Goal: Task Accomplishment & Management: Manage account settings

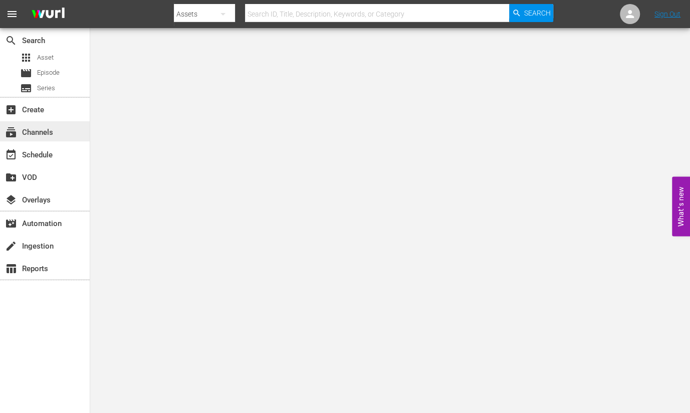
click at [60, 129] on div "subscriptions Channels" at bounding box center [45, 131] width 90 height 20
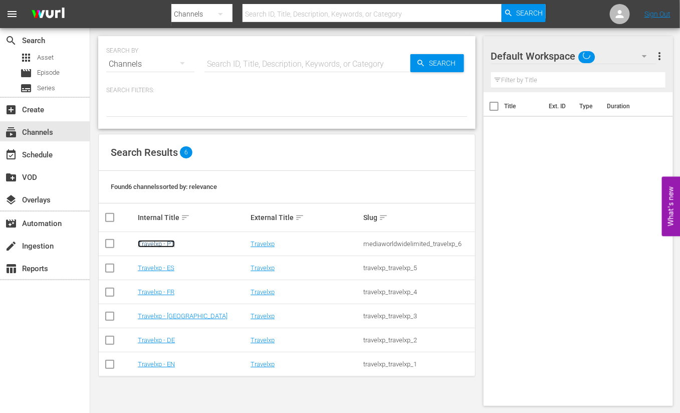
click at [162, 246] on link "Travelxp - PT" at bounding box center [156, 244] width 37 height 8
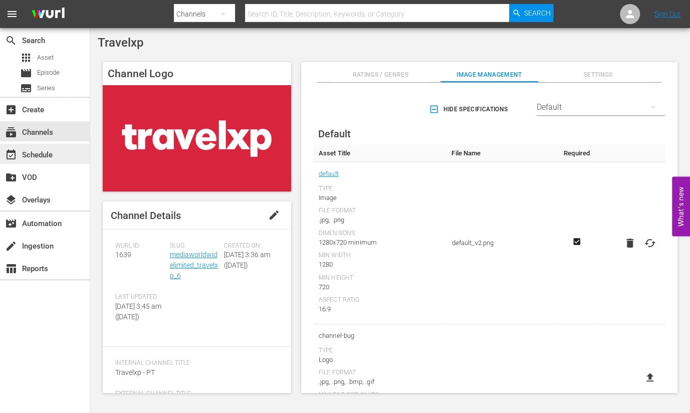
click at [65, 159] on div "event_available Schedule" at bounding box center [45, 154] width 90 height 20
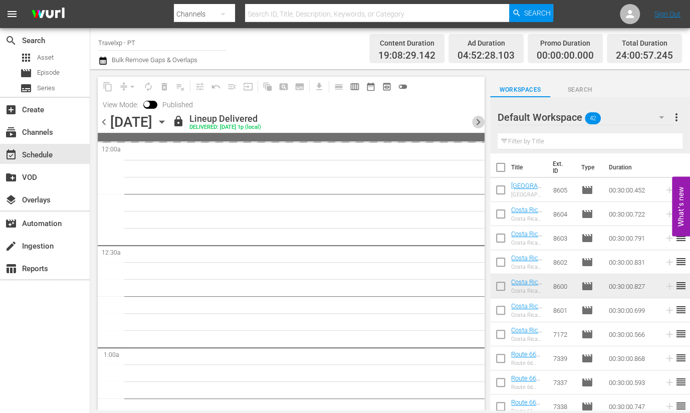
click at [479, 122] on span "chevron_right" at bounding box center [478, 122] width 13 height 13
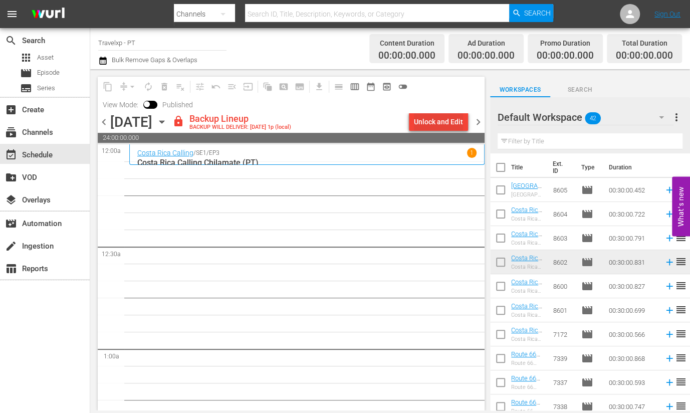
click at [443, 117] on div "Unlock and Edit" at bounding box center [438, 122] width 49 height 18
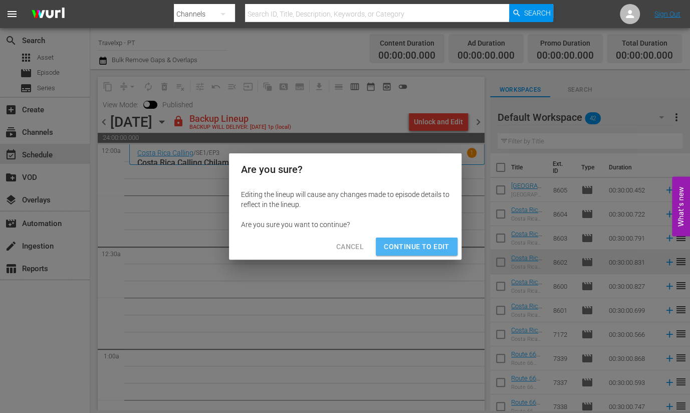
click at [431, 244] on span "Continue to Edit" at bounding box center [416, 247] width 65 height 13
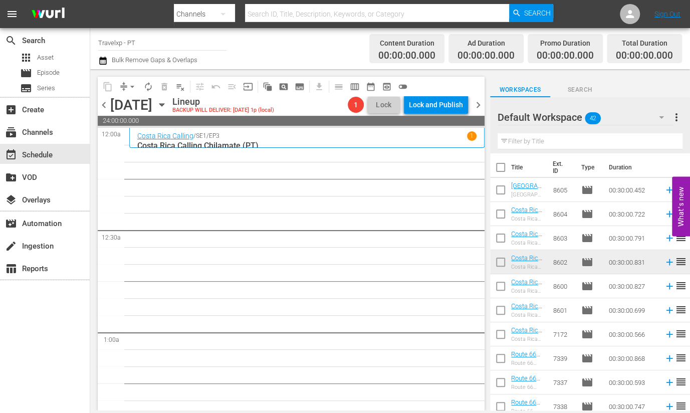
click at [581, 139] on input "text" at bounding box center [590, 141] width 185 height 16
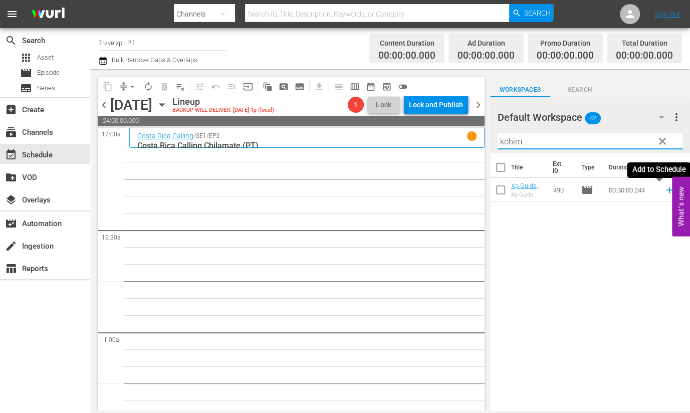
click at [666, 190] on icon at bounding box center [669, 190] width 7 height 7
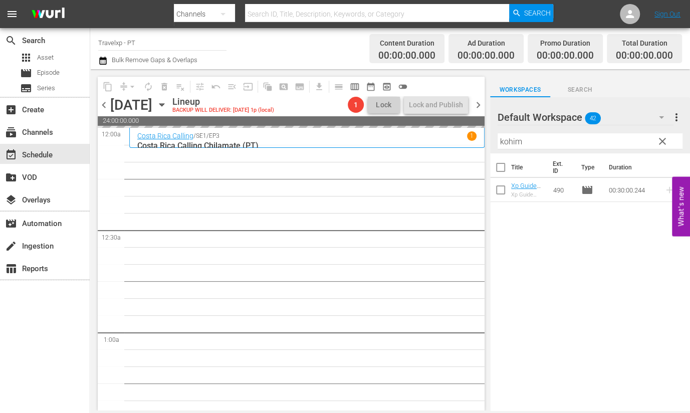
click at [511, 138] on input "kohim" at bounding box center [590, 141] width 185 height 16
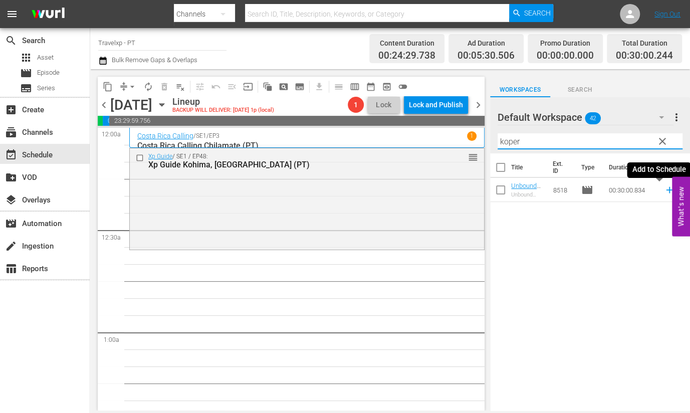
click at [666, 191] on icon at bounding box center [669, 190] width 7 height 7
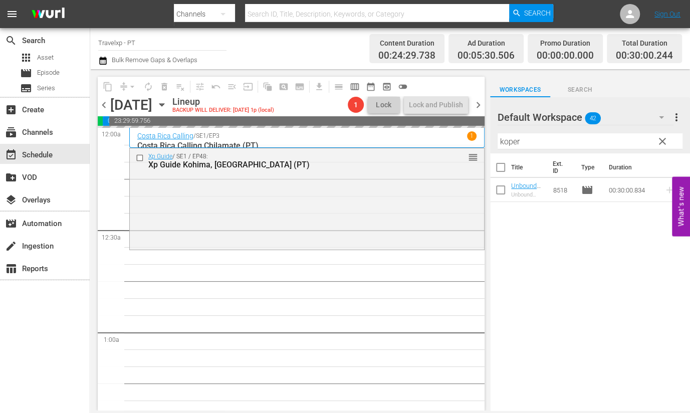
click at [510, 140] on input "koper" at bounding box center [590, 141] width 185 height 16
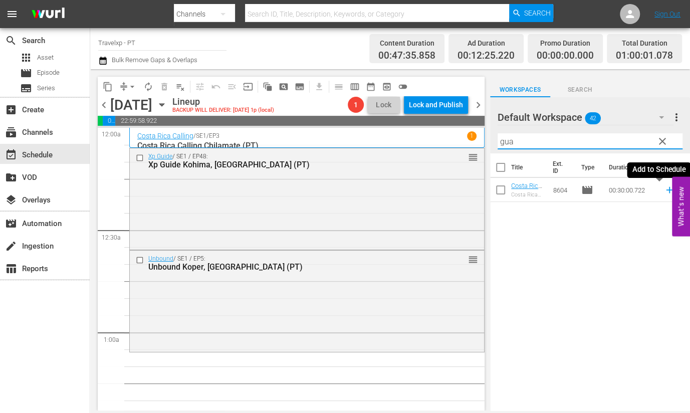
click at [666, 191] on icon at bounding box center [669, 190] width 7 height 7
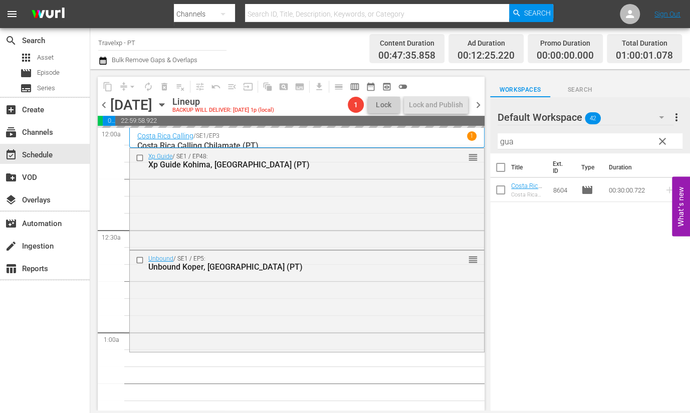
click at [508, 141] on input "gua" at bounding box center [590, 141] width 185 height 16
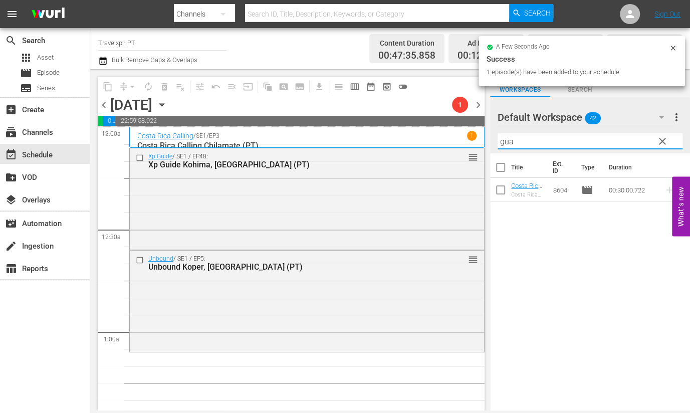
click at [508, 141] on input "gua" at bounding box center [590, 141] width 185 height 16
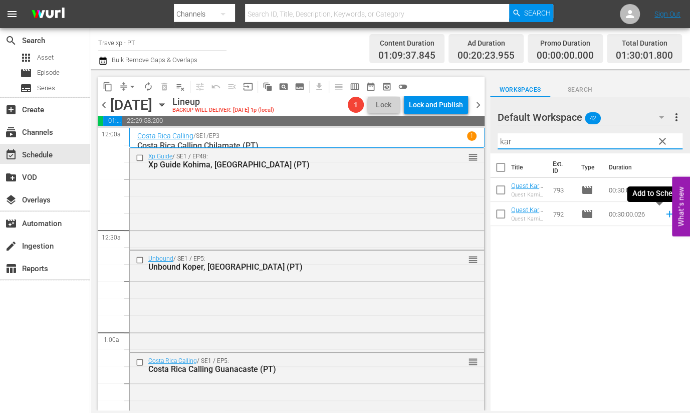
click at [664, 215] on icon at bounding box center [669, 214] width 11 height 11
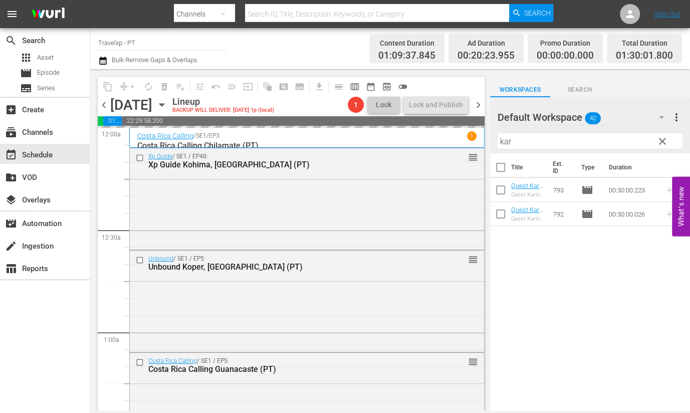
click at [509, 140] on input "kar" at bounding box center [590, 141] width 185 height 16
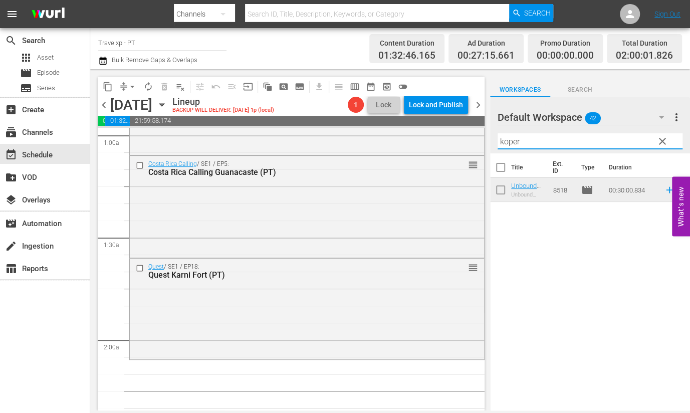
scroll to position [125, 0]
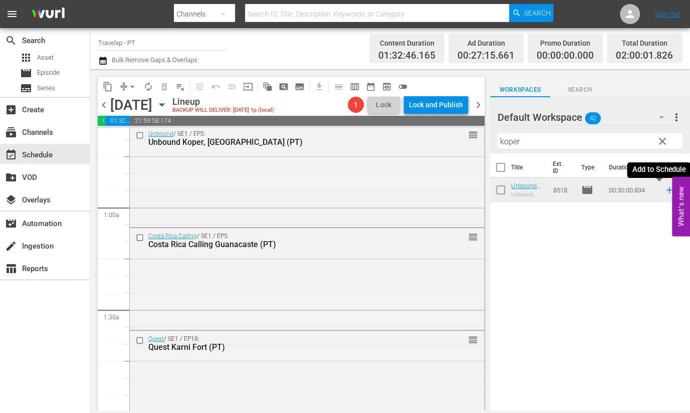
click at [666, 187] on icon at bounding box center [669, 190] width 7 height 7
click at [507, 139] on input "koper" at bounding box center [590, 141] width 185 height 16
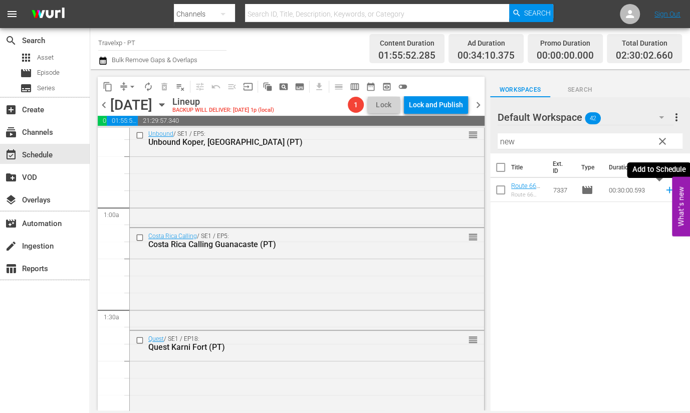
drag, startPoint x: 659, startPoint y: 192, endPoint x: 654, endPoint y: 188, distance: 6.1
click at [664, 192] on icon at bounding box center [669, 189] width 11 height 11
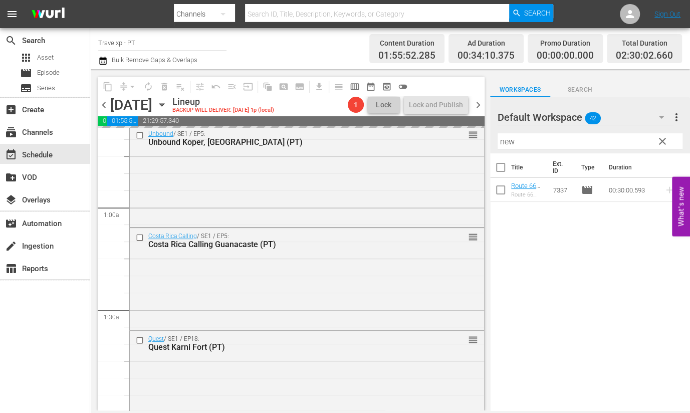
click at [511, 142] on input "new" at bounding box center [590, 141] width 185 height 16
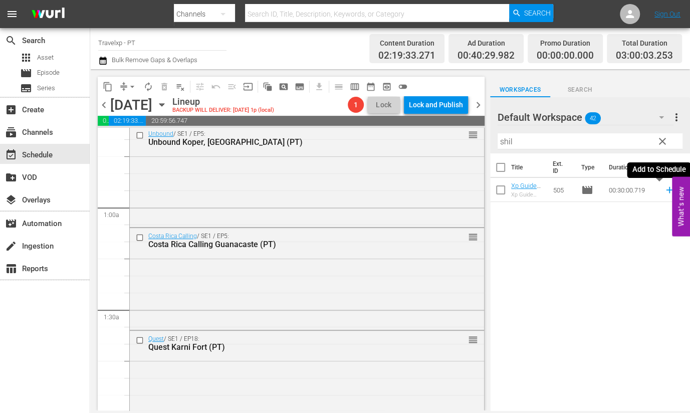
click at [666, 190] on icon at bounding box center [669, 190] width 7 height 7
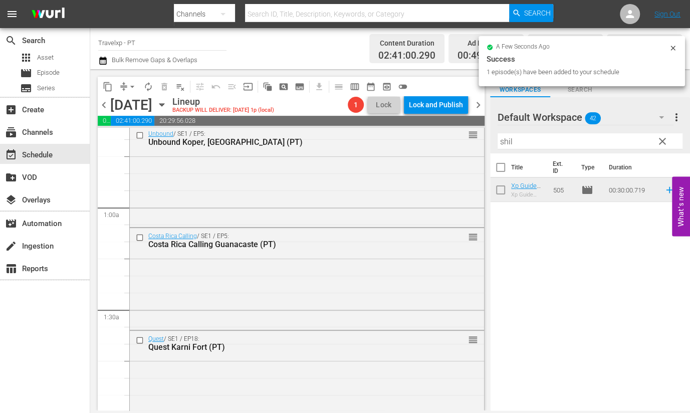
click at [506, 139] on input "shil" at bounding box center [590, 141] width 185 height 16
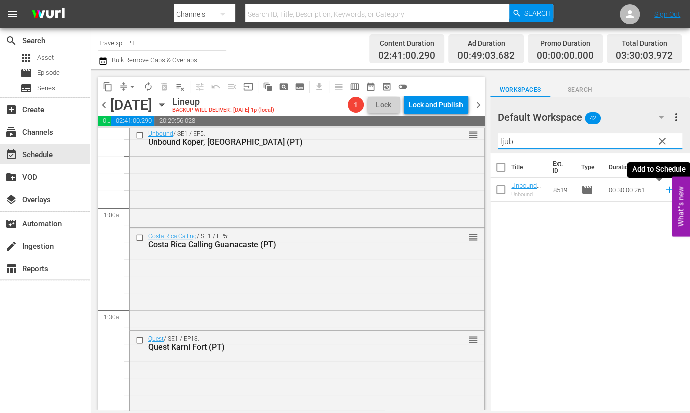
click at [666, 189] on icon at bounding box center [669, 190] width 7 height 7
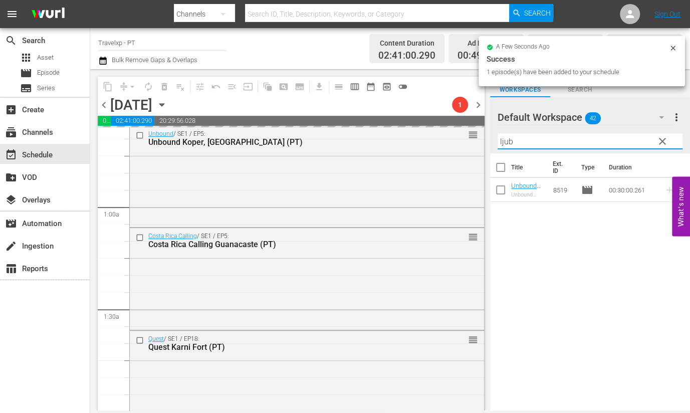
click at [504, 143] on input "ljub" at bounding box center [590, 141] width 185 height 16
click at [504, 141] on input "ljub" at bounding box center [590, 141] width 185 height 16
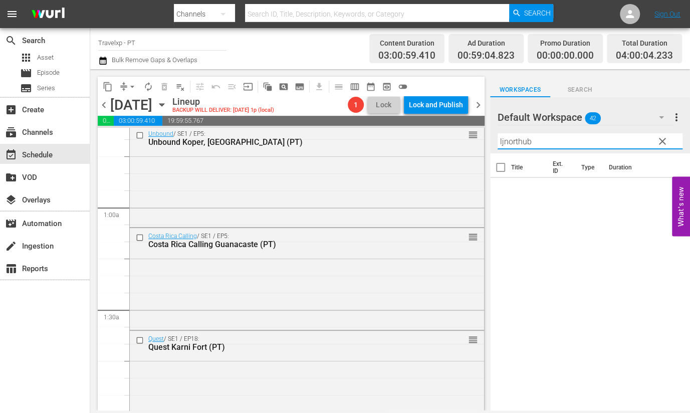
drag, startPoint x: 534, startPoint y: 142, endPoint x: 387, endPoint y: 126, distance: 147.7
click at [387, 126] on div "content_copy compress arrow_drop_down autorenew_outlined delete_forever_outline…" at bounding box center [390, 239] width 600 height 341
click at [666, 189] on icon at bounding box center [669, 190] width 7 height 7
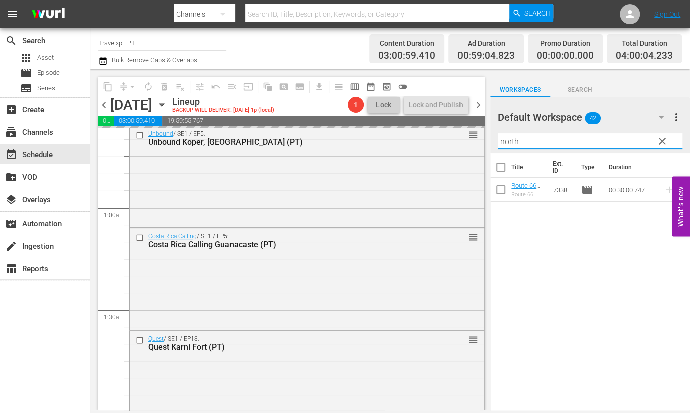
click at [509, 140] on input "north" at bounding box center [590, 141] width 185 height 16
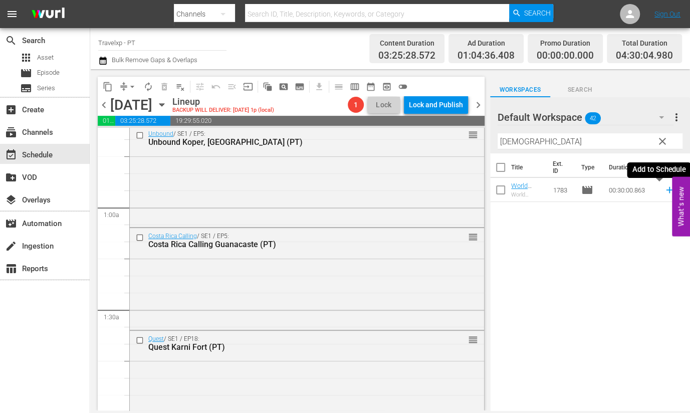
click at [664, 190] on icon at bounding box center [669, 189] width 11 height 11
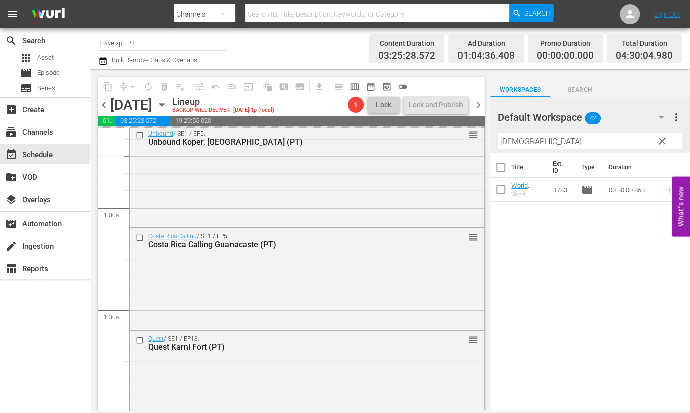
click at [519, 140] on input "[DEMOGRAPHIC_DATA]" at bounding box center [590, 141] width 185 height 16
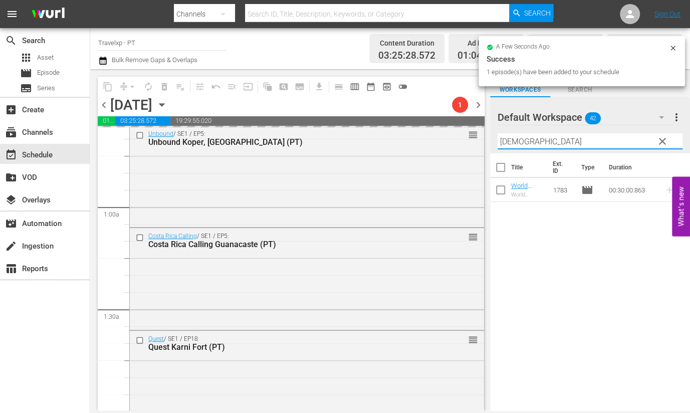
click at [519, 140] on input "[DEMOGRAPHIC_DATA]" at bounding box center [590, 141] width 185 height 16
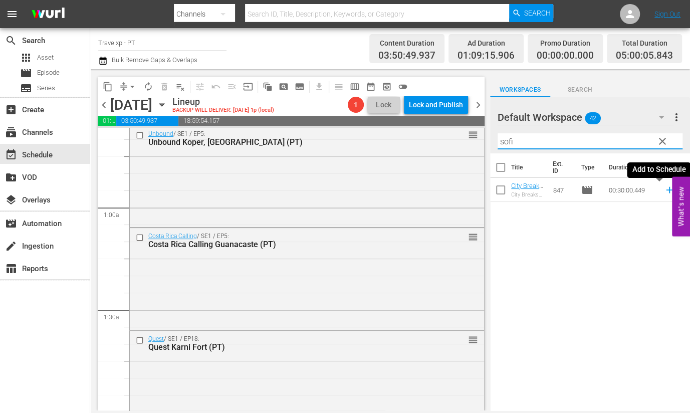
click at [664, 188] on icon at bounding box center [669, 189] width 11 height 11
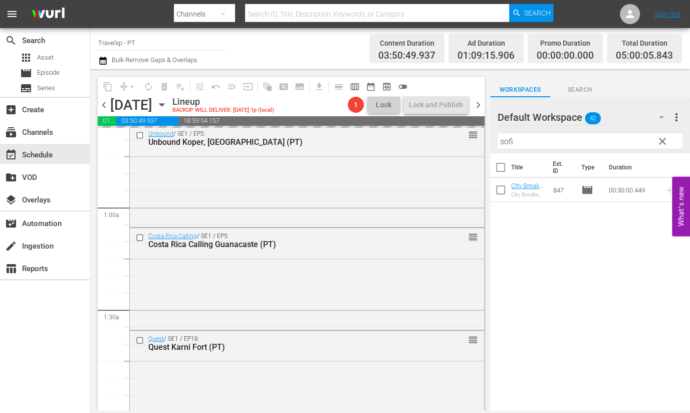
click at [505, 141] on input "sofi" at bounding box center [590, 141] width 185 height 16
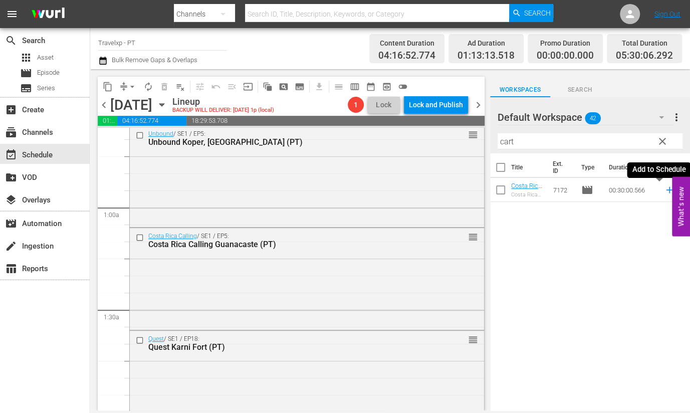
click at [664, 189] on icon at bounding box center [669, 189] width 11 height 11
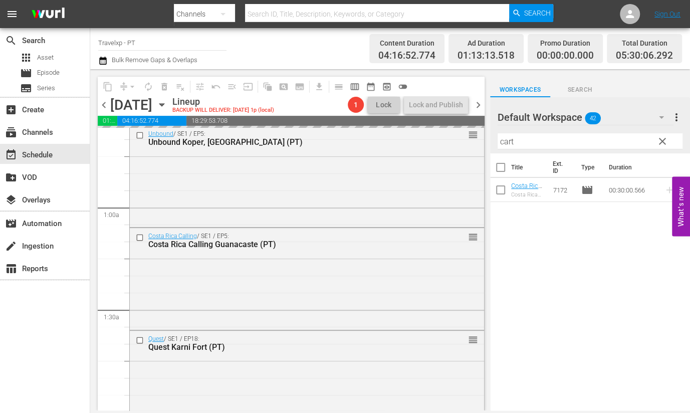
click at [509, 143] on input "cart" at bounding box center [590, 141] width 185 height 16
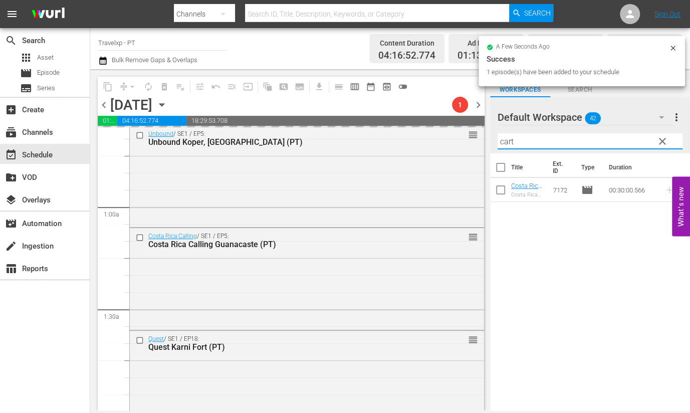
click at [509, 143] on input "cart" at bounding box center [590, 141] width 185 height 16
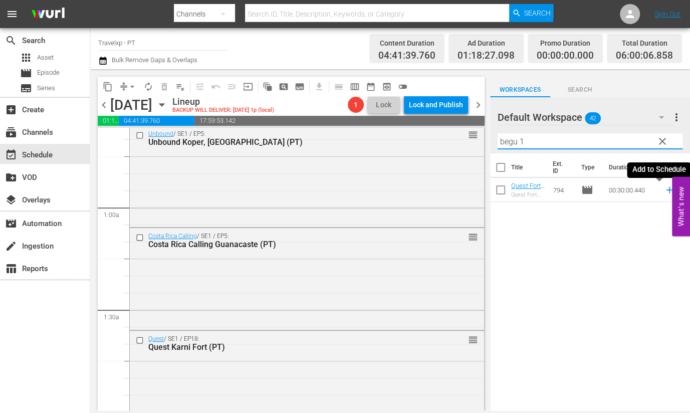
click at [664, 186] on icon at bounding box center [669, 189] width 11 height 11
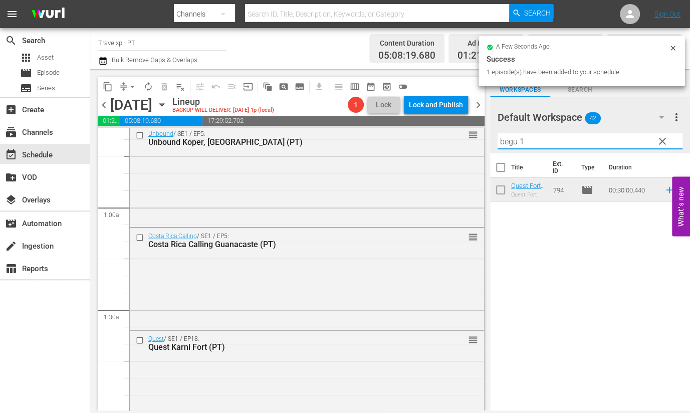
click at [481, 138] on div "content_copy compress arrow_drop_down autorenew_outlined delete_forever_outline…" at bounding box center [390, 239] width 600 height 341
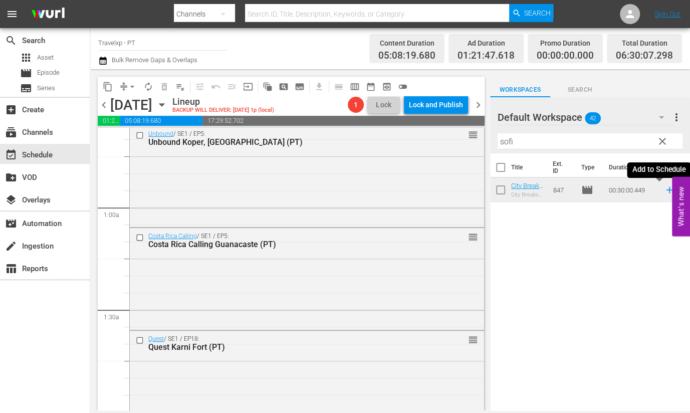
click at [664, 191] on icon at bounding box center [669, 189] width 11 height 11
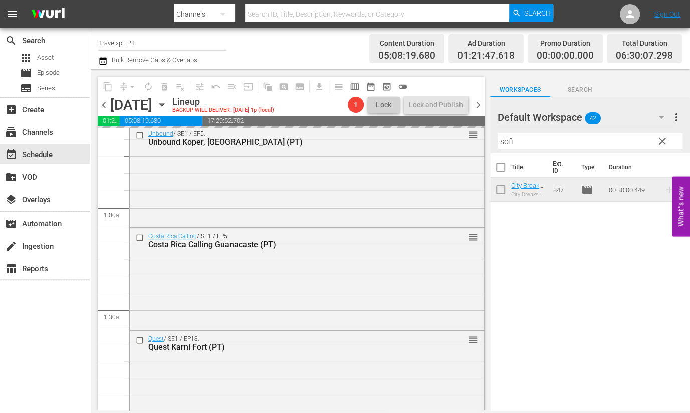
click at [511, 140] on input "sofi" at bounding box center [590, 141] width 185 height 16
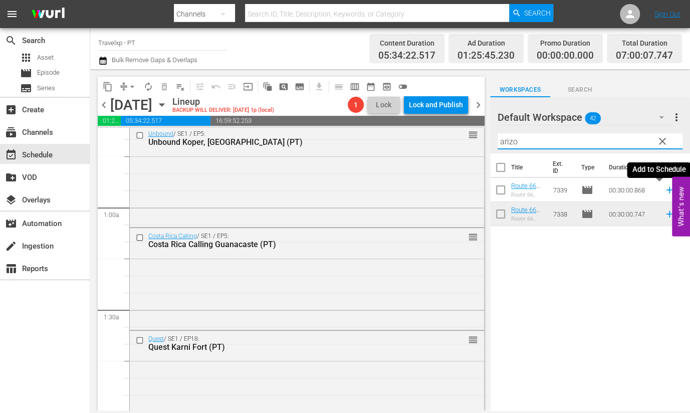
drag, startPoint x: 660, startPoint y: 191, endPoint x: 519, endPoint y: 124, distance: 156.3
click at [666, 191] on icon at bounding box center [669, 190] width 7 height 7
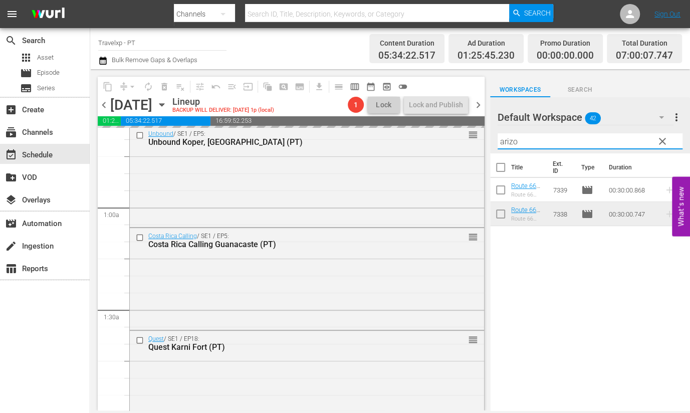
click at [516, 140] on input "arizo" at bounding box center [590, 141] width 185 height 16
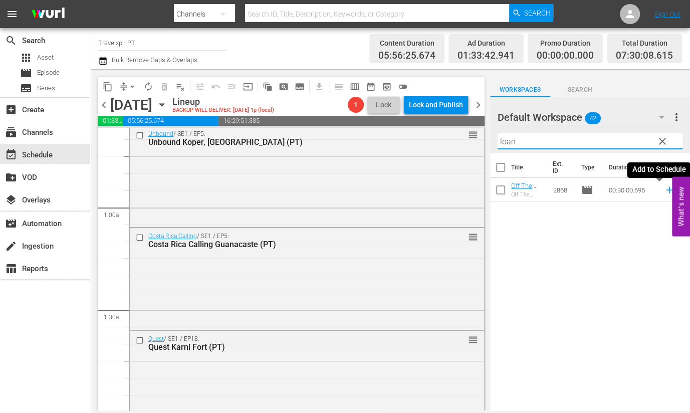
click at [666, 192] on icon at bounding box center [669, 190] width 7 height 7
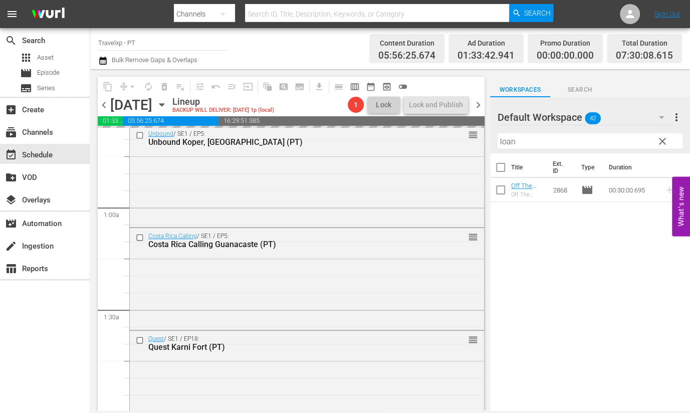
click at [506, 140] on input "loan" at bounding box center [590, 141] width 185 height 16
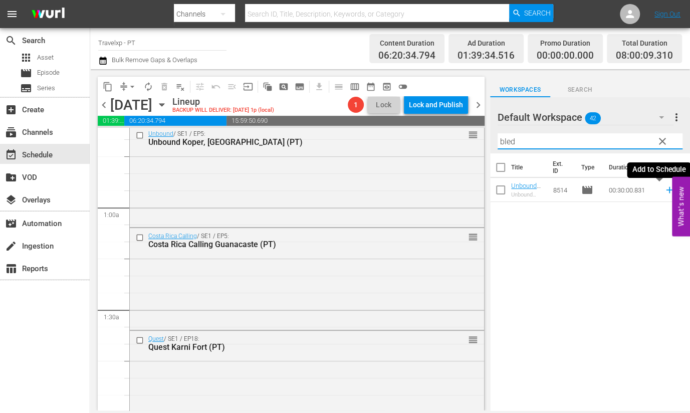
click at [664, 188] on icon at bounding box center [669, 189] width 11 height 11
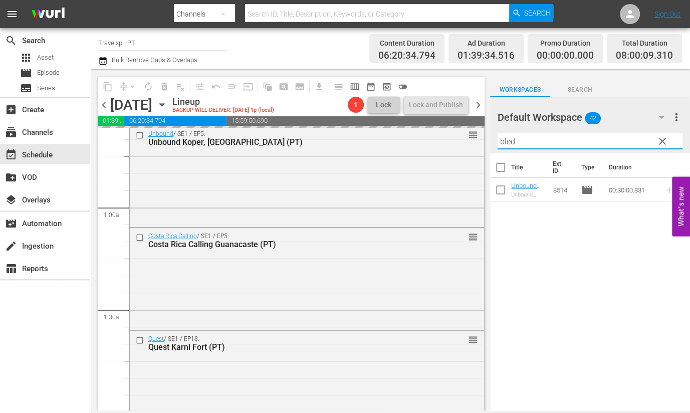
click at [506, 139] on input "bled" at bounding box center [590, 141] width 185 height 16
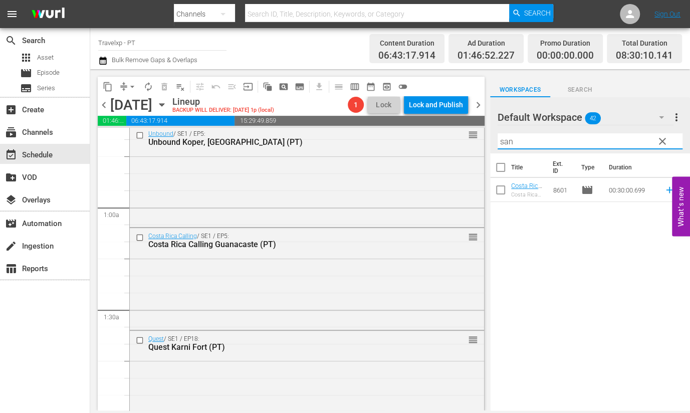
drag, startPoint x: 537, startPoint y: 252, endPoint x: 553, endPoint y: 242, distance: 18.2
click at [537, 252] on div "Title Ext. ID Type Duration [GEOGRAPHIC_DATA] Calling [GEOGRAPHIC_DATA][PERSON_…" at bounding box center [590, 282] width 200 height 259
click at [664, 189] on icon at bounding box center [669, 189] width 11 height 11
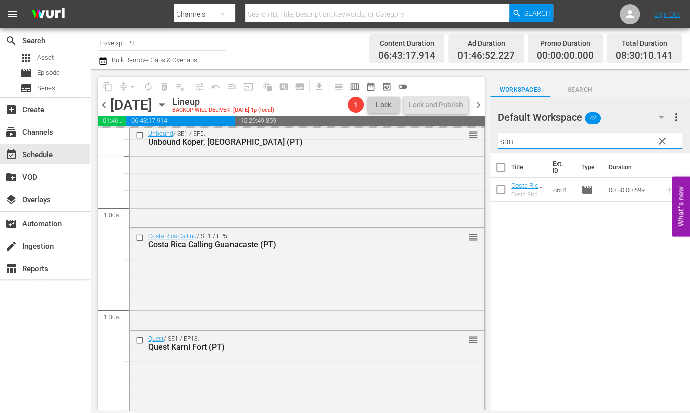
click at [511, 143] on input "san" at bounding box center [590, 141] width 185 height 16
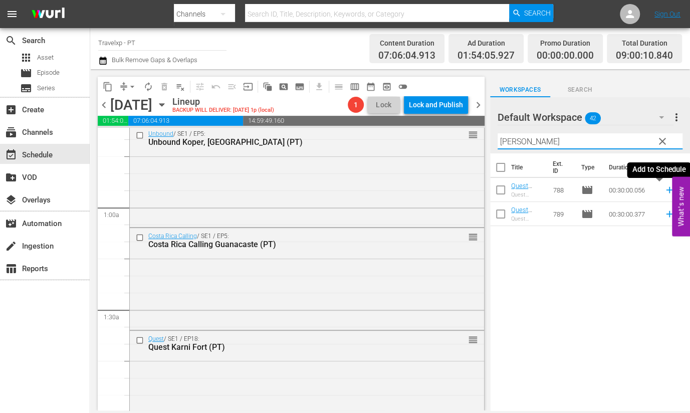
click at [666, 189] on icon at bounding box center [669, 190] width 7 height 7
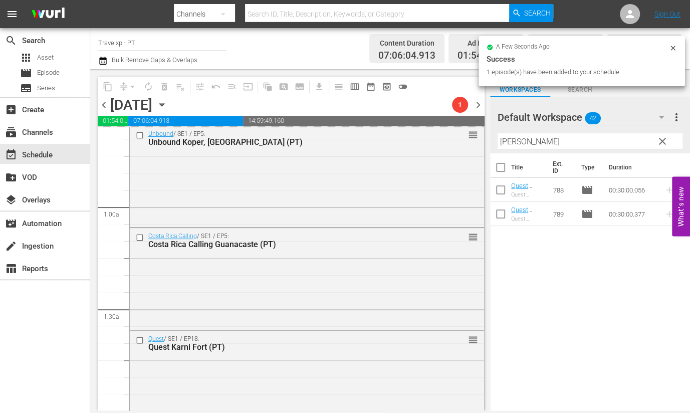
click at [506, 144] on input "[PERSON_NAME]" at bounding box center [590, 141] width 185 height 16
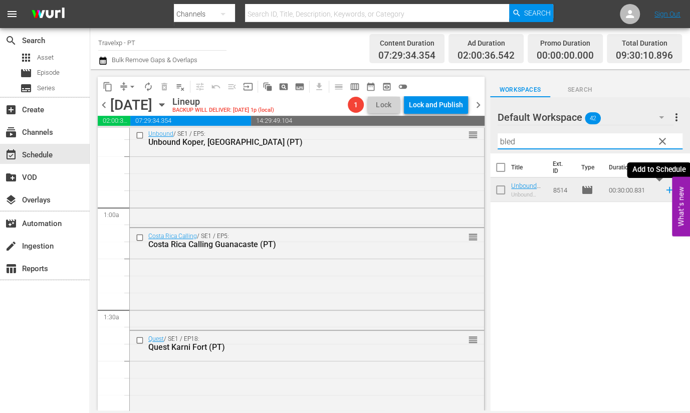
click at [664, 191] on icon at bounding box center [669, 189] width 11 height 11
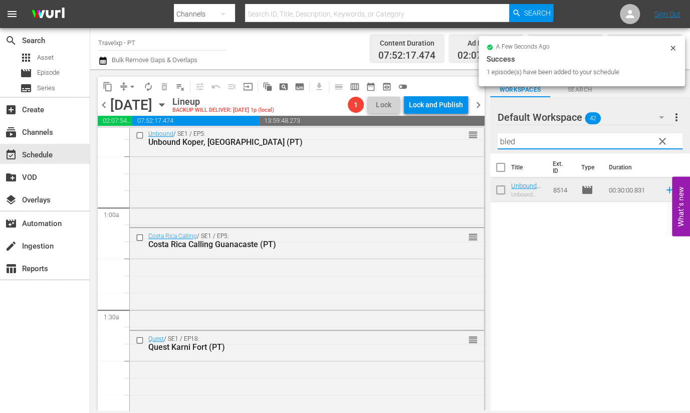
click at [508, 141] on input "bled" at bounding box center [590, 141] width 185 height 16
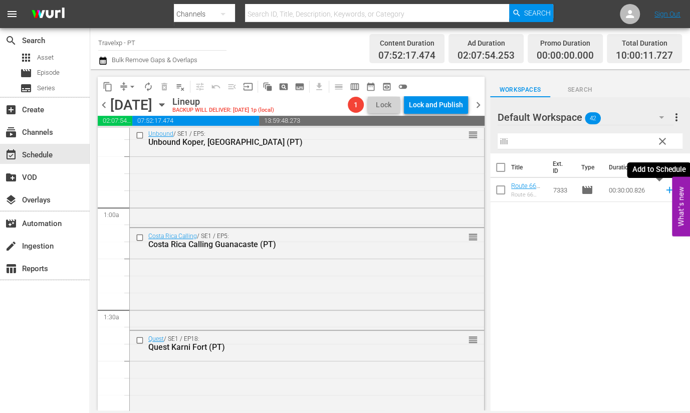
click at [666, 190] on icon at bounding box center [669, 190] width 7 height 7
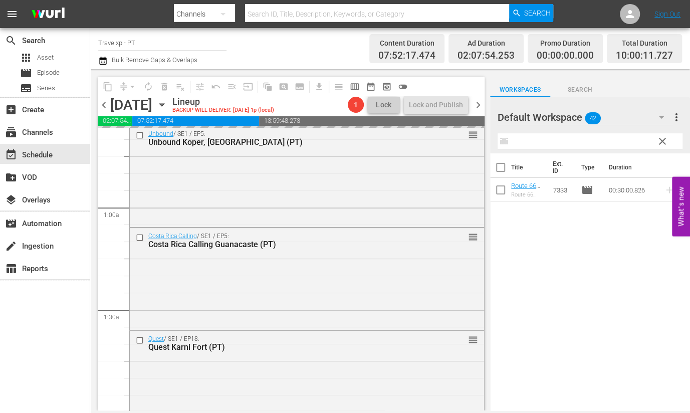
click at [505, 139] on input "illi" at bounding box center [590, 141] width 185 height 16
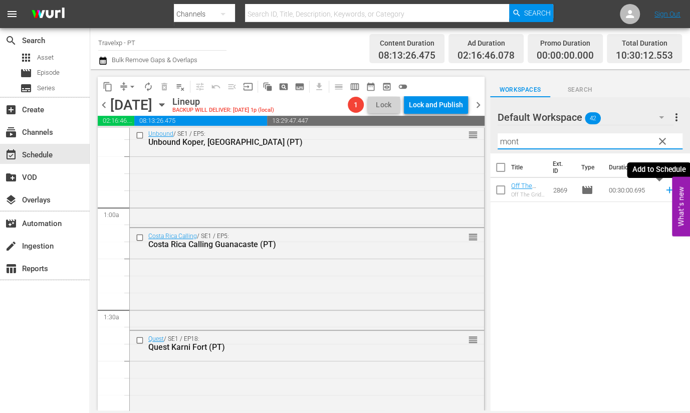
drag, startPoint x: 662, startPoint y: 190, endPoint x: 509, endPoint y: 146, distance: 159.0
click at [666, 190] on icon at bounding box center [669, 190] width 7 height 7
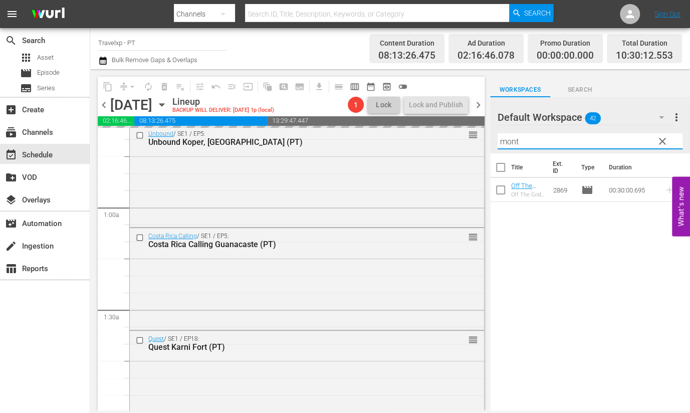
click at [510, 143] on input "mont" at bounding box center [590, 141] width 185 height 16
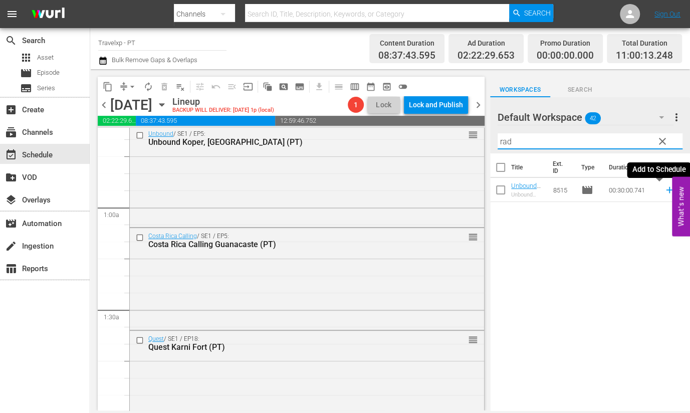
click at [666, 189] on icon at bounding box center [669, 190] width 7 height 7
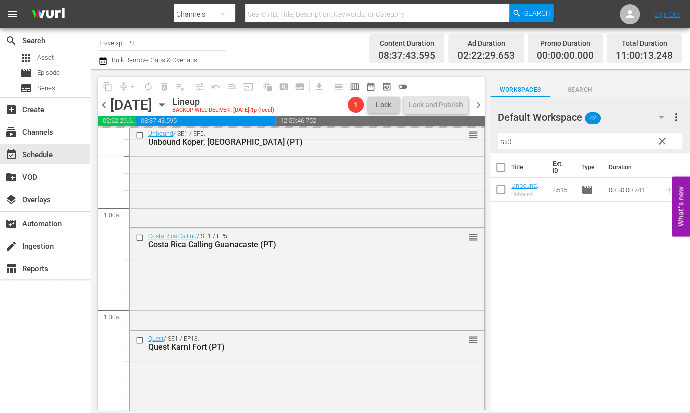
click at [506, 140] on input "rad" at bounding box center [590, 141] width 185 height 16
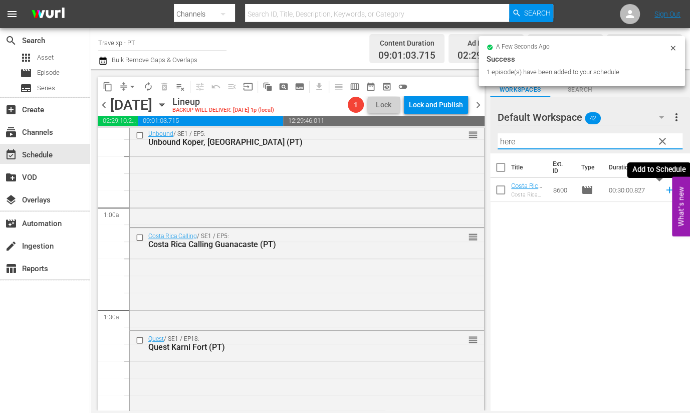
drag, startPoint x: 659, startPoint y: 189, endPoint x: 539, endPoint y: 157, distance: 124.5
click at [666, 189] on icon at bounding box center [669, 190] width 7 height 7
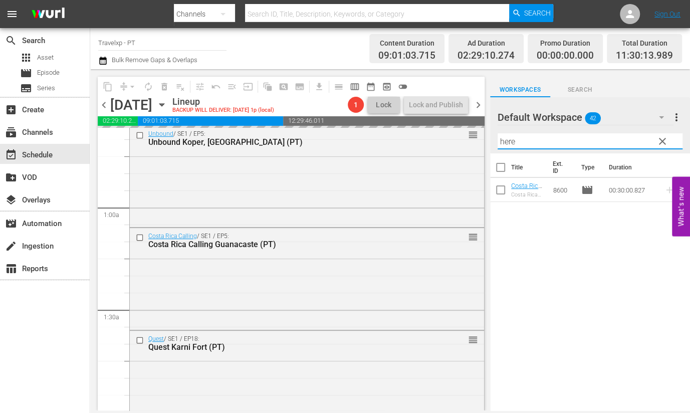
click at [511, 141] on input "here" at bounding box center [590, 141] width 185 height 16
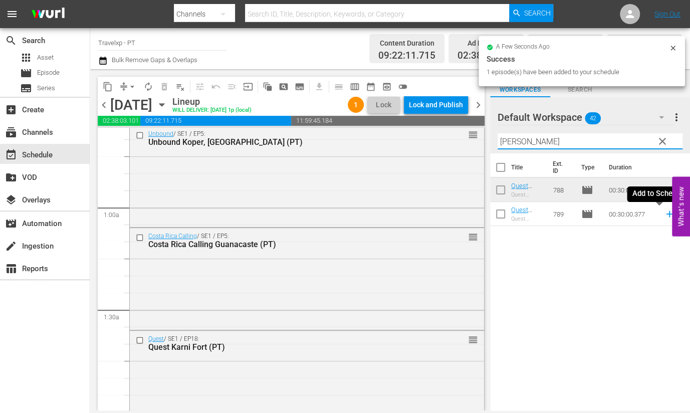
click at [664, 216] on icon at bounding box center [669, 214] width 11 height 11
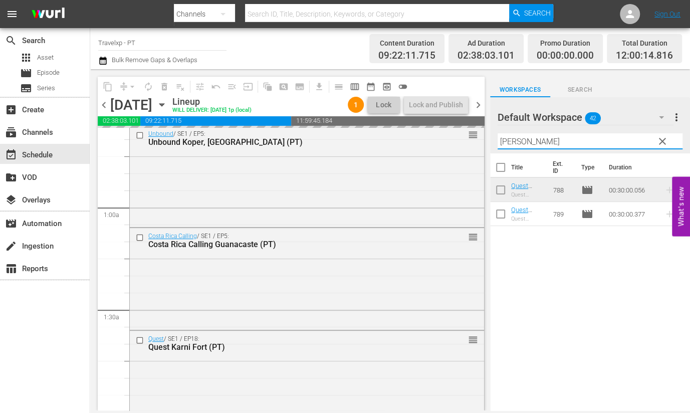
click at [509, 144] on input "[PERSON_NAME]" at bounding box center [590, 141] width 185 height 16
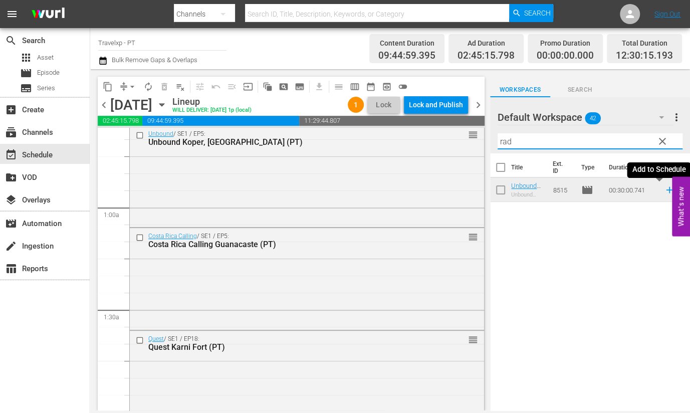
click at [664, 189] on icon at bounding box center [669, 189] width 11 height 11
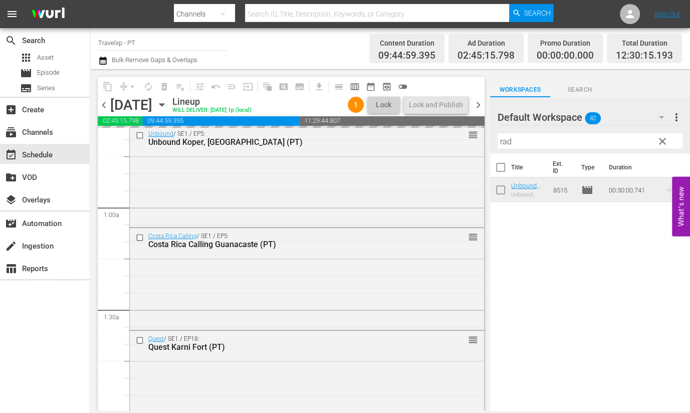
click at [507, 142] on input "rad" at bounding box center [590, 141] width 185 height 16
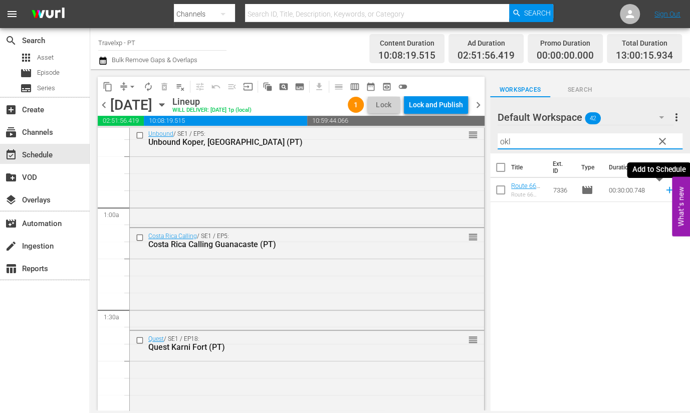
click at [664, 188] on icon at bounding box center [669, 189] width 11 height 11
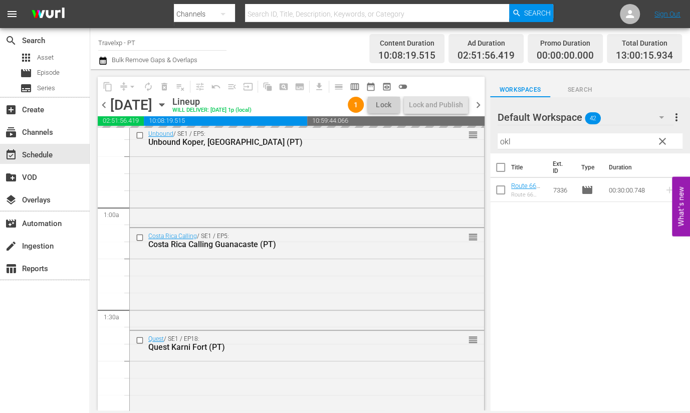
click at [504, 141] on input "okl" at bounding box center [590, 141] width 185 height 16
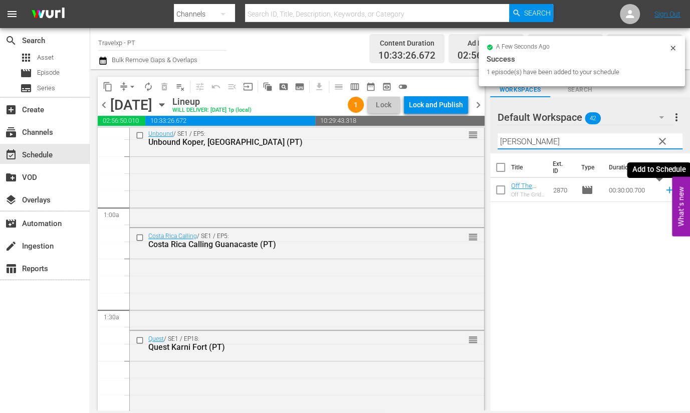
click at [664, 188] on icon at bounding box center [669, 189] width 11 height 11
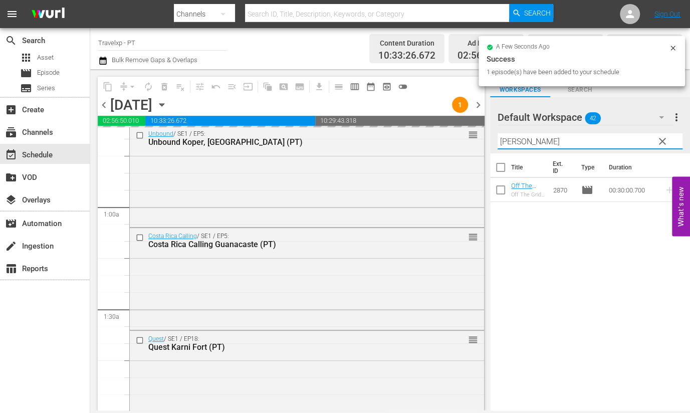
click at [504, 139] on input "[PERSON_NAME]" at bounding box center [590, 141] width 185 height 16
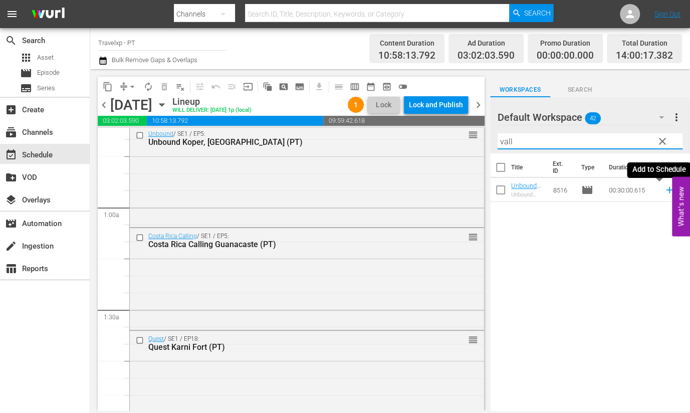
click at [666, 191] on icon at bounding box center [669, 190] width 7 height 7
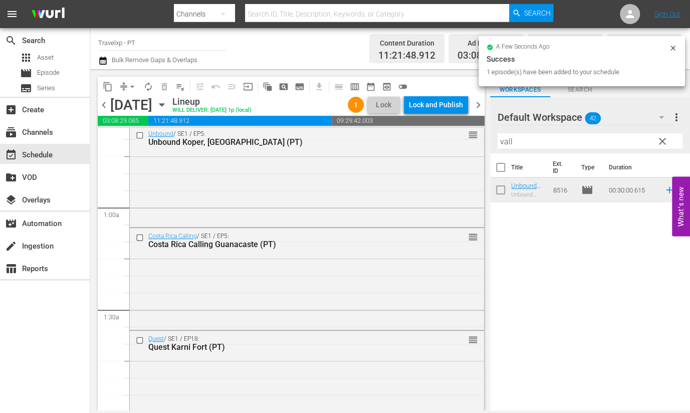
click at [504, 141] on input "vall" at bounding box center [590, 141] width 185 height 16
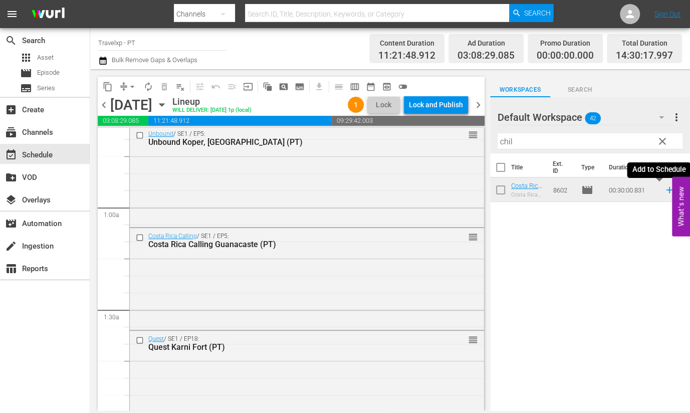
click at [664, 188] on icon at bounding box center [669, 189] width 11 height 11
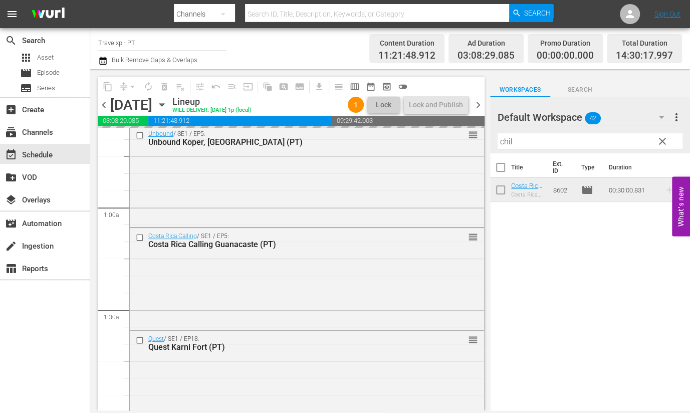
click at [507, 141] on input "chil" at bounding box center [590, 141] width 185 height 16
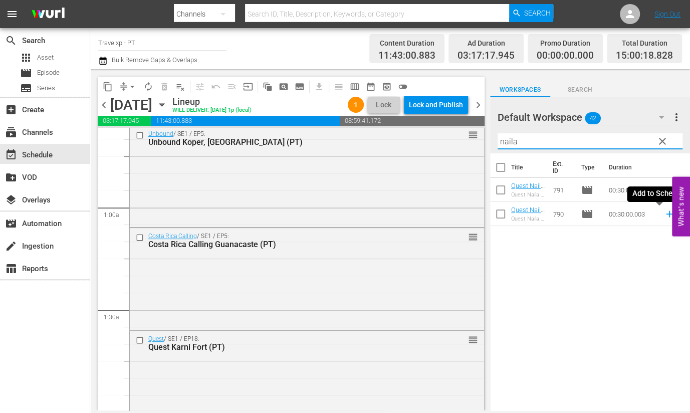
drag, startPoint x: 659, startPoint y: 215, endPoint x: 494, endPoint y: 120, distance: 190.6
click at [664, 215] on icon at bounding box center [669, 214] width 11 height 11
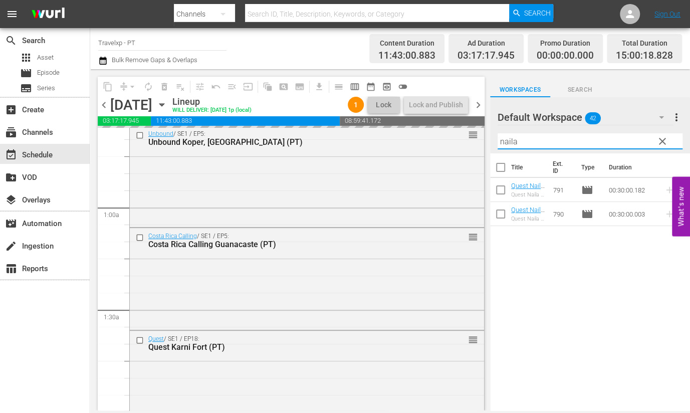
click at [507, 139] on input "naila" at bounding box center [590, 141] width 185 height 16
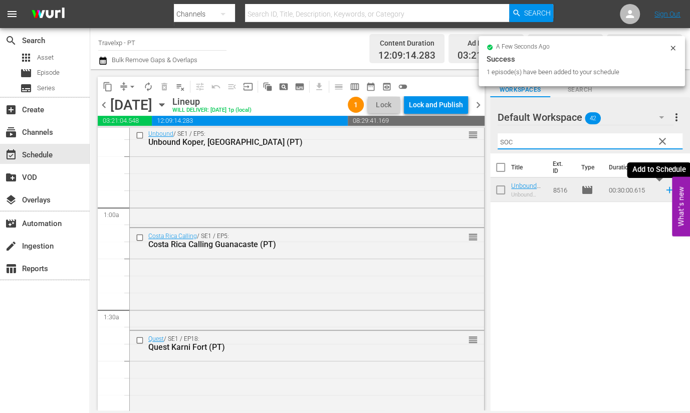
click at [666, 189] on icon at bounding box center [669, 190] width 7 height 7
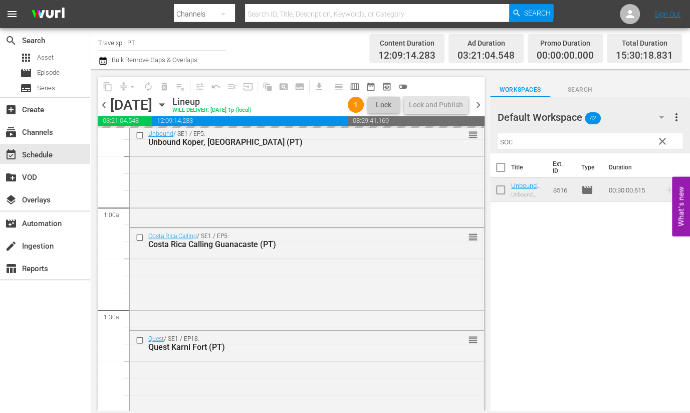
click at [508, 138] on input "soc" at bounding box center [590, 141] width 185 height 16
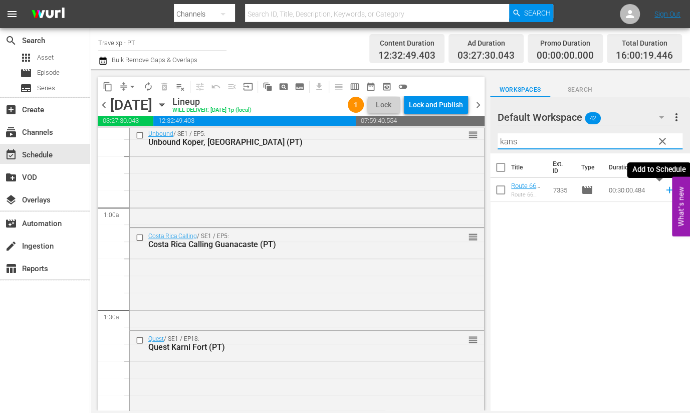
click at [666, 191] on icon at bounding box center [669, 190] width 7 height 7
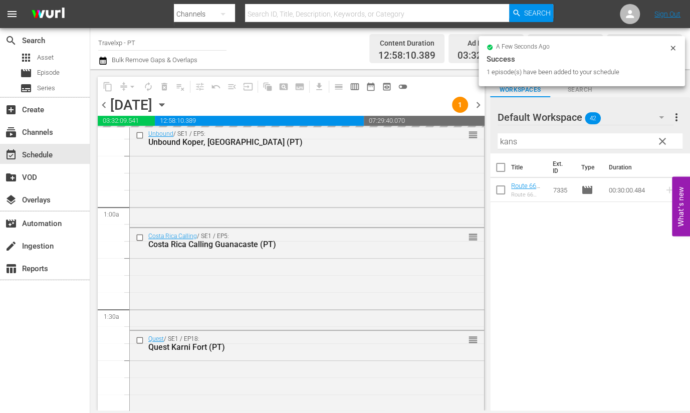
click at [503, 146] on input "kans" at bounding box center [590, 141] width 185 height 16
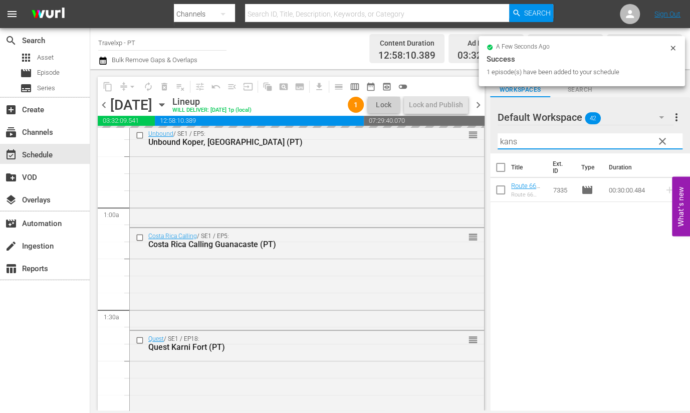
click at [503, 146] on input "kans" at bounding box center [590, 141] width 185 height 16
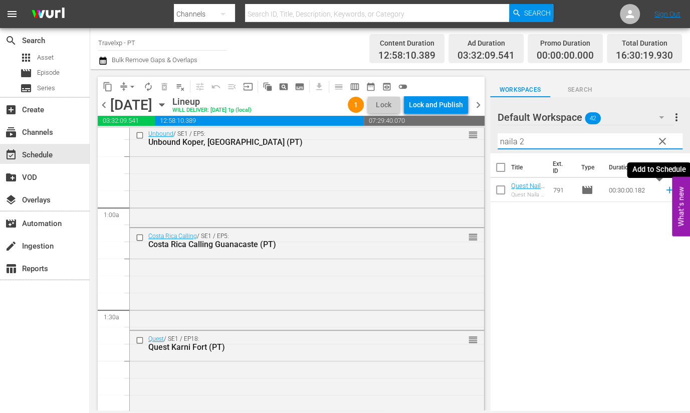
click at [666, 190] on icon at bounding box center [669, 190] width 7 height 7
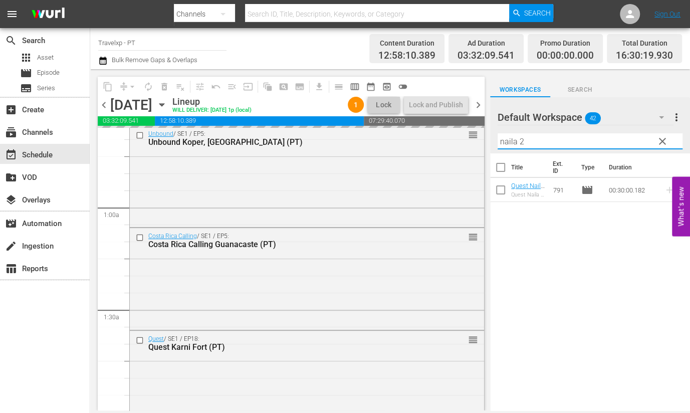
drag, startPoint x: 544, startPoint y: 140, endPoint x: 450, endPoint y: 126, distance: 95.3
click at [450, 126] on div "content_copy compress arrow_drop_down autorenew_outlined delete_forever_outline…" at bounding box center [390, 239] width 600 height 341
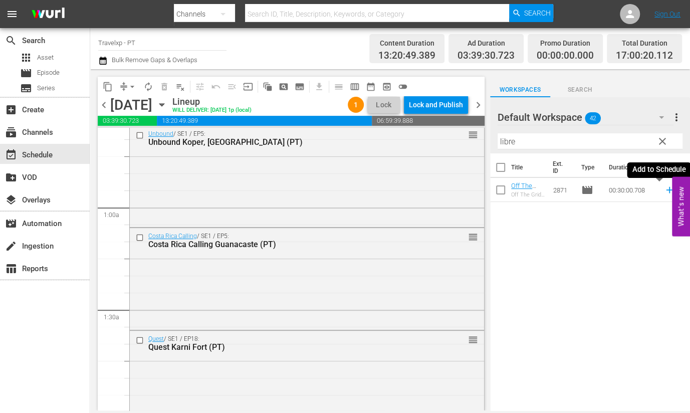
click at [664, 189] on icon at bounding box center [669, 189] width 11 height 11
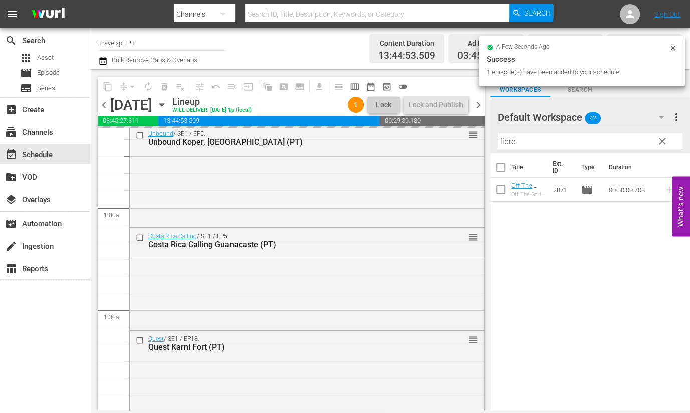
click at [501, 142] on input "libre" at bounding box center [590, 141] width 185 height 16
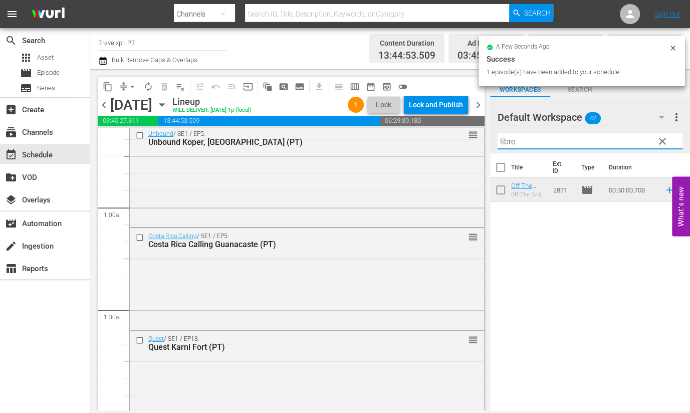
click at [501, 142] on input "libre" at bounding box center [590, 141] width 185 height 16
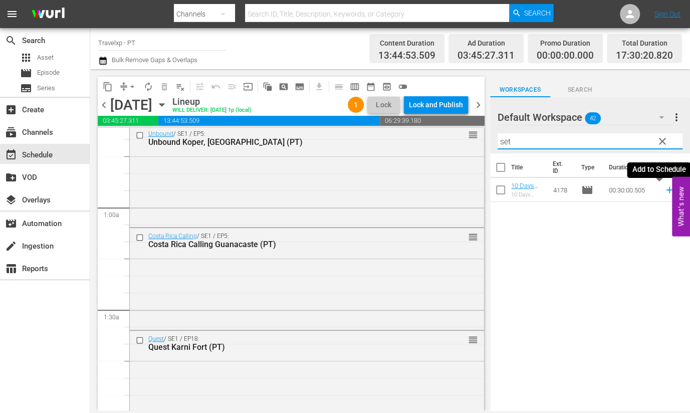
click at [666, 191] on icon at bounding box center [669, 190] width 7 height 7
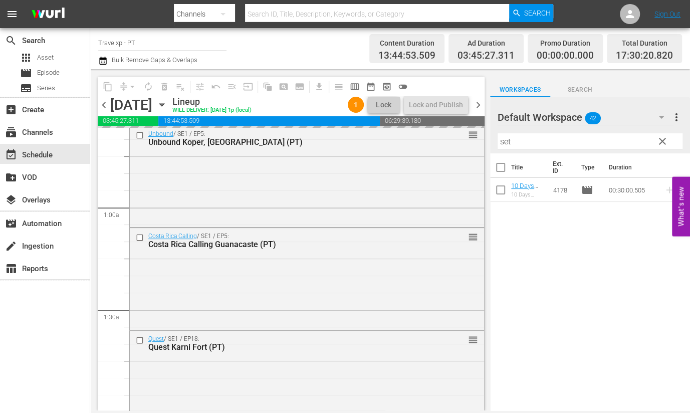
click at [506, 142] on input "set" at bounding box center [590, 141] width 185 height 16
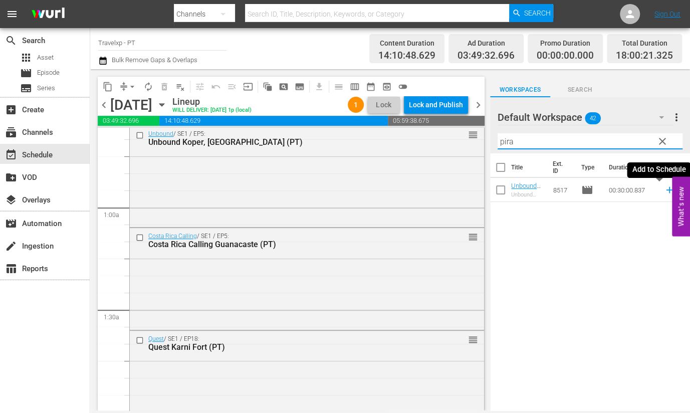
click at [666, 190] on icon at bounding box center [669, 190] width 7 height 7
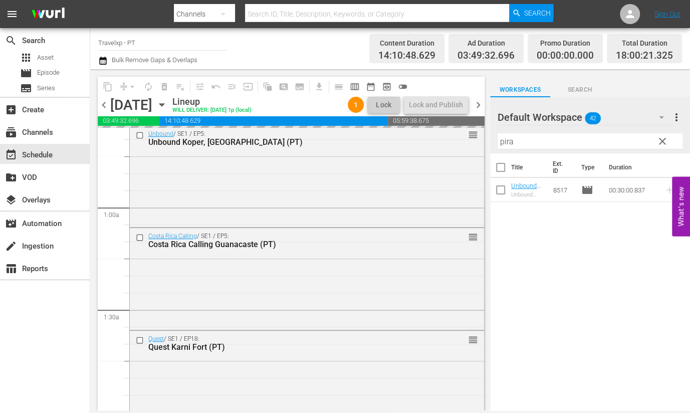
click at [506, 139] on input "pira" at bounding box center [590, 141] width 185 height 16
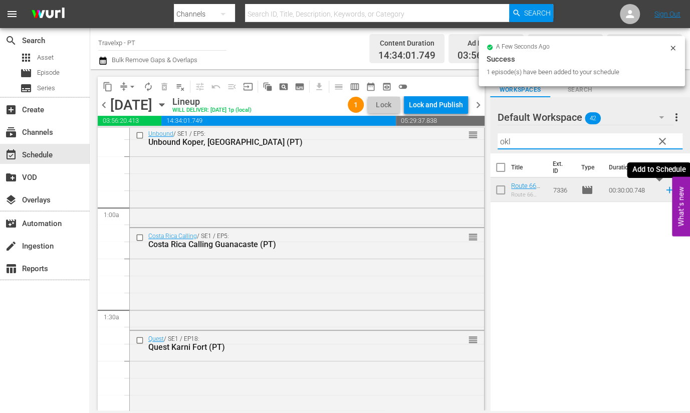
click at [664, 188] on icon at bounding box center [669, 189] width 11 height 11
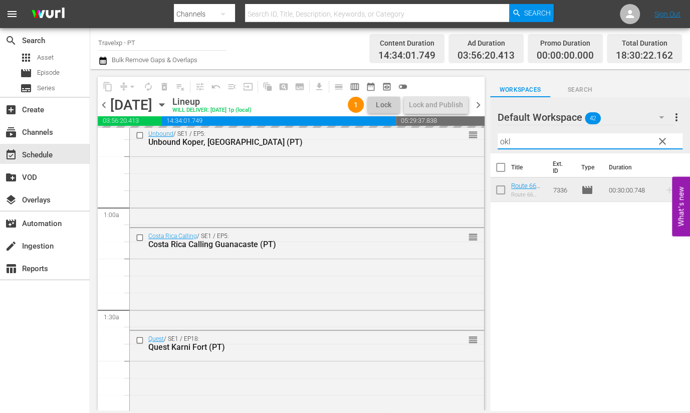
click at [508, 142] on input "okl" at bounding box center [590, 141] width 185 height 16
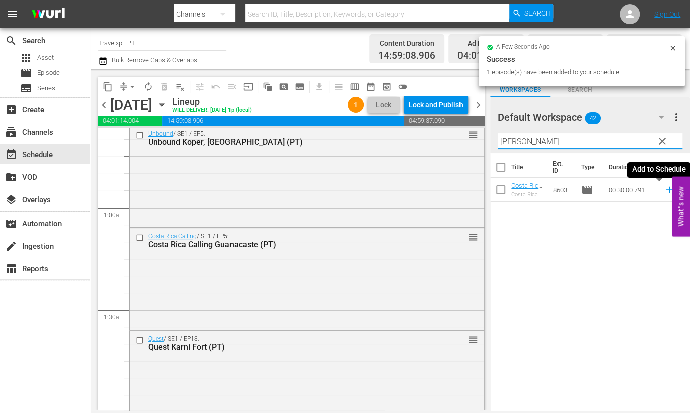
click at [664, 192] on icon at bounding box center [669, 189] width 11 height 11
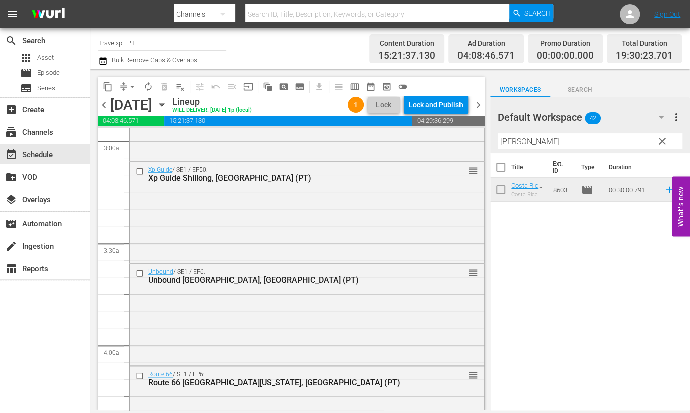
scroll to position [627, 0]
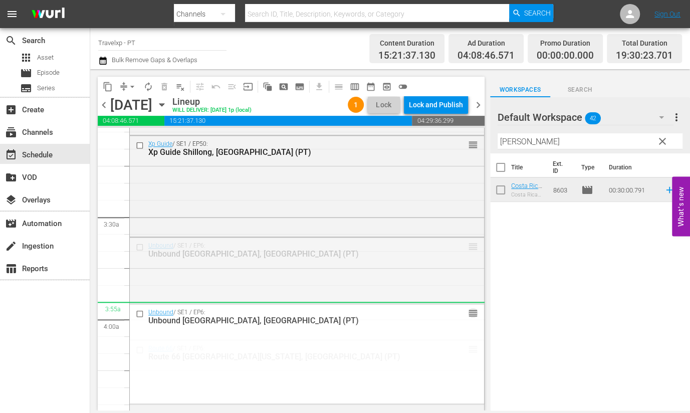
drag, startPoint x: 461, startPoint y: 245, endPoint x: 456, endPoint y: 308, distance: 62.9
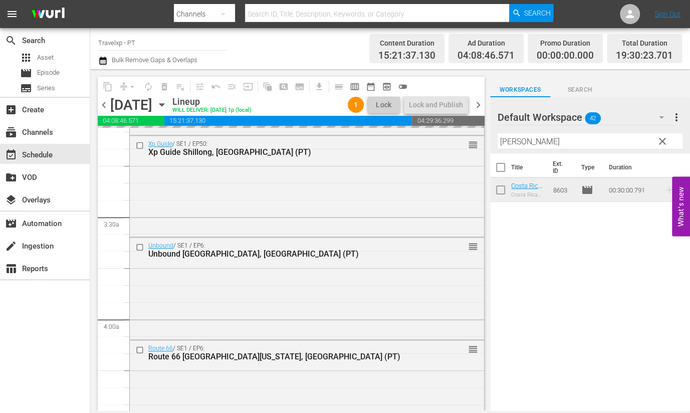
click at [511, 131] on div "Filter by Title [PERSON_NAME]" at bounding box center [590, 141] width 185 height 24
click at [510, 142] on input "[PERSON_NAME]" at bounding box center [590, 141] width 185 height 16
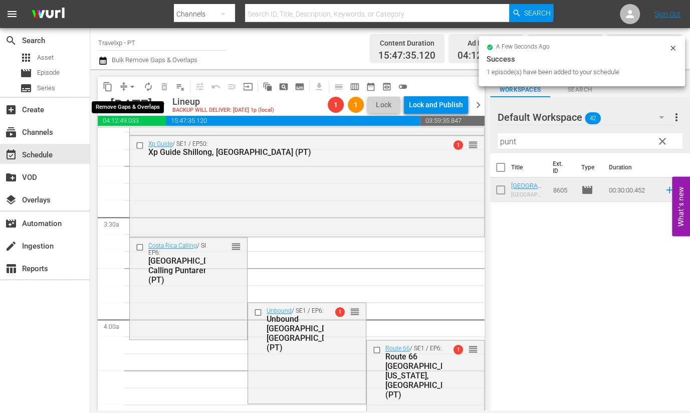
click at [129, 86] on span "arrow_drop_down" at bounding box center [132, 87] width 10 height 10
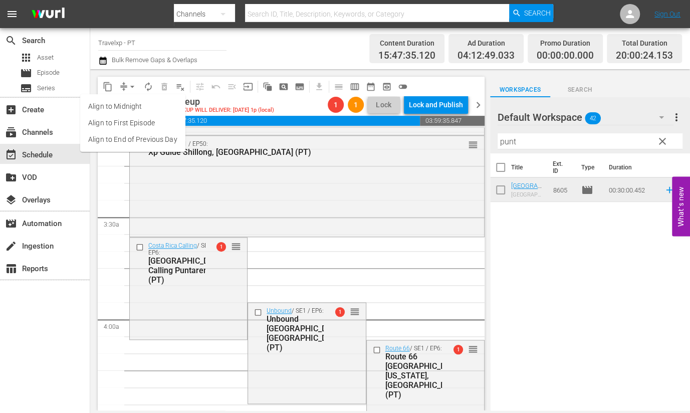
click at [143, 136] on li "Align to End of Previous Day" at bounding box center [132, 139] width 105 height 17
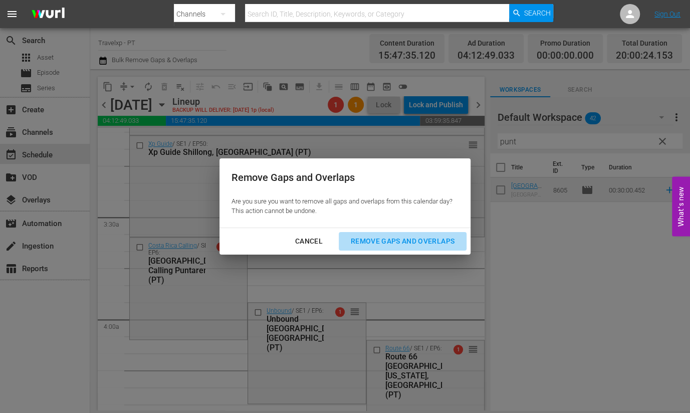
click at [390, 240] on div "Remove Gaps and Overlaps" at bounding box center [403, 241] width 120 height 13
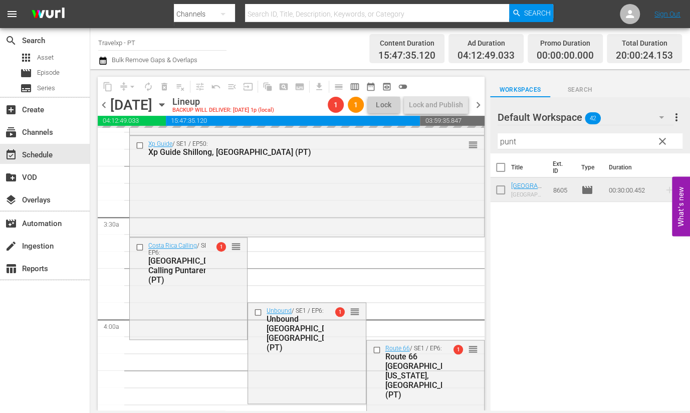
click at [511, 143] on input "punt" at bounding box center [590, 141] width 185 height 16
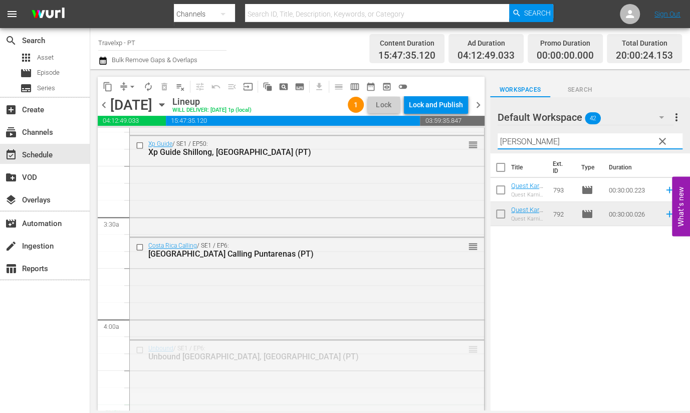
drag, startPoint x: 465, startPoint y: 349, endPoint x: 454, endPoint y: 408, distance: 60.7
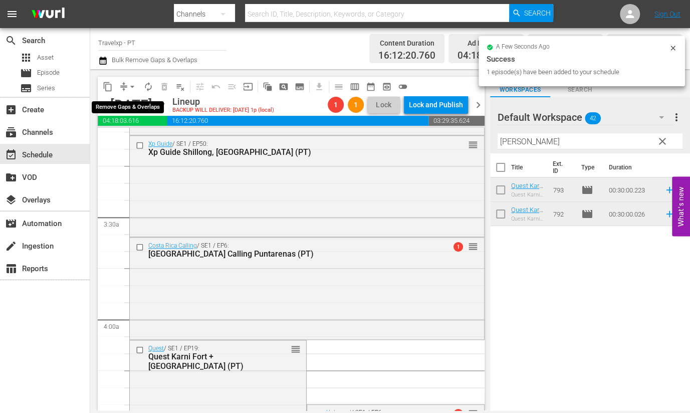
click at [131, 86] on span "arrow_drop_down" at bounding box center [132, 87] width 10 height 10
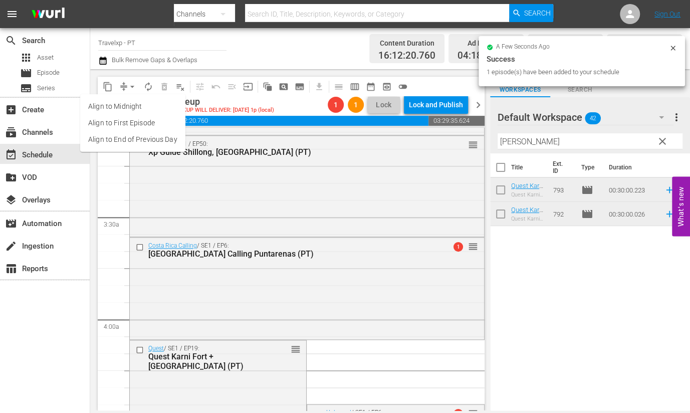
click at [136, 136] on li "Align to End of Previous Day" at bounding box center [132, 139] width 105 height 17
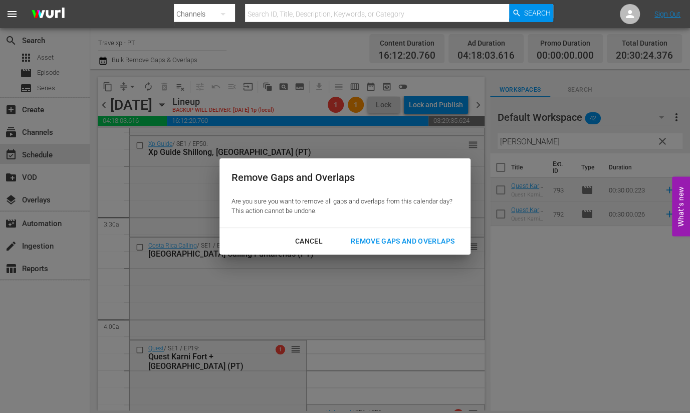
click at [435, 240] on div "Remove Gaps and Overlaps" at bounding box center [403, 241] width 120 height 13
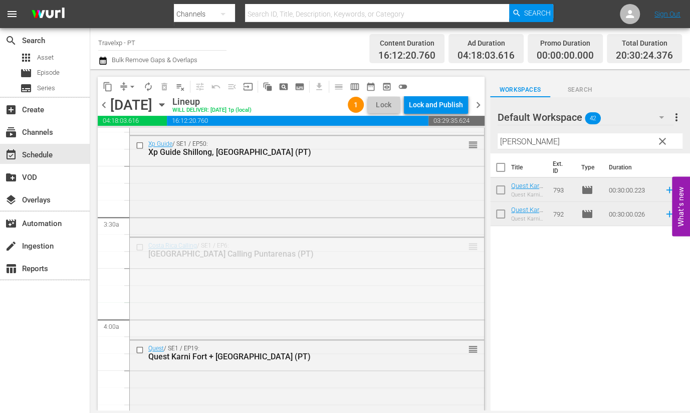
drag, startPoint x: 463, startPoint y: 247, endPoint x: 454, endPoint y: 311, distance: 64.7
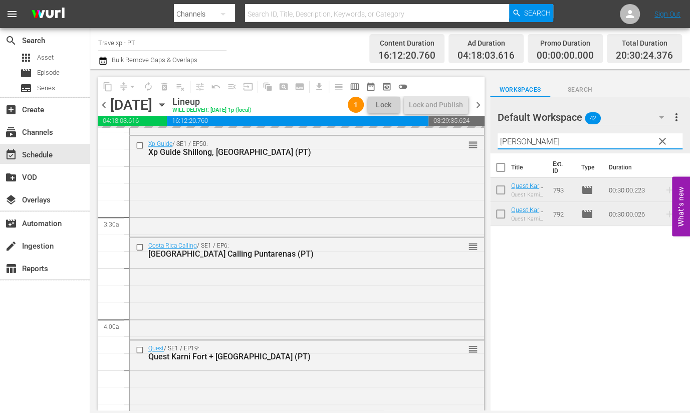
click at [509, 142] on input "[PERSON_NAME]" at bounding box center [590, 141] width 185 height 16
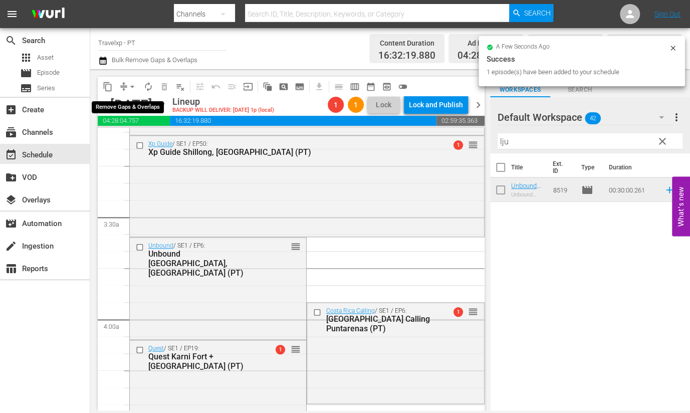
click at [130, 86] on span "arrow_drop_down" at bounding box center [132, 87] width 10 height 10
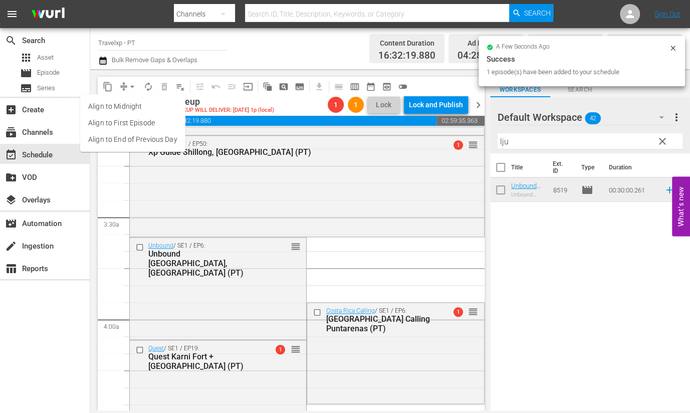
click at [131, 141] on li "Align to End of Previous Day" at bounding box center [132, 139] width 105 height 17
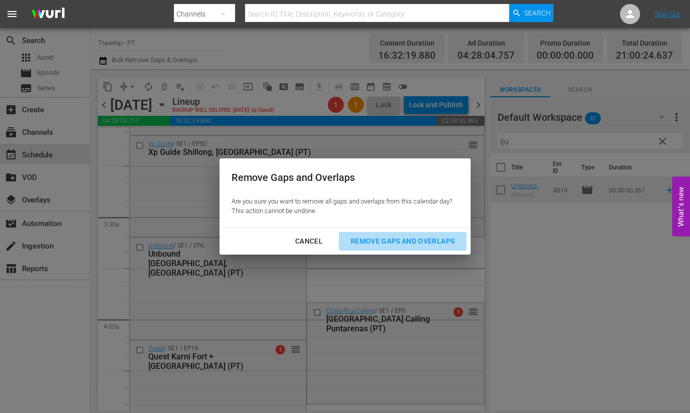
click at [388, 242] on div "Remove Gaps and Overlaps" at bounding box center [403, 241] width 120 height 13
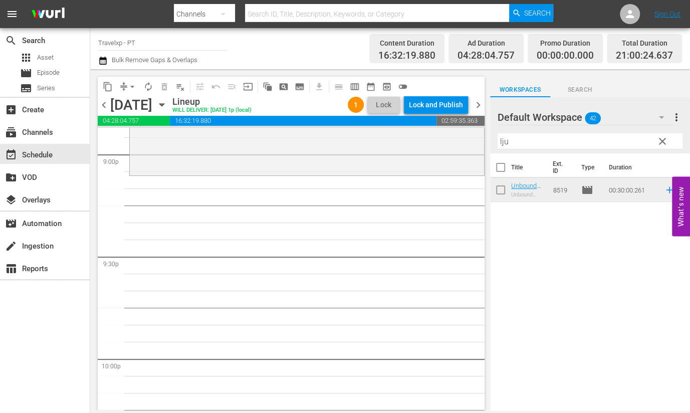
scroll to position [4260, 0]
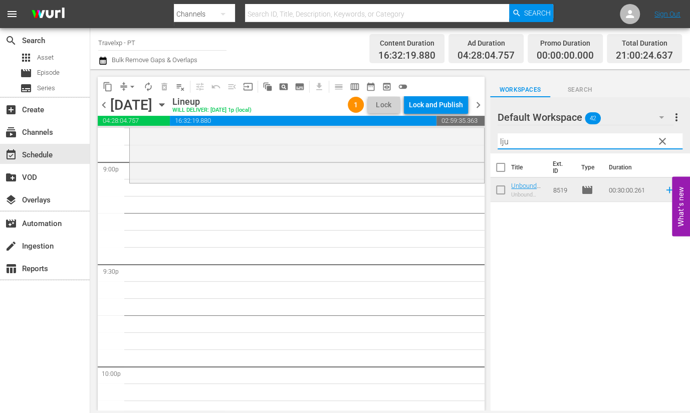
click at [501, 142] on input "lju" at bounding box center [590, 141] width 185 height 16
drag, startPoint x: 507, startPoint y: 140, endPoint x: 496, endPoint y: 140, distance: 11.0
click at [496, 140] on div "Default Workspace 42 Default more_vert clear Filter by Title naila 2" at bounding box center [590, 125] width 200 height 56
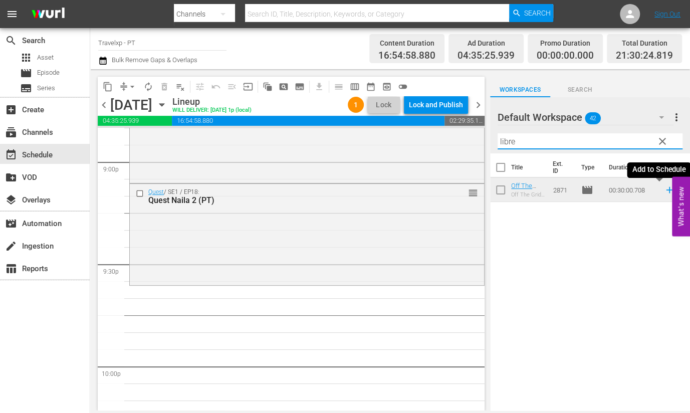
click at [664, 191] on icon at bounding box center [669, 189] width 11 height 11
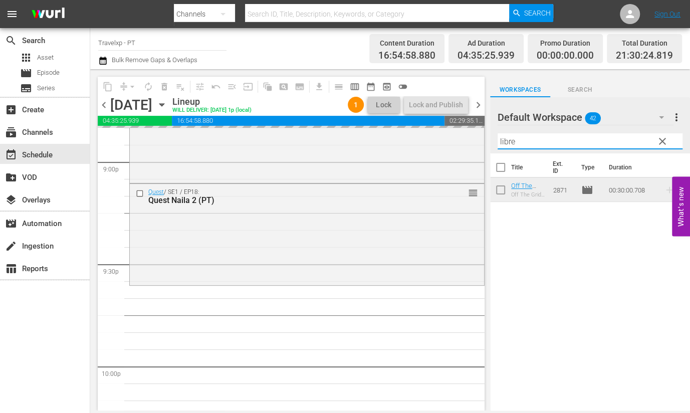
click at [507, 141] on input "libre" at bounding box center [590, 141] width 185 height 16
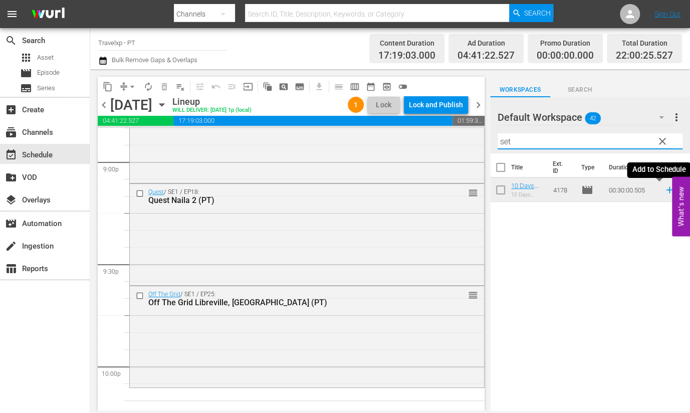
click at [666, 190] on icon at bounding box center [669, 190] width 7 height 7
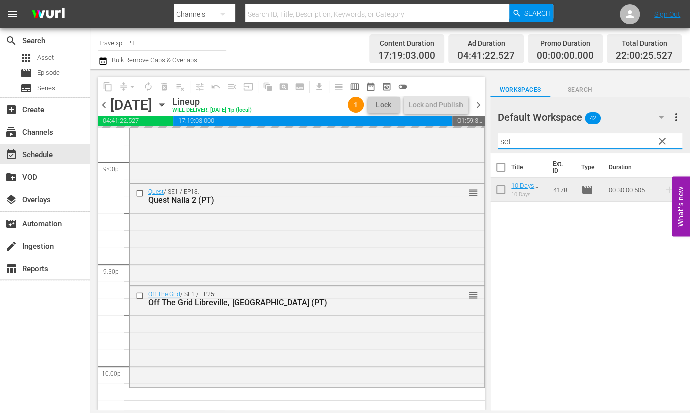
click at [502, 142] on input "set" at bounding box center [590, 141] width 185 height 16
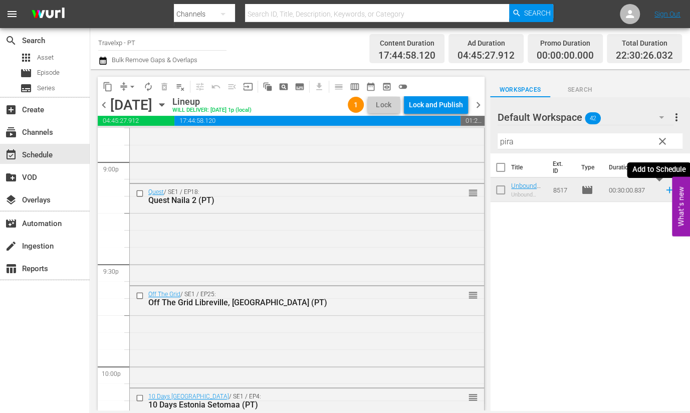
click at [664, 191] on icon at bounding box center [669, 189] width 11 height 11
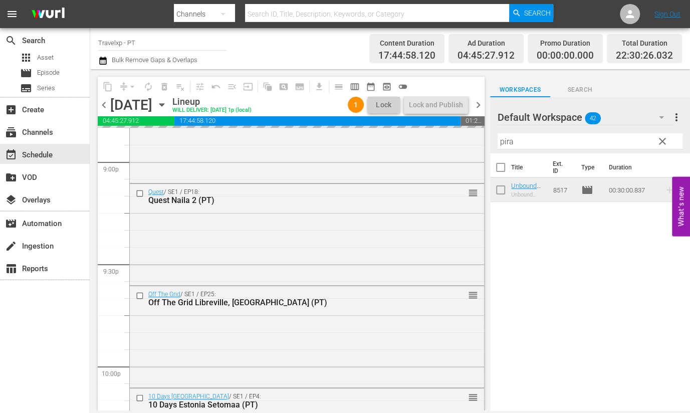
click at [506, 142] on input "pira" at bounding box center [590, 141] width 185 height 16
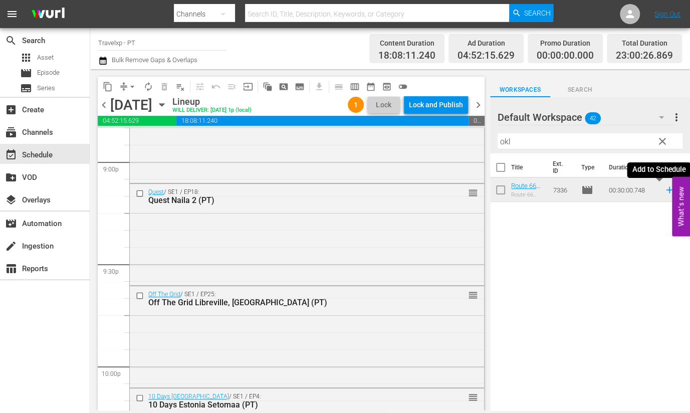
click at [664, 190] on icon at bounding box center [669, 189] width 11 height 11
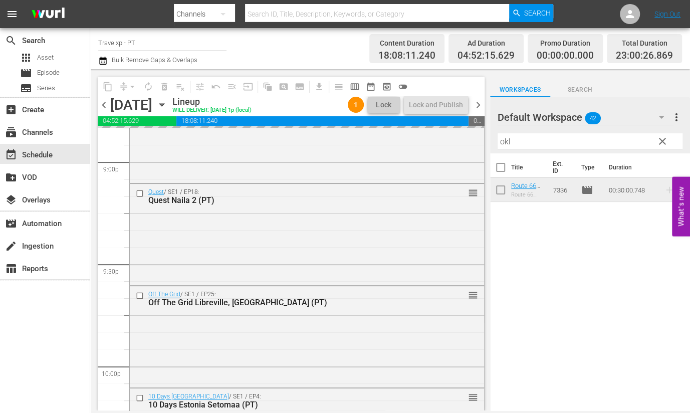
click at [506, 141] on input "okl" at bounding box center [590, 141] width 185 height 16
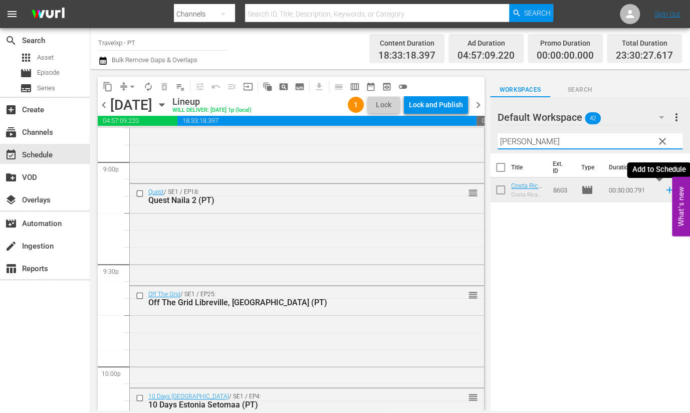
type input "[PERSON_NAME]"
click at [664, 191] on icon at bounding box center [669, 189] width 11 height 11
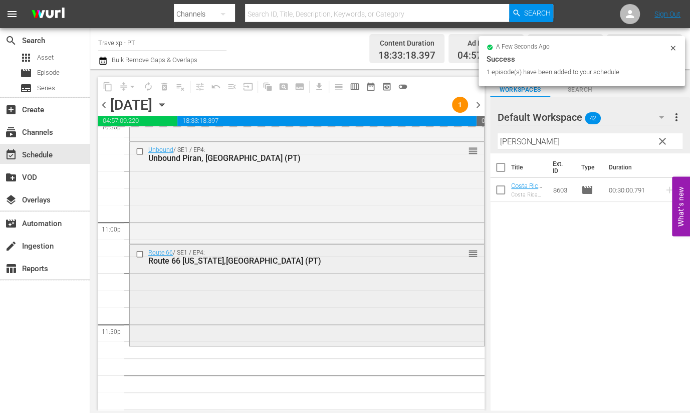
scroll to position [4624, 0]
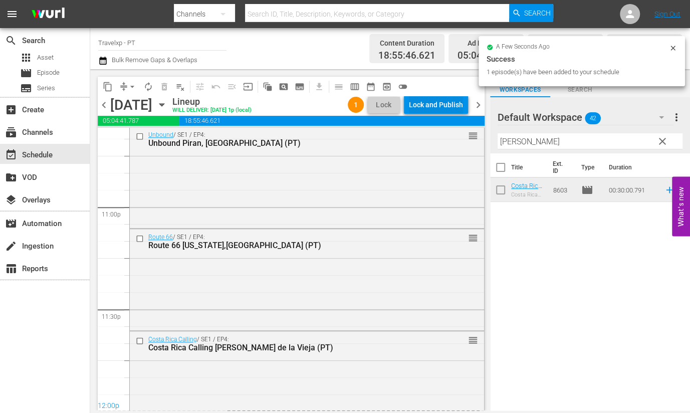
click at [431, 108] on div "Lock and Publish" at bounding box center [436, 105] width 54 height 18
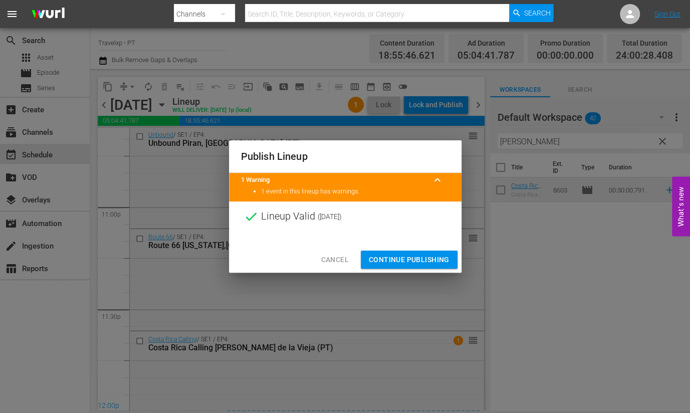
click at [419, 256] on span "Continue Publishing" at bounding box center [409, 260] width 81 height 13
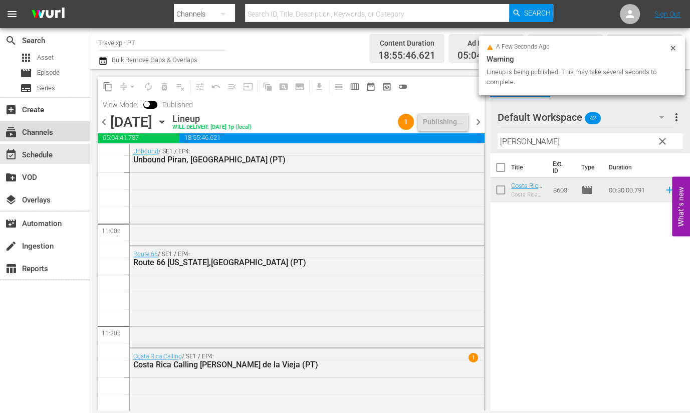
click at [39, 125] on div "subscriptions Channels" at bounding box center [45, 131] width 90 height 20
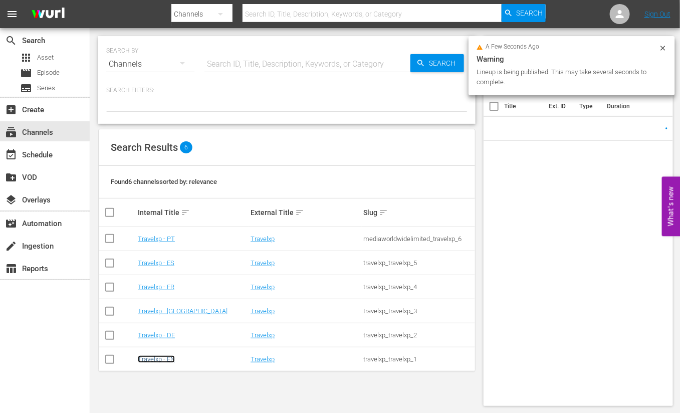
click at [164, 361] on link "Travelxp - EN" at bounding box center [156, 359] width 37 height 8
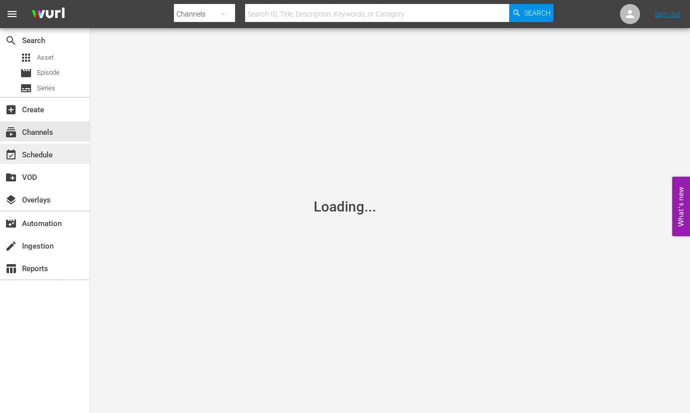
click at [63, 154] on div "event_available Schedule" at bounding box center [45, 154] width 90 height 20
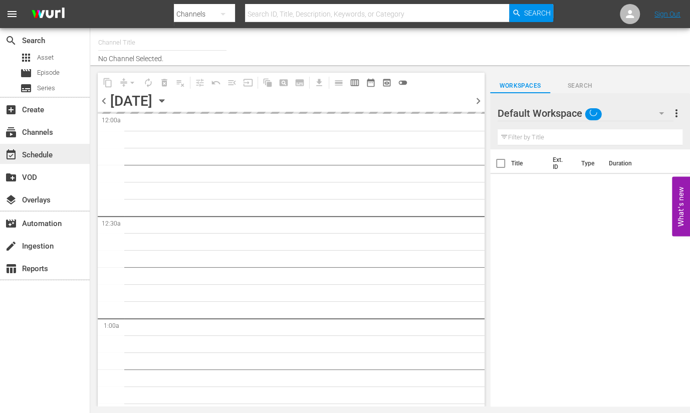
type input "Travelxp - EN (473)"
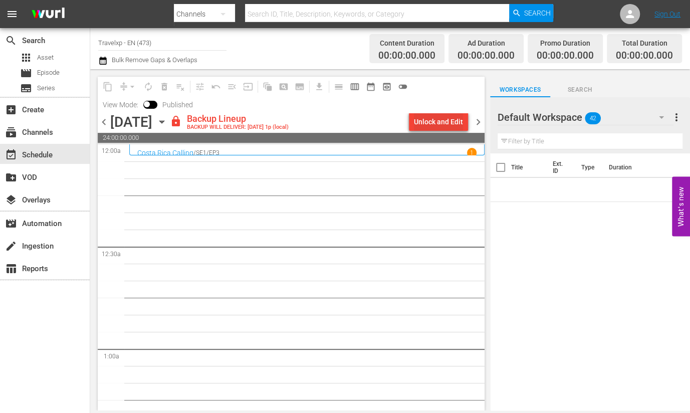
click at [429, 124] on div "Unlock and Edit" at bounding box center [438, 122] width 49 height 18
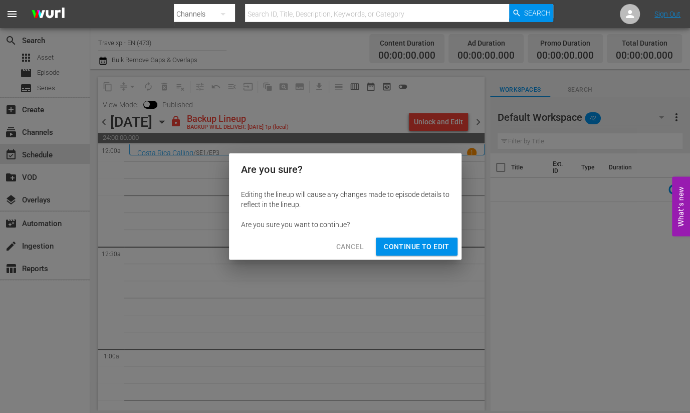
click at [403, 249] on span "Continue to Edit" at bounding box center [416, 247] width 65 height 13
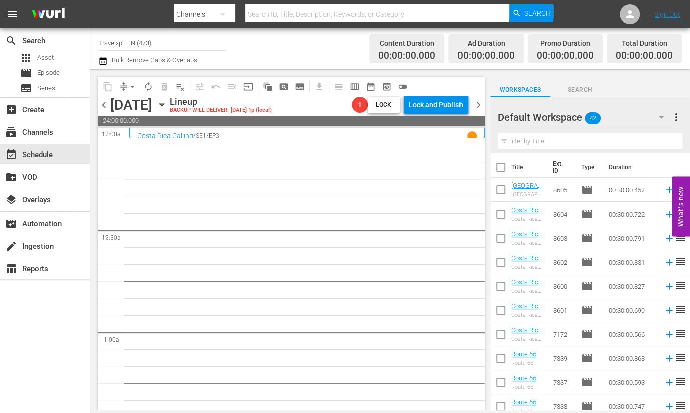
click at [661, 120] on icon "button" at bounding box center [662, 117] width 12 height 12
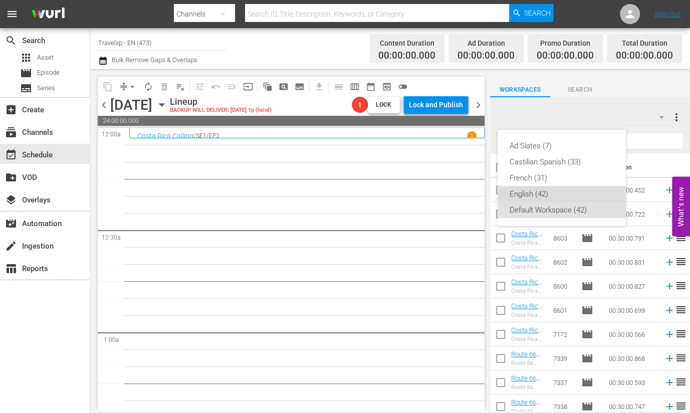
click at [521, 191] on div "English (42)" at bounding box center [562, 194] width 104 height 16
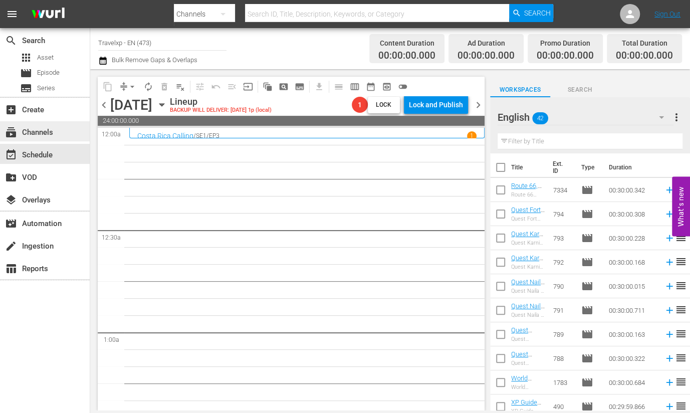
click at [30, 135] on div "subscriptions Channels" at bounding box center [28, 130] width 56 height 9
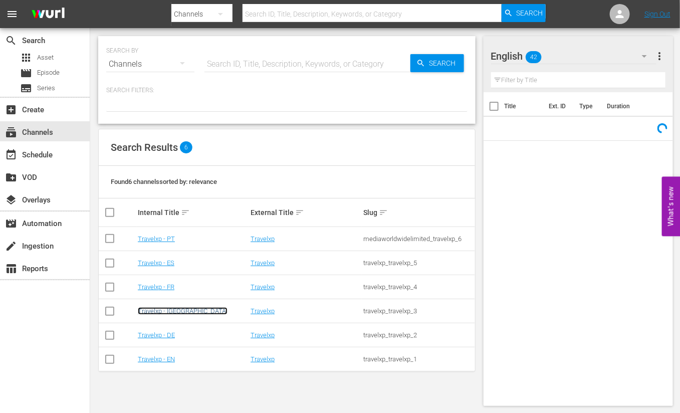
click at [168, 313] on link "Travelxp - [GEOGRAPHIC_DATA]" at bounding box center [183, 311] width 90 height 8
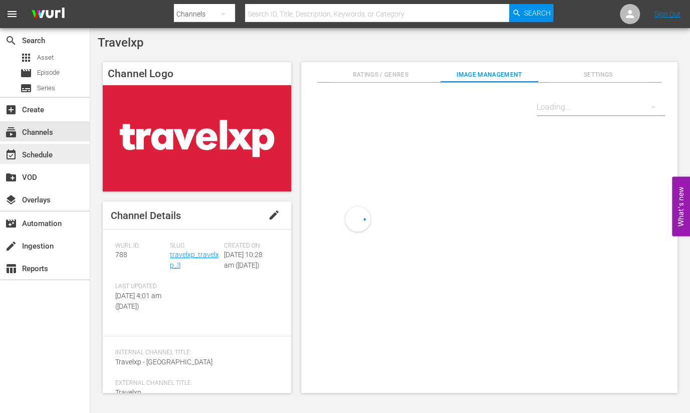
click at [59, 158] on div "event_available Schedule" at bounding box center [45, 154] width 90 height 20
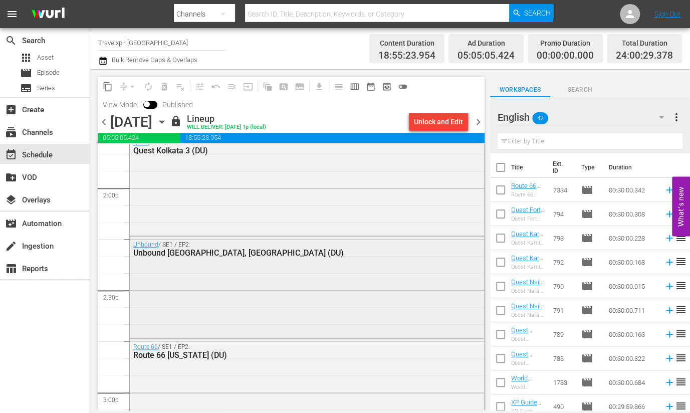
scroll to position [2882, 0]
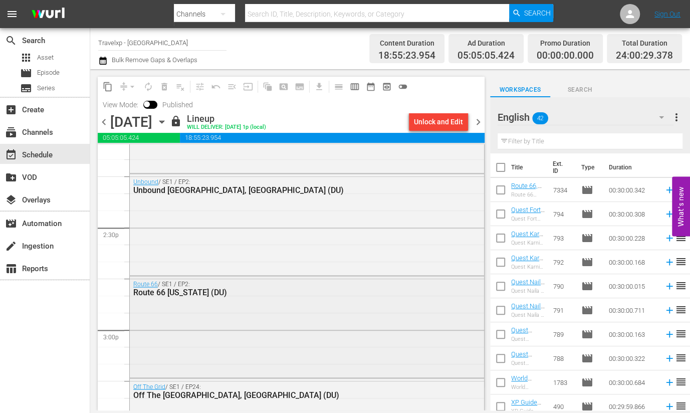
click at [292, 297] on div "Route 66 / SE1 / EP2: Route 66 [US_STATE] (DU)" at bounding box center [307, 288] width 354 height 25
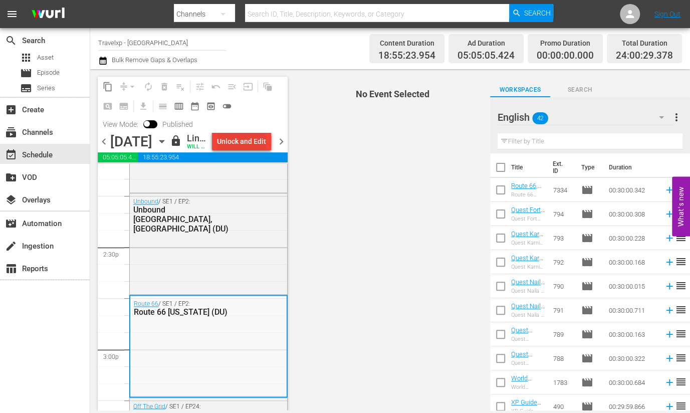
click at [256, 142] on div "Unlock and Edit" at bounding box center [241, 141] width 49 height 18
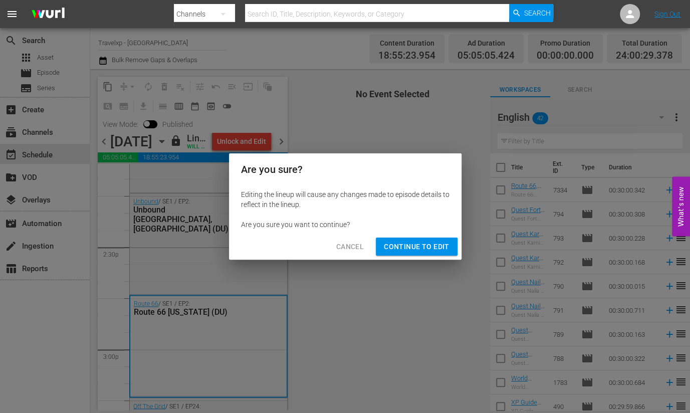
click at [418, 244] on span "Continue to Edit" at bounding box center [416, 247] width 65 height 13
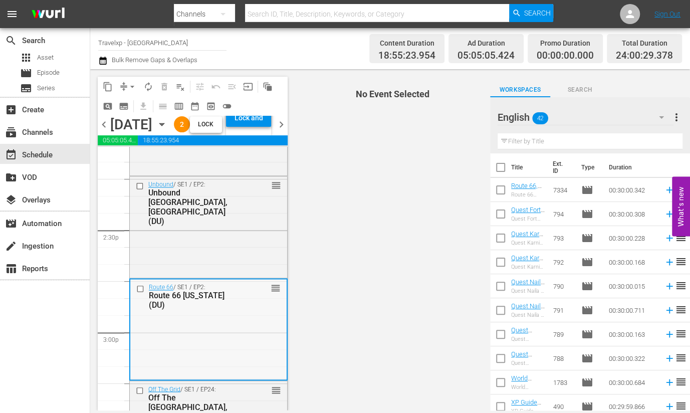
click at [252, 342] on div "Route 66 / SE1 / EP2: Route 66 [US_STATE] (DU) reorder" at bounding box center [208, 328] width 156 height 99
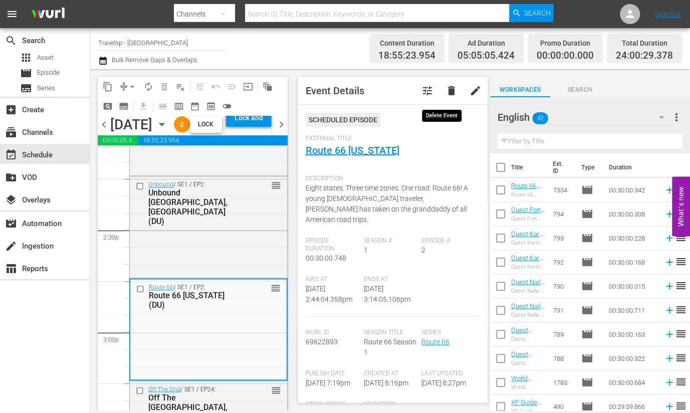
click at [446, 90] on span "delete" at bounding box center [452, 91] width 12 height 12
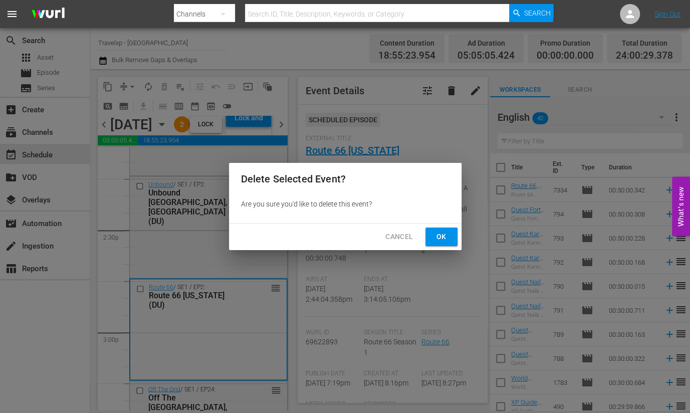
click at [438, 238] on span "Ok" at bounding box center [442, 237] width 16 height 13
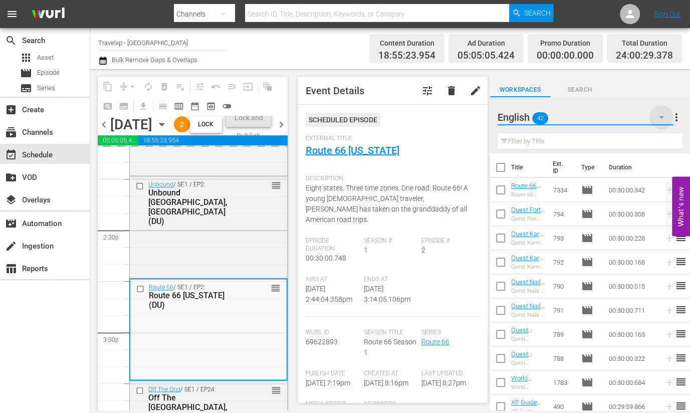
click at [659, 116] on icon "button" at bounding box center [662, 117] width 12 height 12
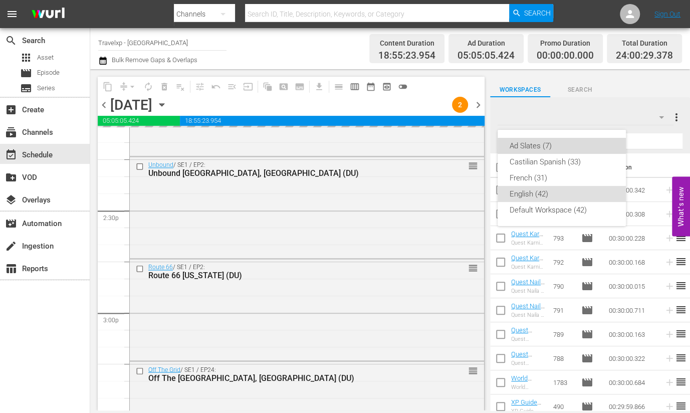
click at [543, 146] on div "Ad Slates (7)" at bounding box center [562, 146] width 104 height 16
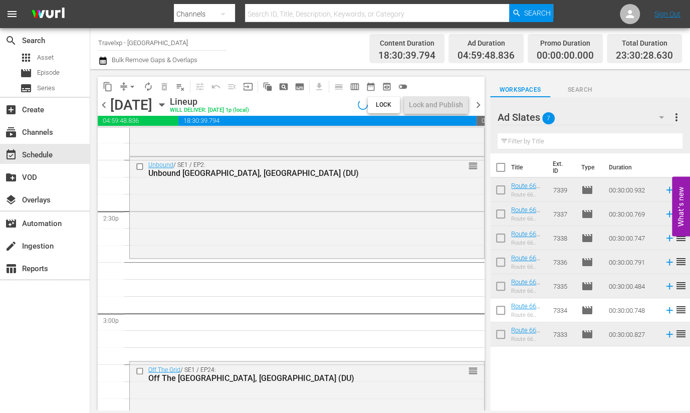
click at [557, 141] on input "text" at bounding box center [590, 141] width 185 height 16
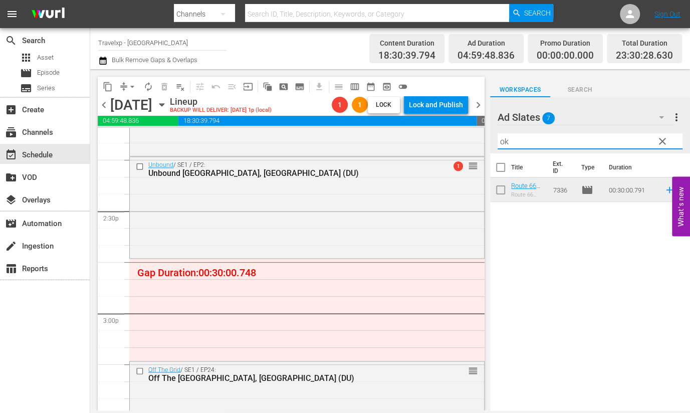
type input "ok"
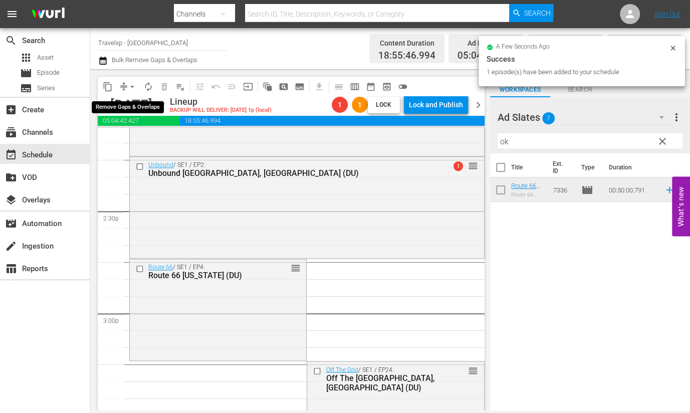
click at [127, 86] on span "arrow_drop_down" at bounding box center [132, 87] width 10 height 10
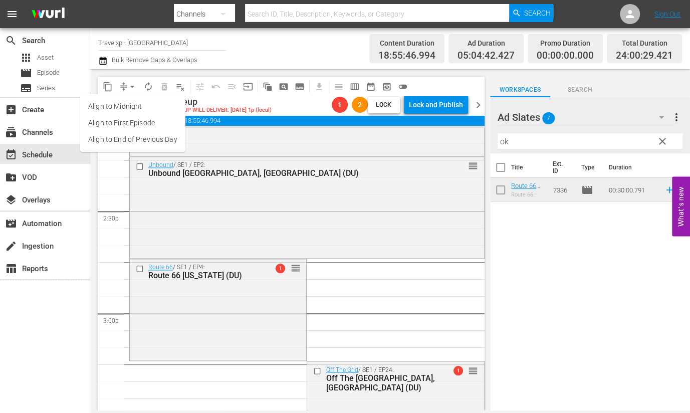
click at [158, 135] on li "Align to End of Previous Day" at bounding box center [132, 139] width 105 height 17
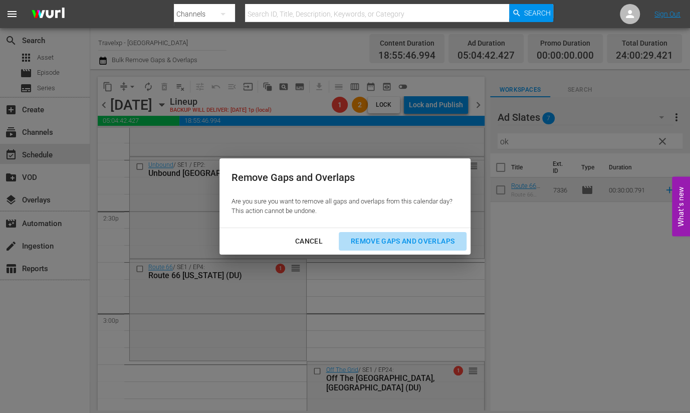
click at [427, 239] on div "Remove Gaps and Overlaps" at bounding box center [403, 241] width 120 height 13
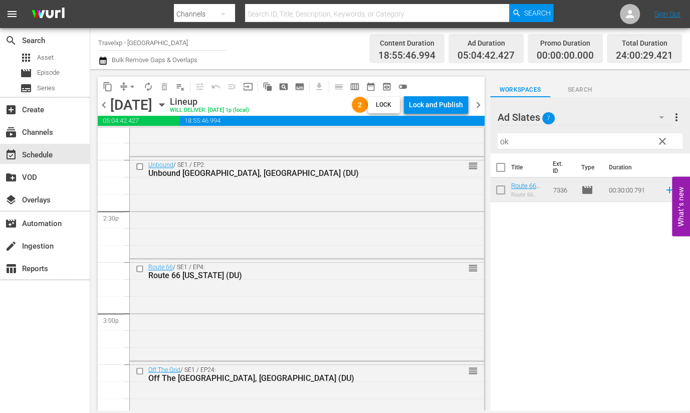
click at [444, 104] on div "Lock and Publish" at bounding box center [436, 105] width 54 height 18
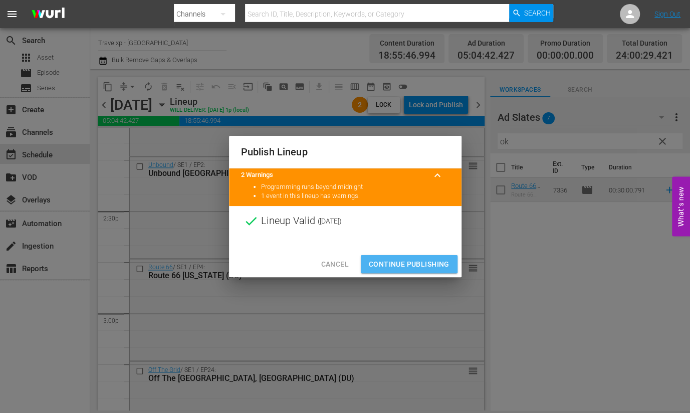
click at [430, 260] on span "Continue Publishing" at bounding box center [409, 264] width 81 height 13
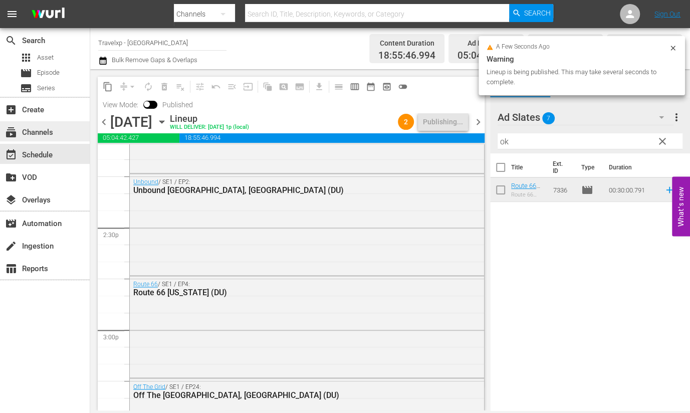
click at [48, 134] on div "subscriptions Channels" at bounding box center [28, 130] width 56 height 9
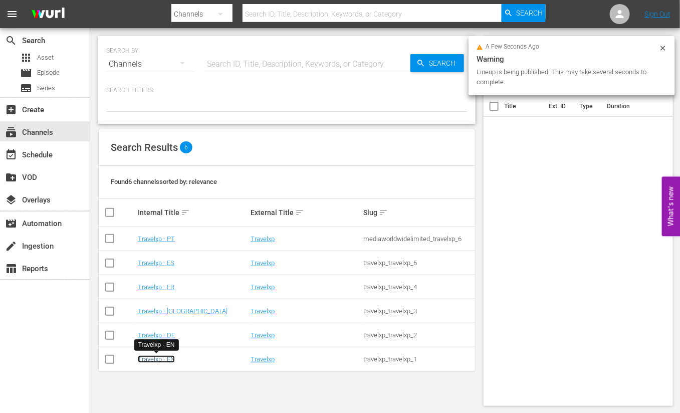
click at [159, 360] on link "Travelxp - EN" at bounding box center [156, 359] width 37 height 8
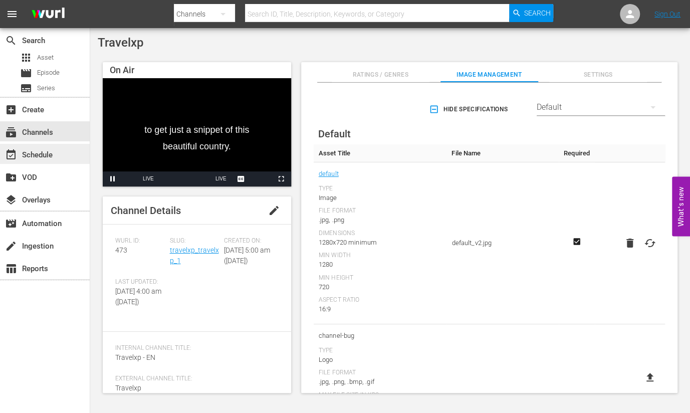
click at [57, 150] on div "event_available Schedule" at bounding box center [45, 154] width 90 height 20
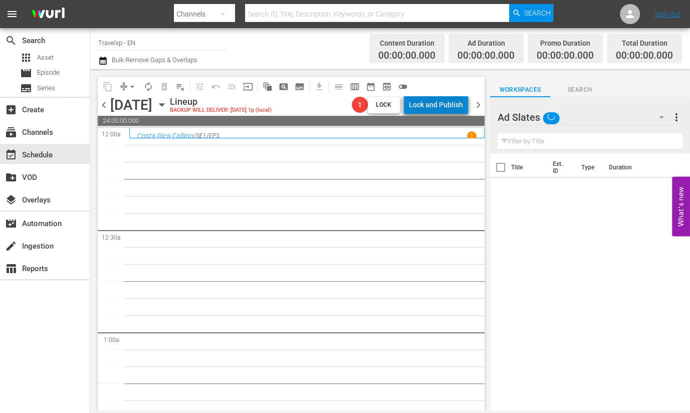
click at [444, 112] on div "Lock and Publish" at bounding box center [436, 105] width 54 height 18
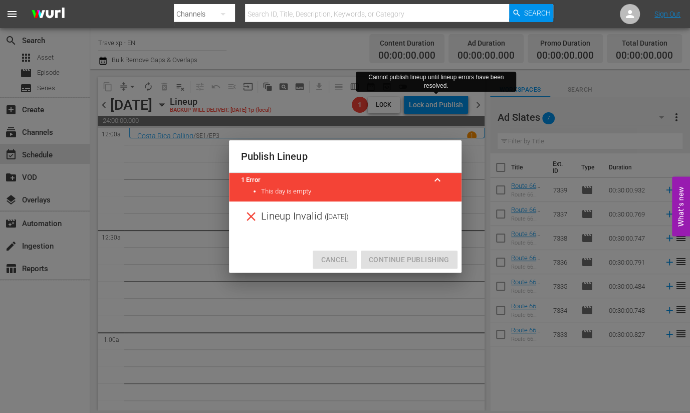
click at [338, 261] on span "Cancel" at bounding box center [335, 260] width 28 height 13
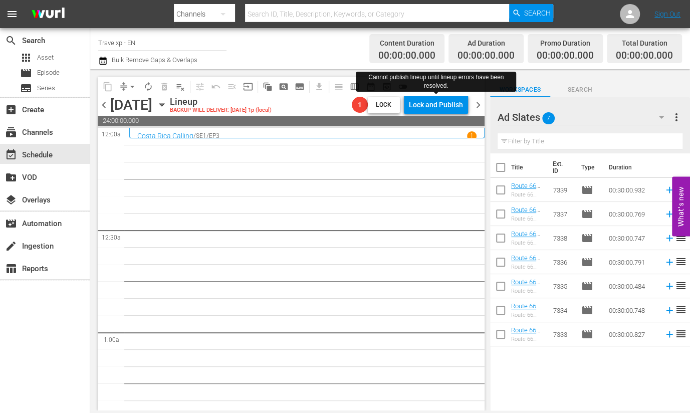
click at [658, 116] on icon "button" at bounding box center [662, 117] width 12 height 12
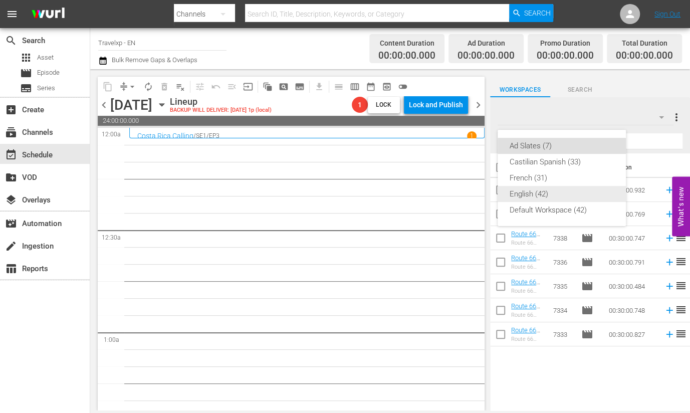
click at [553, 198] on div "English (42)" at bounding box center [562, 194] width 104 height 16
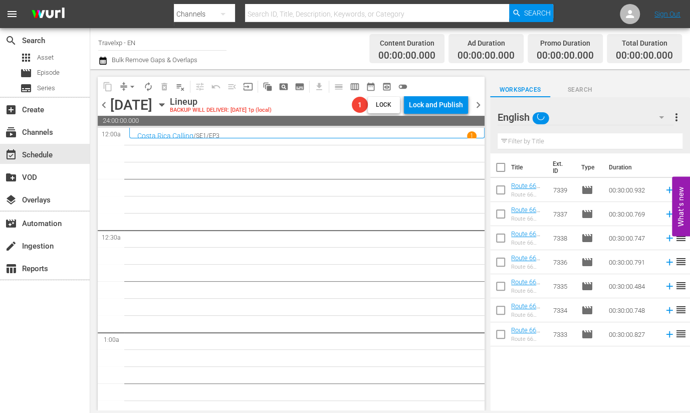
click at [550, 143] on input "text" at bounding box center [590, 141] width 185 height 16
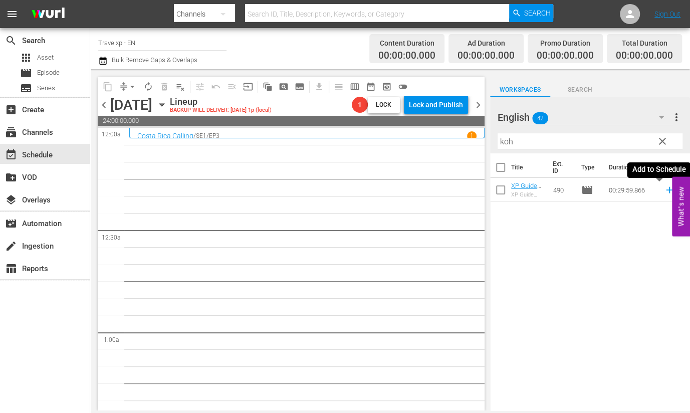
click at [664, 190] on icon at bounding box center [669, 189] width 11 height 11
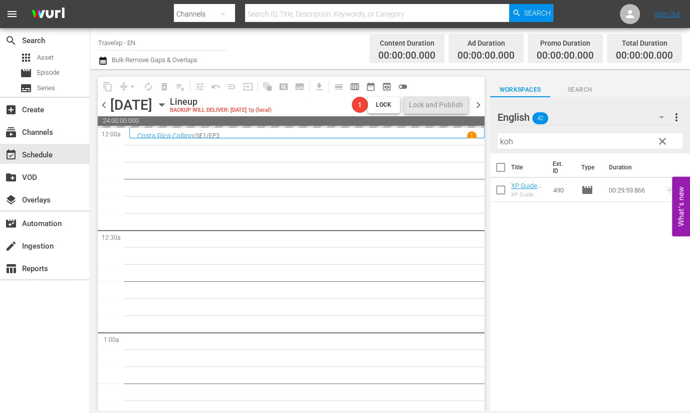
click at [499, 143] on input "koh" at bounding box center [590, 141] width 185 height 16
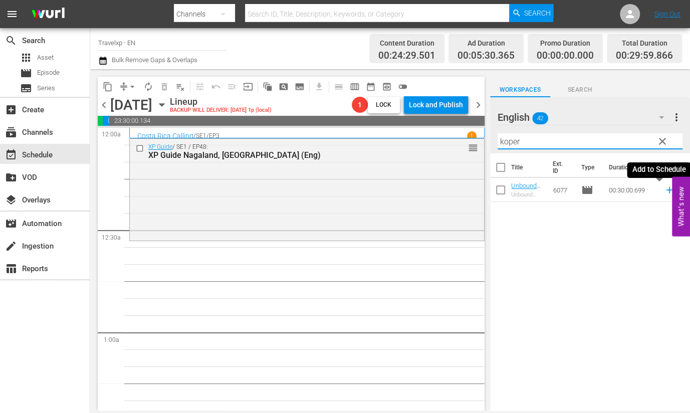
click at [666, 189] on icon at bounding box center [669, 190] width 7 height 7
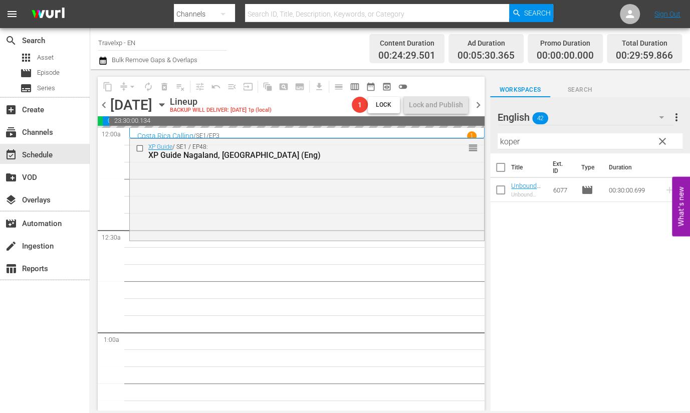
click at [509, 139] on input "koper" at bounding box center [590, 141] width 185 height 16
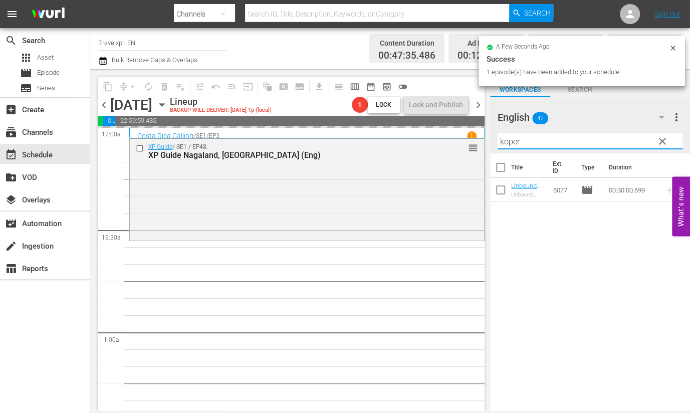
type input "f"
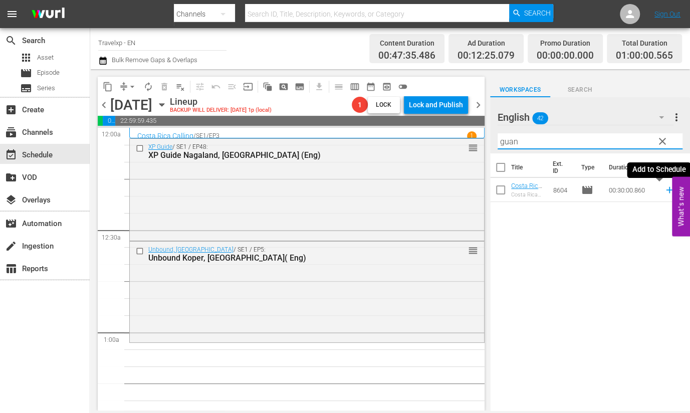
click at [664, 190] on icon at bounding box center [669, 189] width 11 height 11
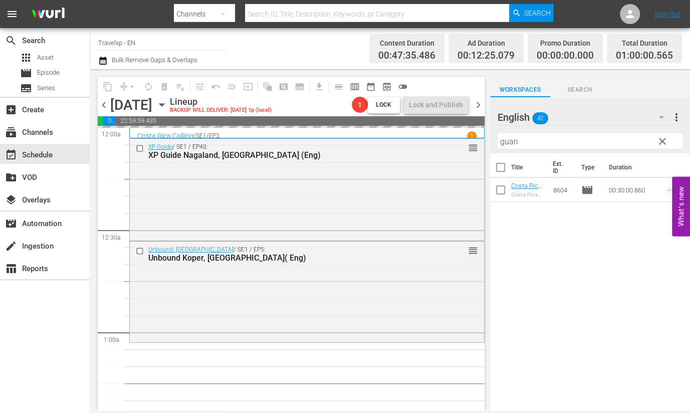
click at [518, 142] on input "guan" at bounding box center [590, 141] width 185 height 16
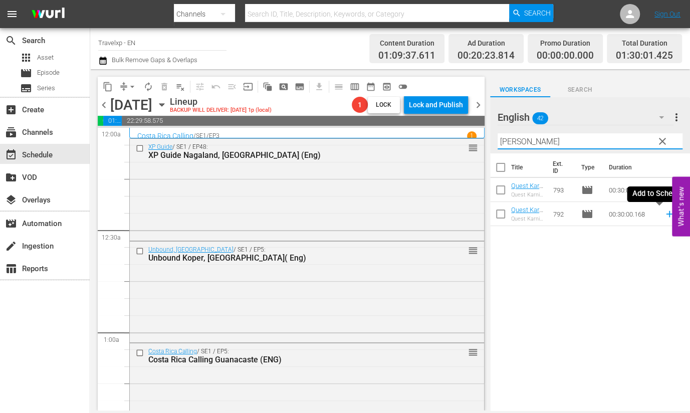
click at [664, 217] on icon at bounding box center [669, 214] width 11 height 11
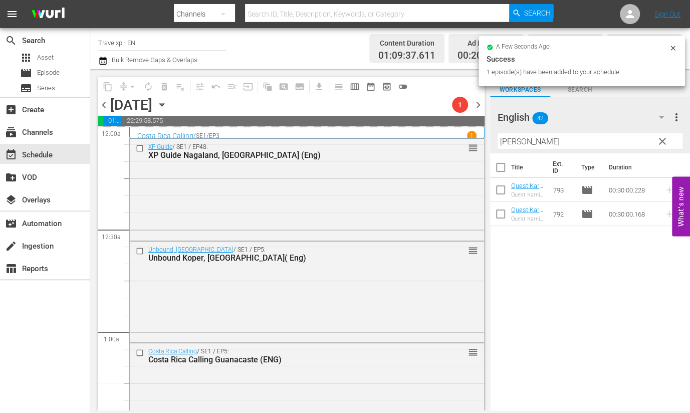
click at [504, 141] on input "[PERSON_NAME]" at bounding box center [590, 141] width 185 height 16
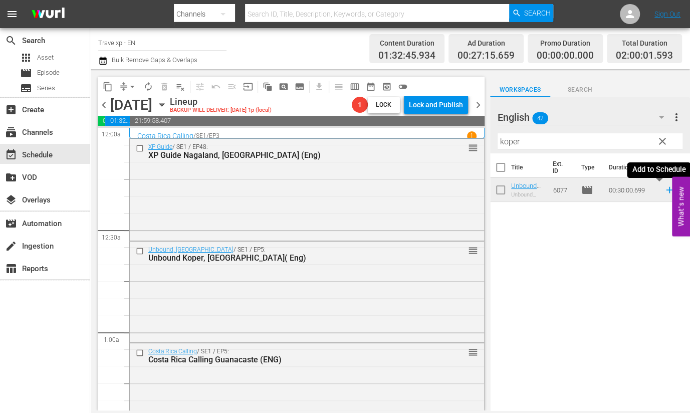
click at [664, 190] on icon at bounding box center [669, 189] width 11 height 11
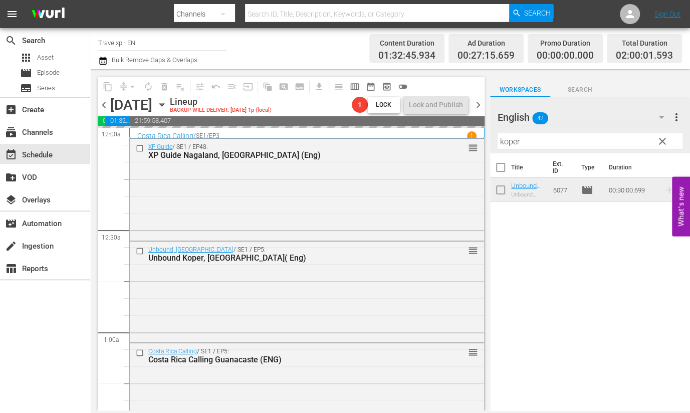
click at [512, 143] on input "koper" at bounding box center [590, 141] width 185 height 16
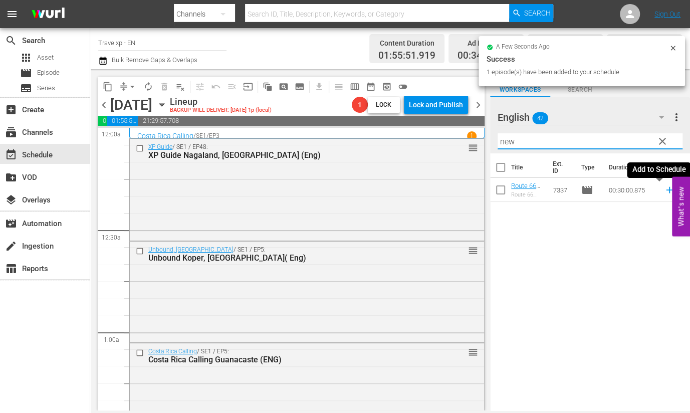
click at [666, 189] on icon at bounding box center [669, 190] width 7 height 7
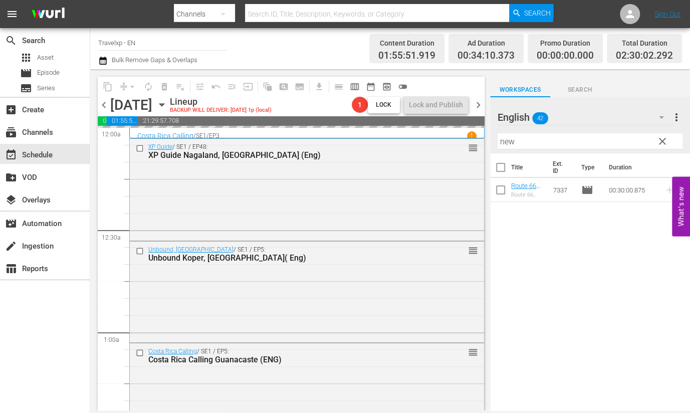
click at [512, 144] on input "new" at bounding box center [590, 141] width 185 height 16
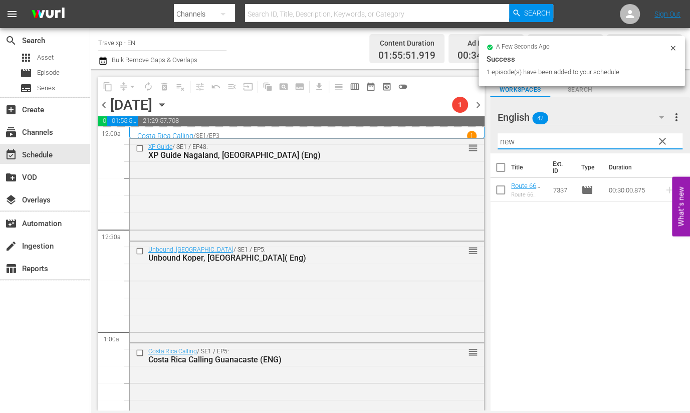
click at [506, 139] on input "new" at bounding box center [590, 141] width 185 height 16
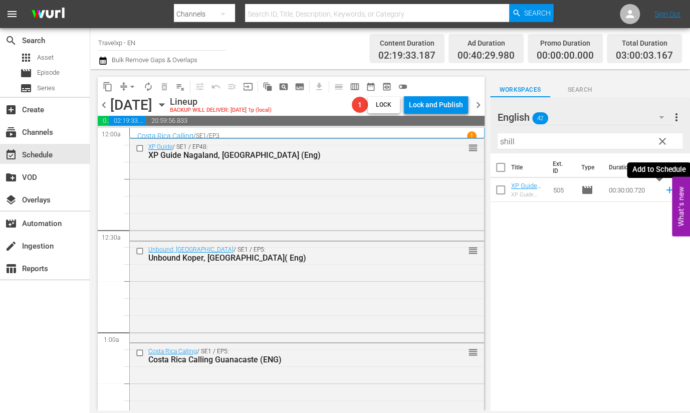
click at [664, 190] on icon at bounding box center [669, 189] width 11 height 11
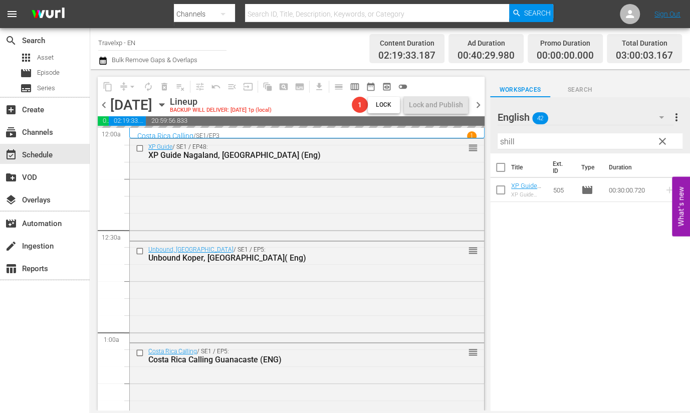
click at [506, 141] on input "shill" at bounding box center [590, 141] width 185 height 16
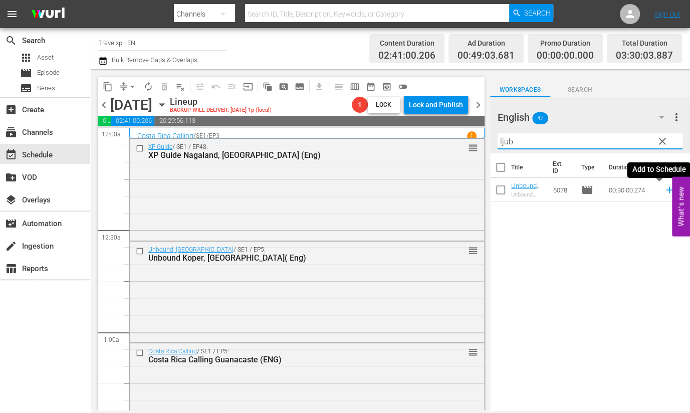
click at [666, 189] on icon at bounding box center [669, 190] width 7 height 7
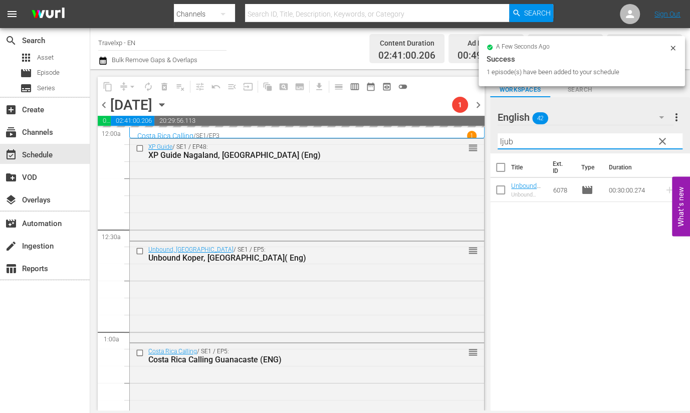
click at [504, 145] on input "ljub" at bounding box center [590, 141] width 185 height 16
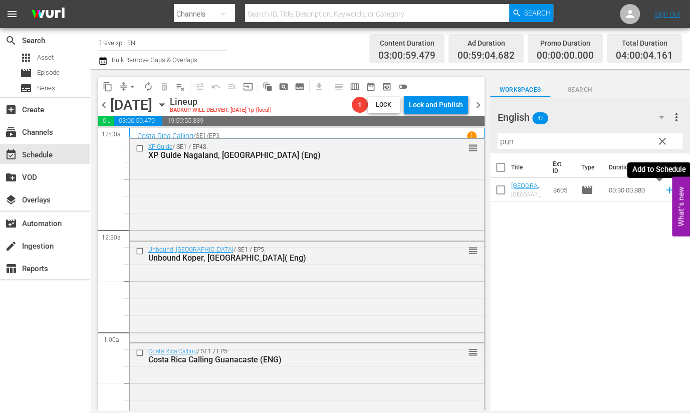
click at [664, 189] on icon at bounding box center [669, 189] width 11 height 11
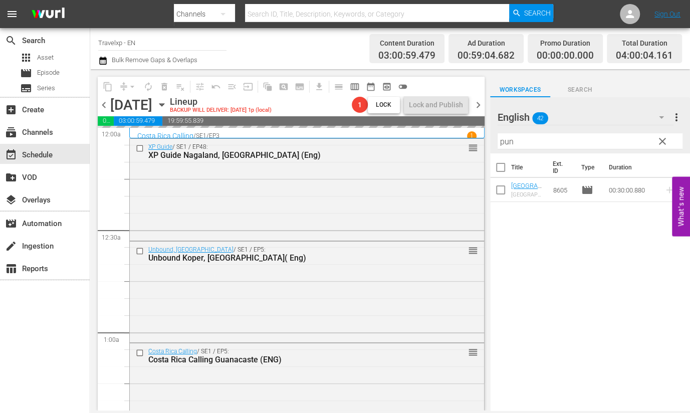
click at [507, 139] on input "pun" at bounding box center [590, 141] width 185 height 16
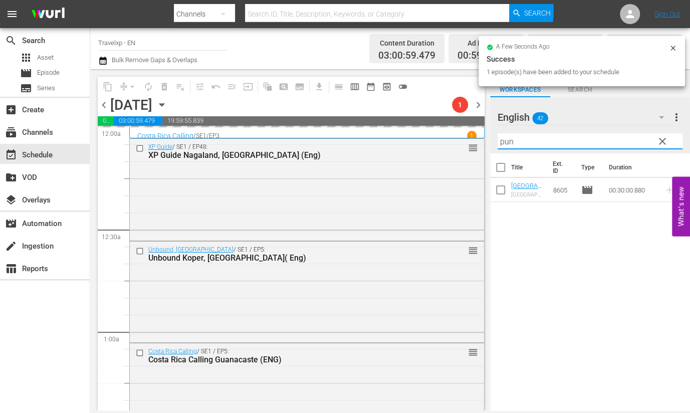
click at [507, 139] on input "pun" at bounding box center [590, 141] width 185 height 16
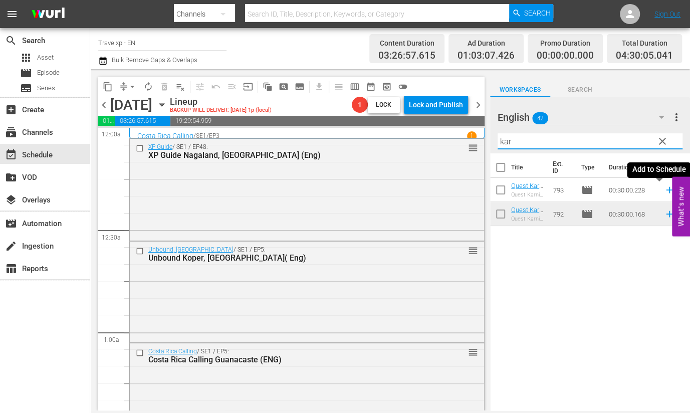
click at [664, 191] on icon at bounding box center [669, 189] width 11 height 11
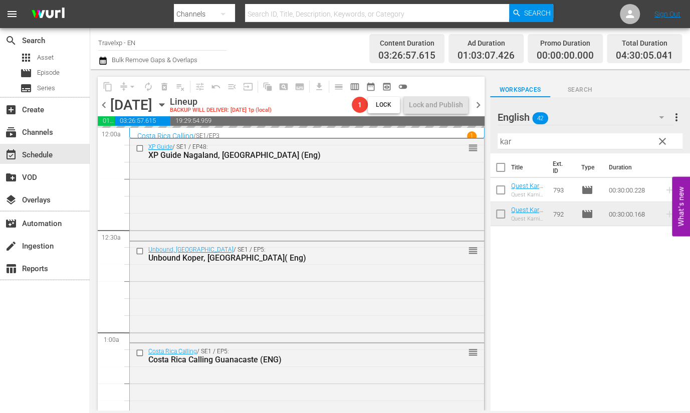
click at [506, 141] on input "kar" at bounding box center [590, 141] width 185 height 16
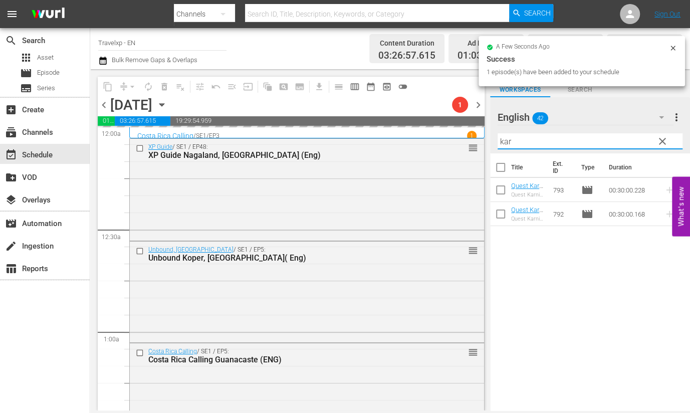
click at [506, 141] on input "kar" at bounding box center [590, 141] width 185 height 16
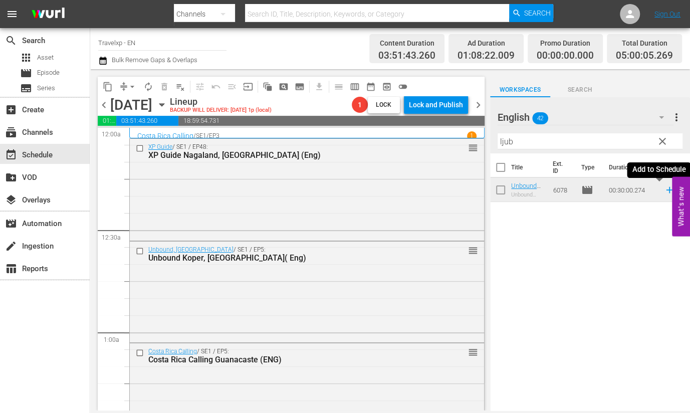
click at [666, 190] on icon at bounding box center [669, 190] width 7 height 7
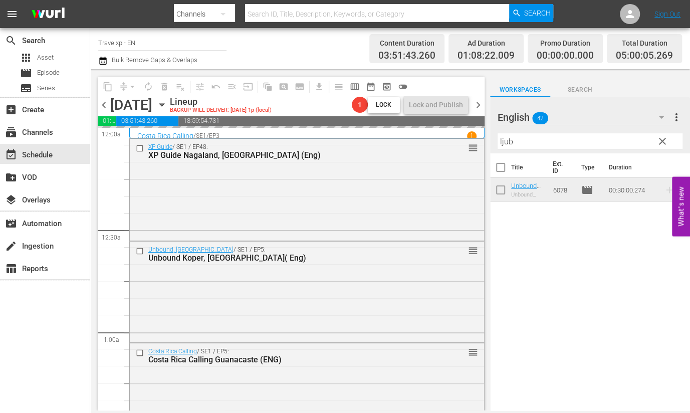
click at [501, 143] on input "ljub" at bounding box center [590, 141] width 185 height 16
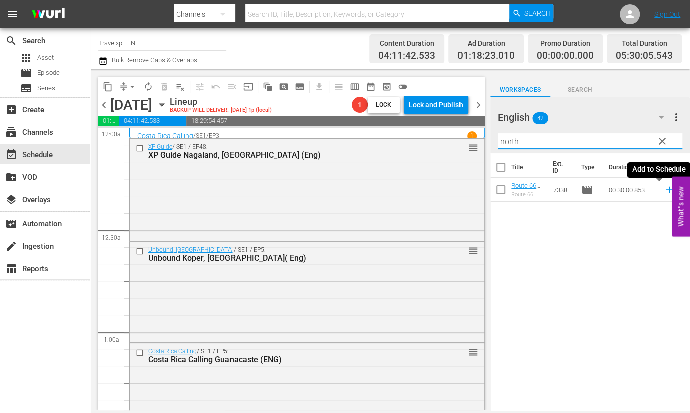
type input "north"
click at [664, 190] on icon at bounding box center [669, 189] width 11 height 11
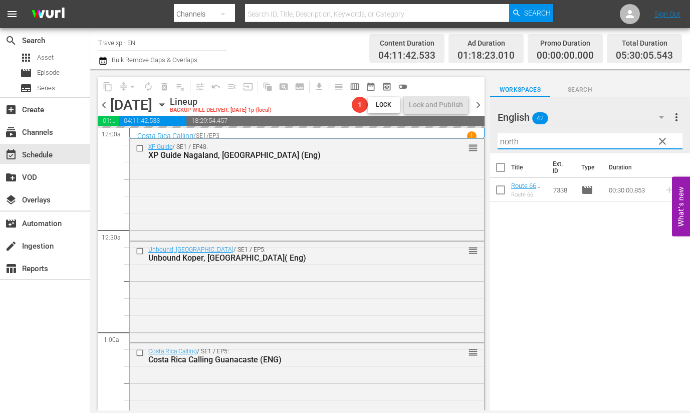
click at [506, 141] on input "north" at bounding box center [590, 141] width 185 height 16
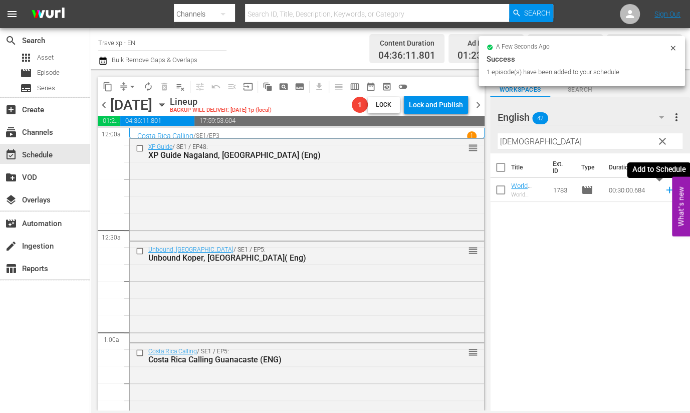
click at [666, 190] on icon at bounding box center [669, 190] width 7 height 7
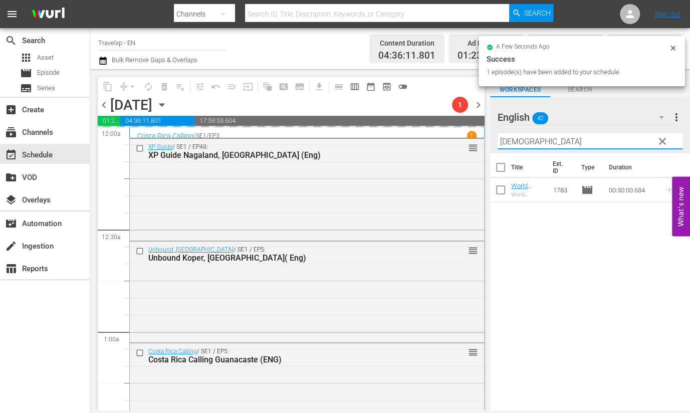
click at [518, 142] on input "[DEMOGRAPHIC_DATA]" at bounding box center [590, 141] width 185 height 16
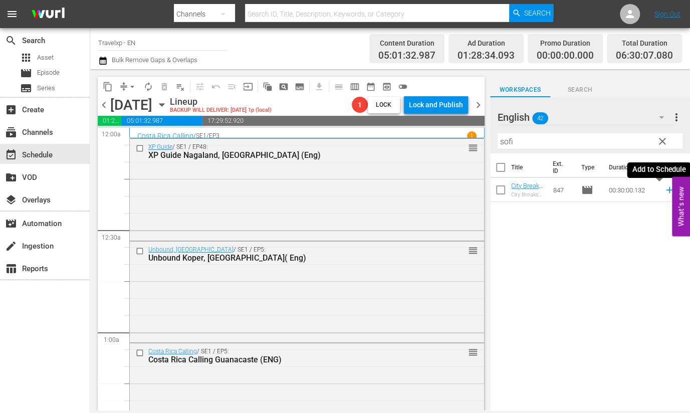
click at [666, 190] on icon at bounding box center [669, 190] width 7 height 7
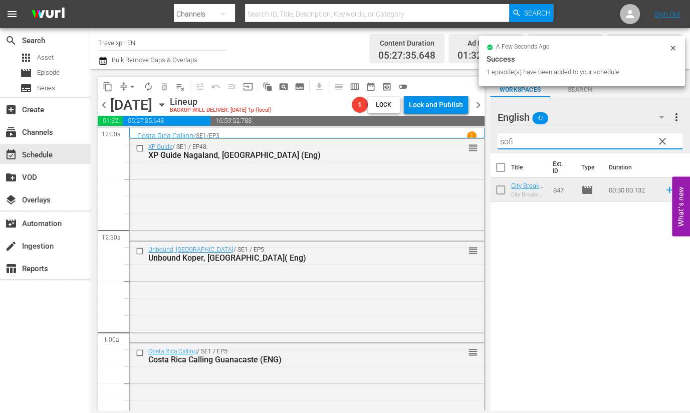
click at [506, 143] on input "sofi" at bounding box center [590, 141] width 185 height 16
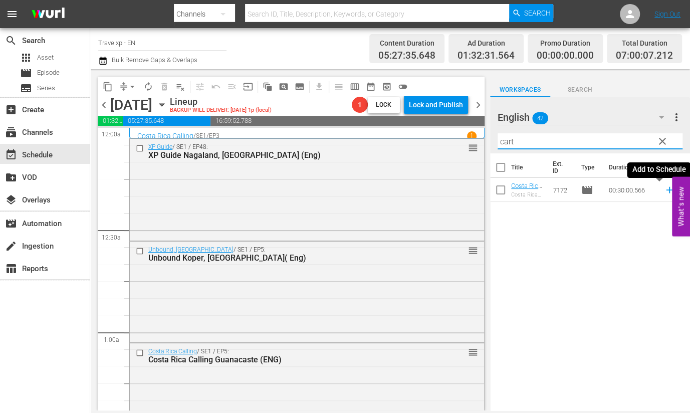
click at [664, 188] on icon at bounding box center [669, 189] width 11 height 11
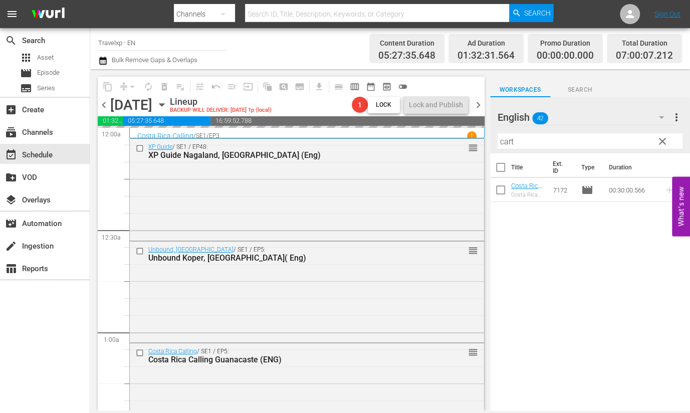
click at [505, 140] on input "cart" at bounding box center [590, 141] width 185 height 16
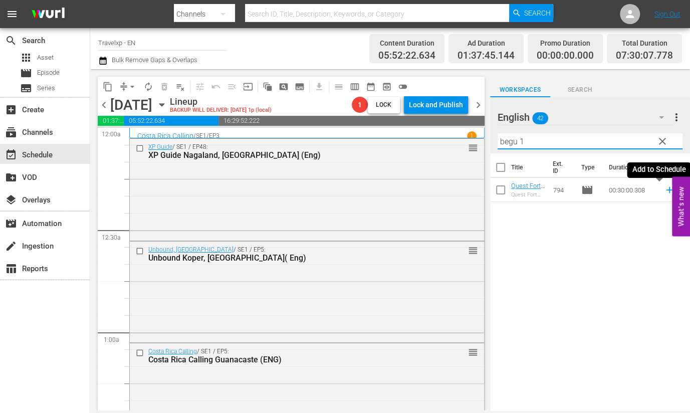
click at [664, 192] on icon at bounding box center [669, 189] width 11 height 11
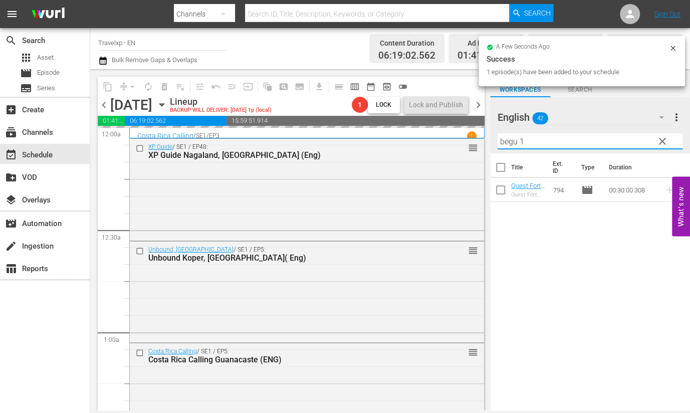
drag, startPoint x: 543, startPoint y: 141, endPoint x: 504, endPoint y: 131, distance: 39.9
click at [504, 131] on div "Filter by Title begu 1" at bounding box center [590, 141] width 185 height 24
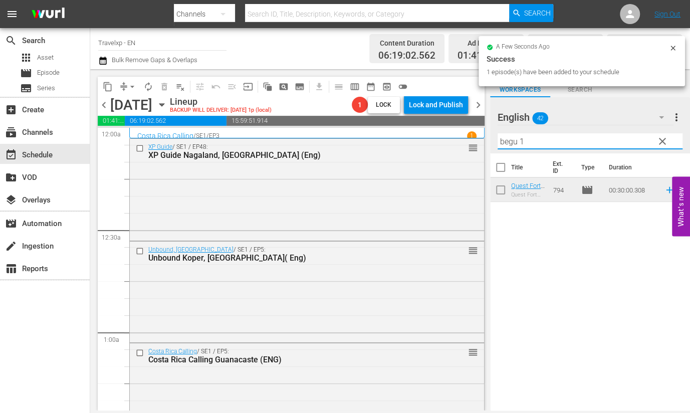
type input "b"
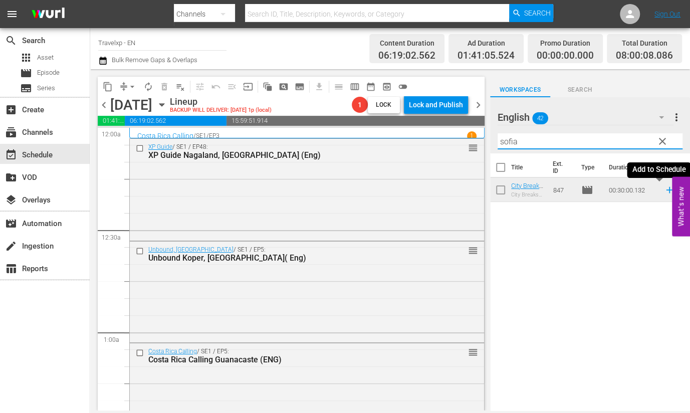
click at [664, 191] on icon at bounding box center [669, 189] width 11 height 11
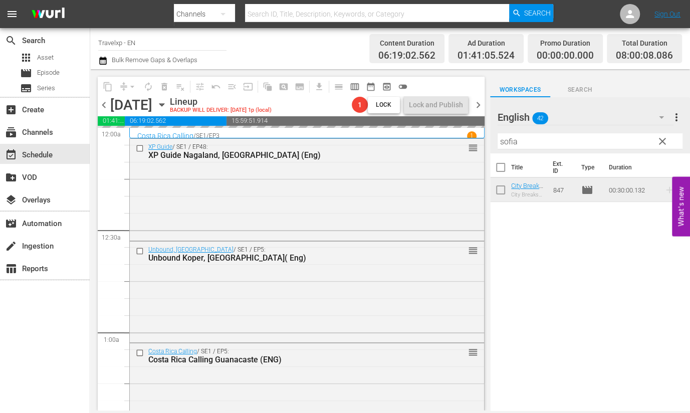
click at [516, 142] on input "sofia" at bounding box center [590, 141] width 185 height 16
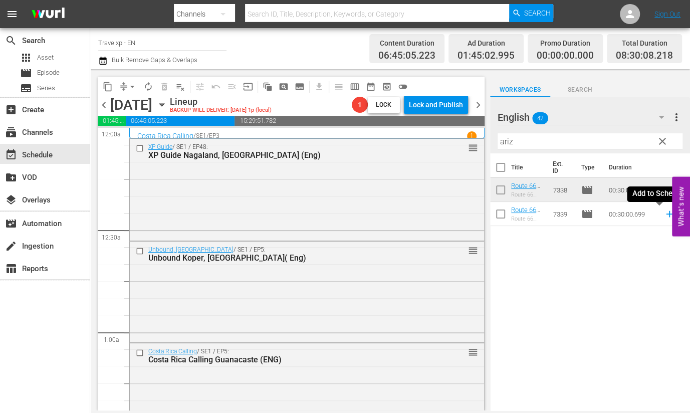
click at [666, 214] on icon at bounding box center [669, 214] width 7 height 7
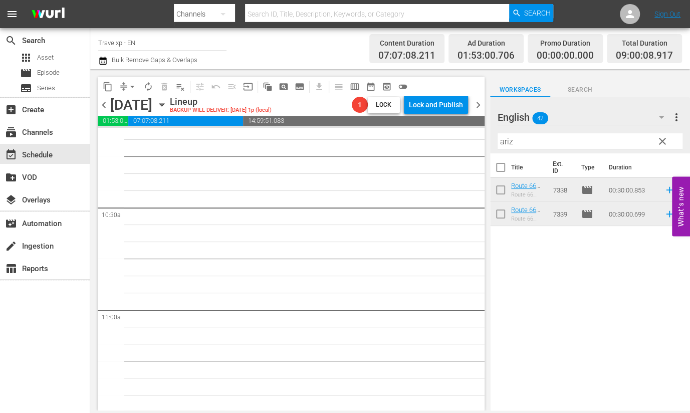
scroll to position [1816, 0]
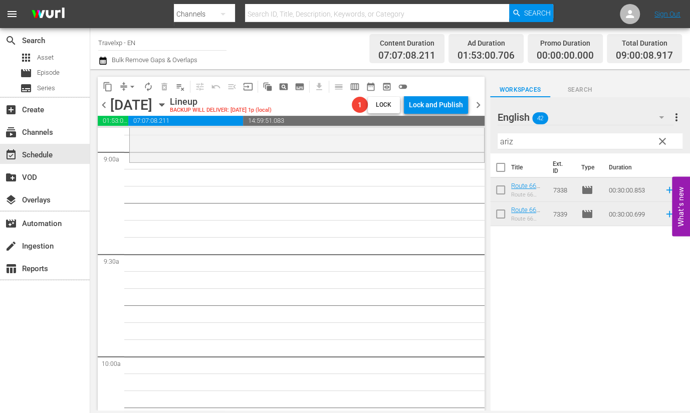
click at [504, 140] on input "ariz" at bounding box center [590, 141] width 185 height 16
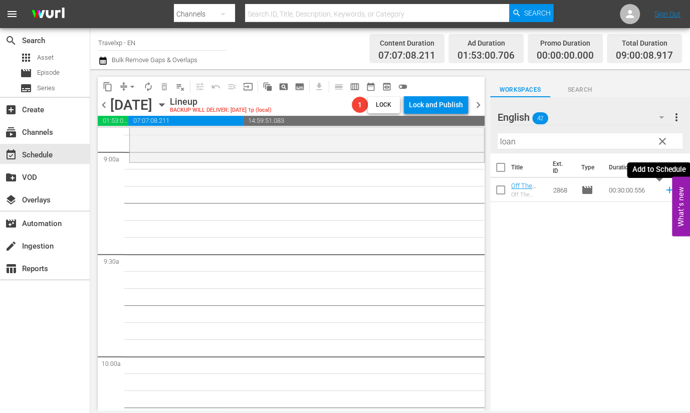
click at [664, 189] on icon at bounding box center [669, 189] width 11 height 11
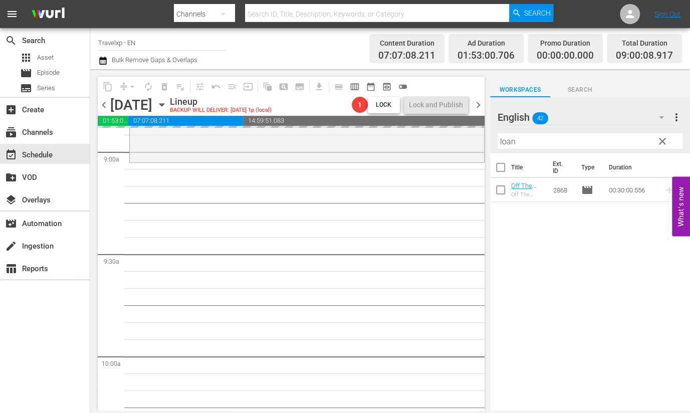
click at [506, 141] on input "loan" at bounding box center [590, 141] width 185 height 16
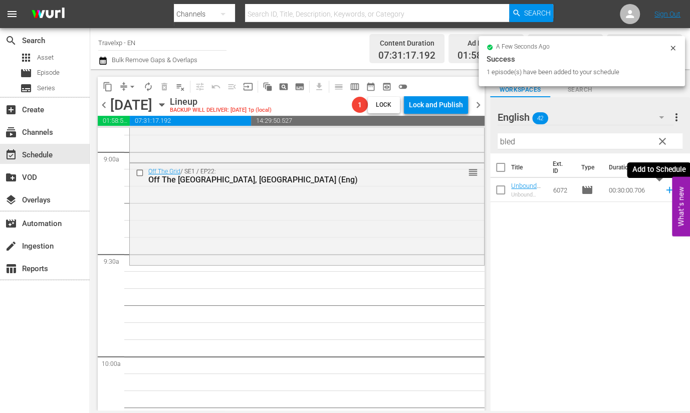
click at [664, 189] on icon at bounding box center [669, 189] width 11 height 11
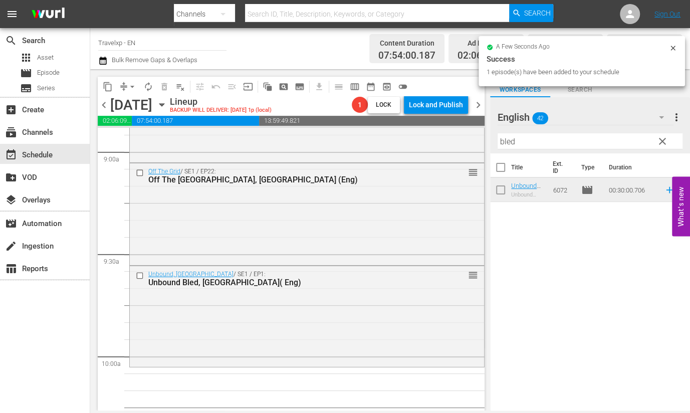
click at [511, 144] on input "bled" at bounding box center [590, 141] width 185 height 16
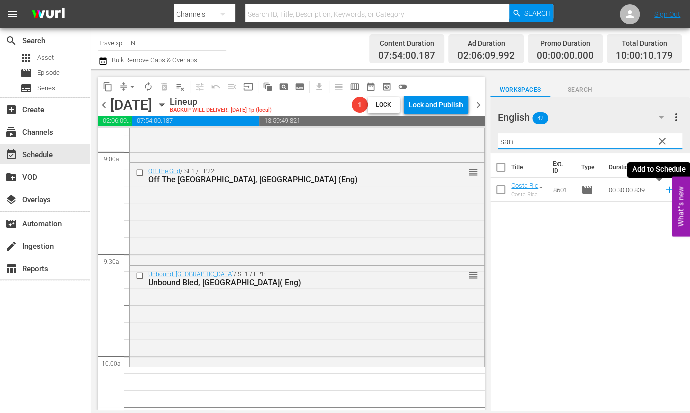
click at [664, 190] on icon at bounding box center [669, 189] width 11 height 11
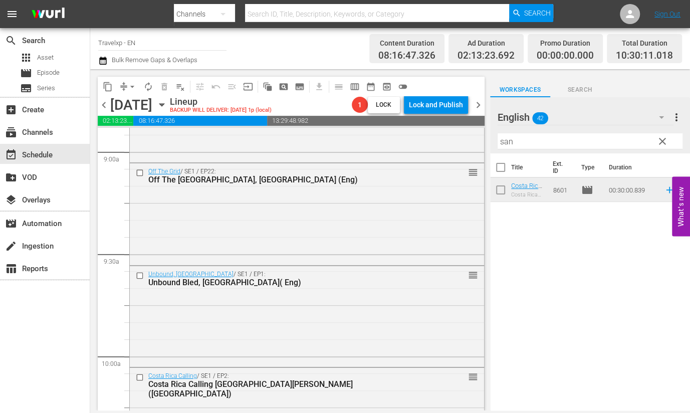
click at [506, 145] on input "san" at bounding box center [590, 141] width 185 height 16
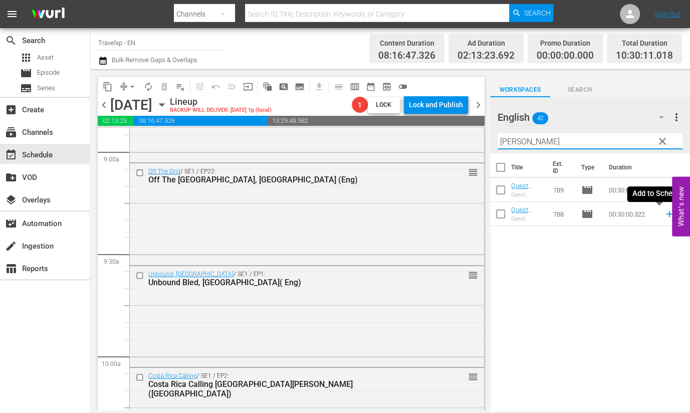
click at [664, 217] on icon at bounding box center [669, 214] width 11 height 11
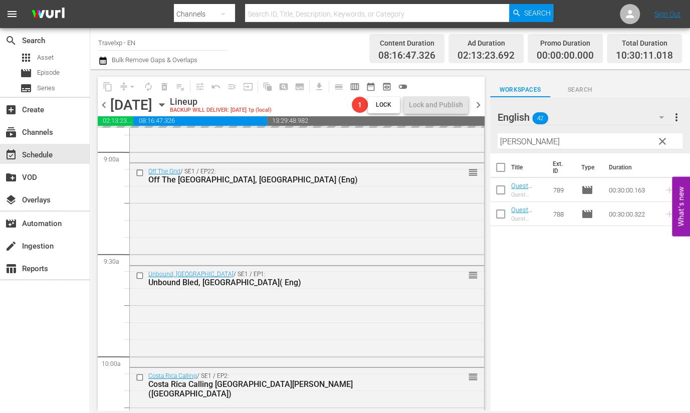
click at [502, 143] on input "[PERSON_NAME]" at bounding box center [590, 141] width 185 height 16
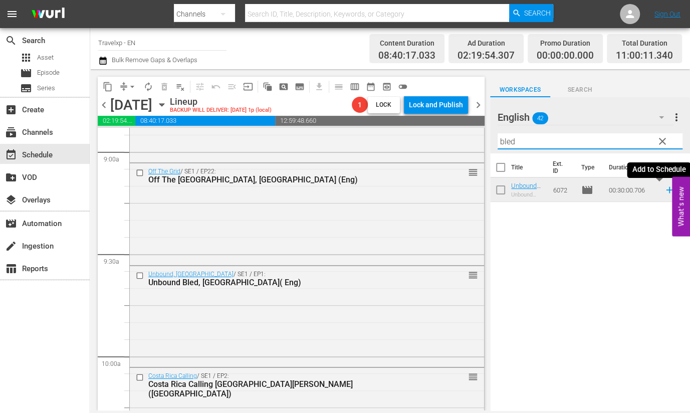
click at [664, 189] on icon at bounding box center [669, 189] width 11 height 11
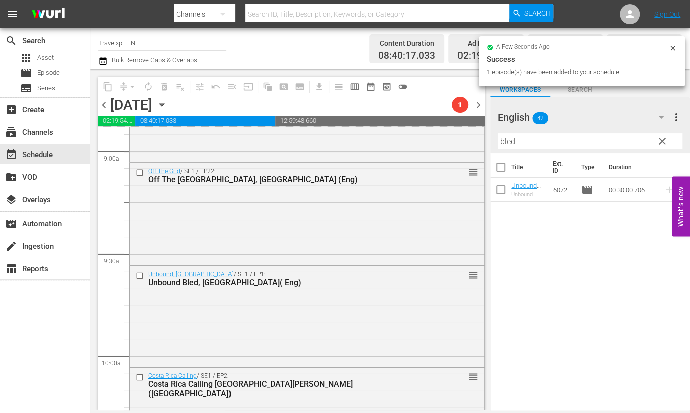
click at [509, 140] on input "bled" at bounding box center [590, 141] width 185 height 16
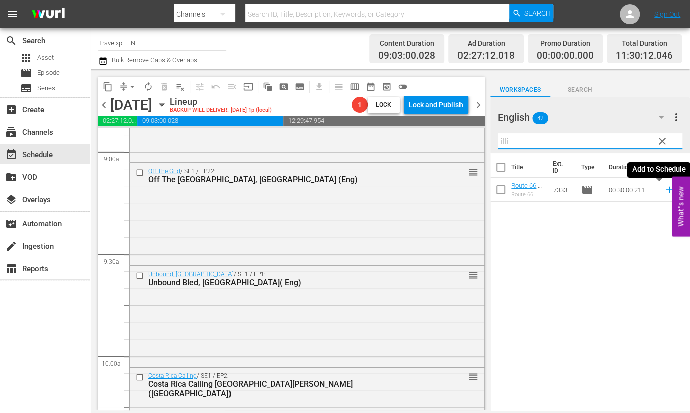
click at [664, 191] on icon at bounding box center [669, 189] width 11 height 11
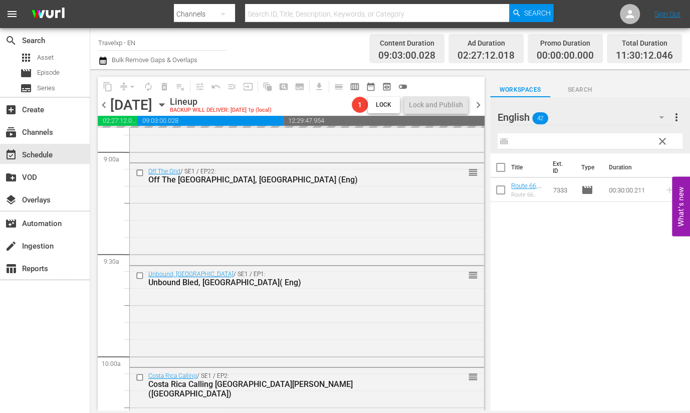
click at [504, 141] on input "illi" at bounding box center [590, 141] width 185 height 16
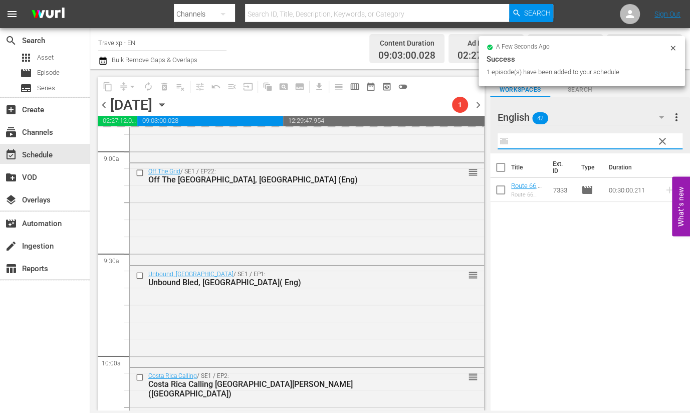
click at [504, 141] on input "illi" at bounding box center [590, 141] width 185 height 16
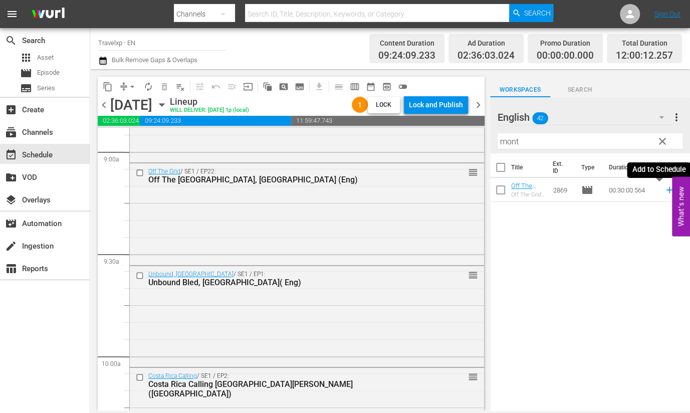
click at [666, 189] on icon at bounding box center [669, 190] width 7 height 7
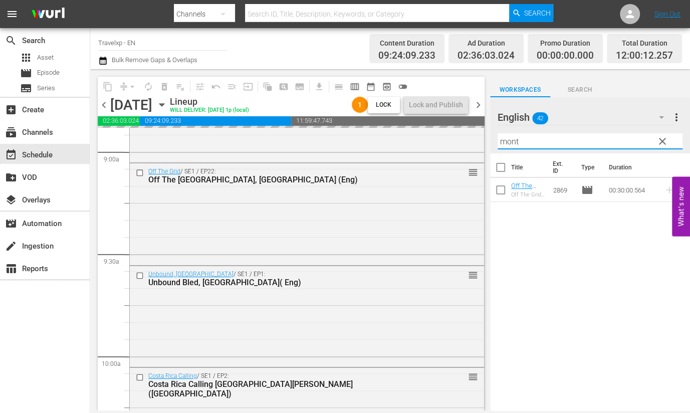
click at [512, 142] on input "mont" at bounding box center [590, 141] width 185 height 16
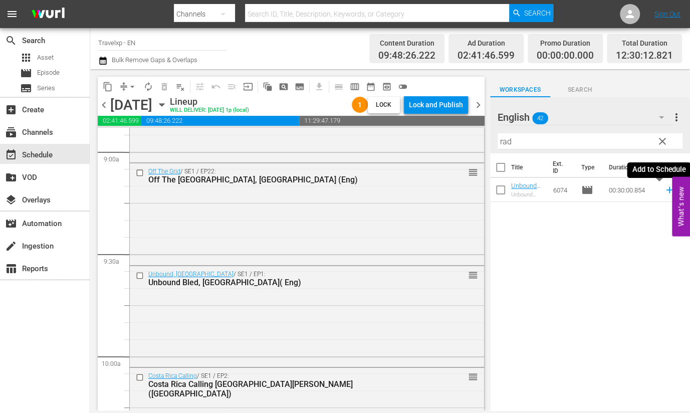
click at [666, 190] on icon at bounding box center [669, 190] width 7 height 7
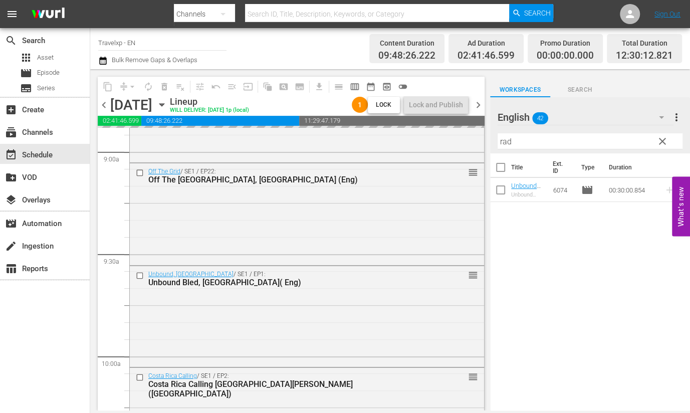
click at [507, 140] on input "rad" at bounding box center [590, 141] width 185 height 16
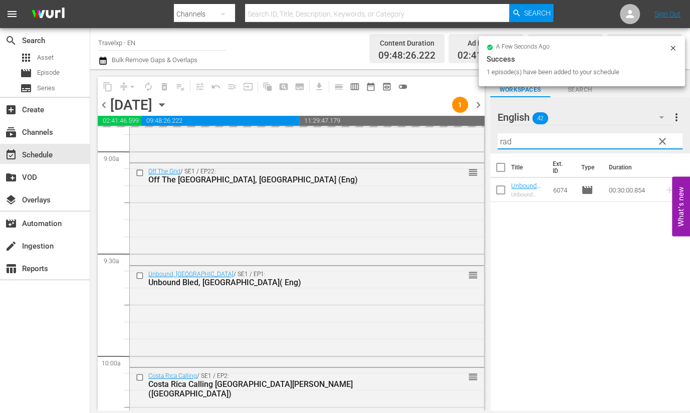
click at [507, 140] on input "rad" at bounding box center [590, 141] width 185 height 16
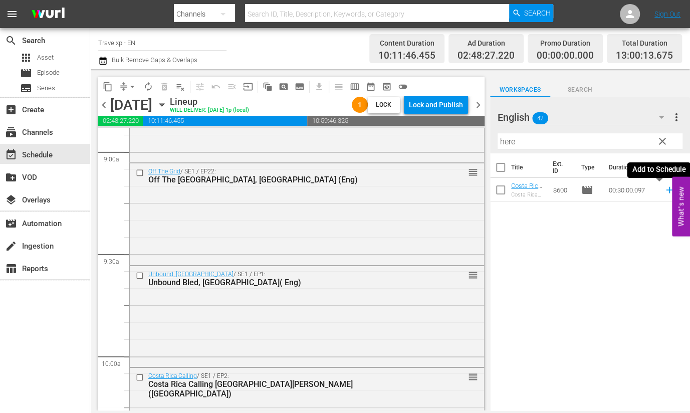
click at [664, 191] on icon at bounding box center [669, 189] width 11 height 11
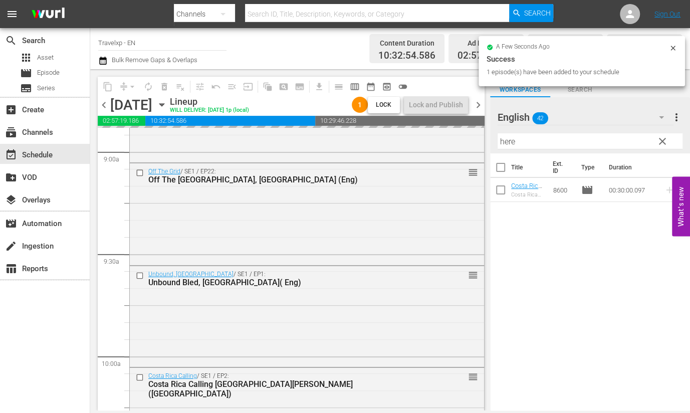
click at [506, 142] on input "here" at bounding box center [590, 141] width 185 height 16
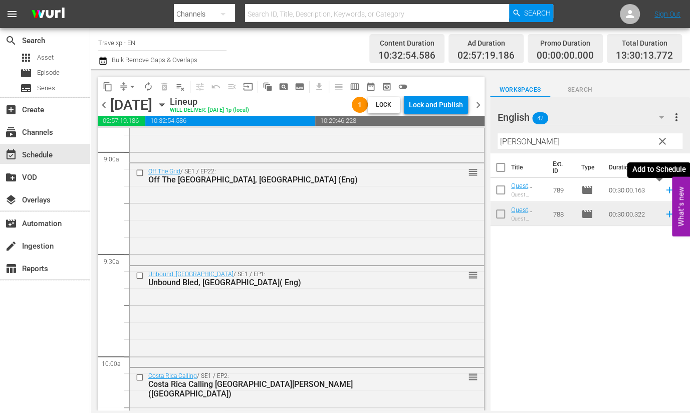
click at [664, 191] on icon at bounding box center [669, 189] width 11 height 11
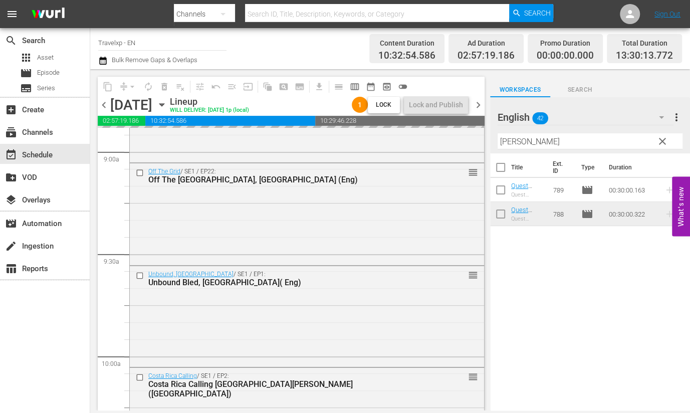
click at [508, 142] on input "[PERSON_NAME]" at bounding box center [590, 141] width 185 height 16
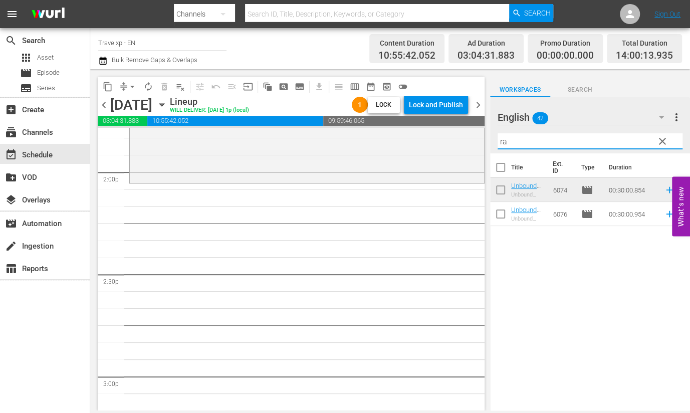
scroll to position [2819, 0]
click at [666, 190] on icon at bounding box center [669, 190] width 7 height 7
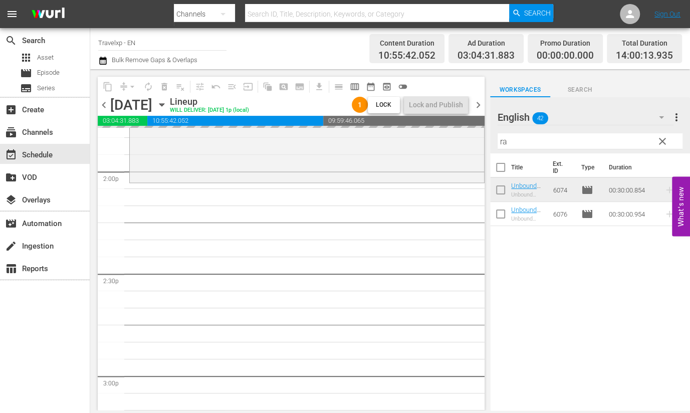
click at [504, 142] on input "ra" at bounding box center [590, 141] width 185 height 16
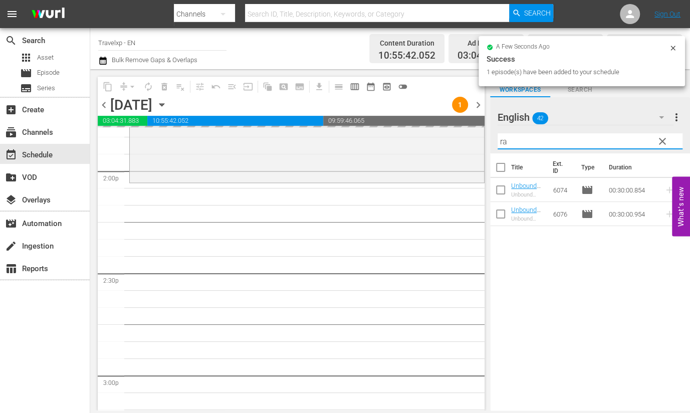
click at [504, 142] on input "ra" at bounding box center [590, 141] width 185 height 16
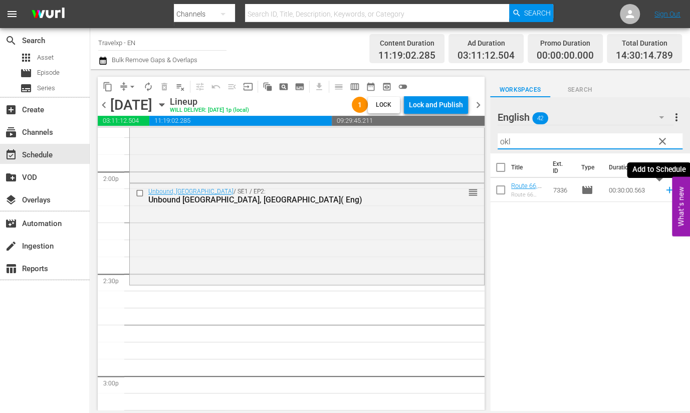
click at [664, 189] on icon at bounding box center [669, 189] width 11 height 11
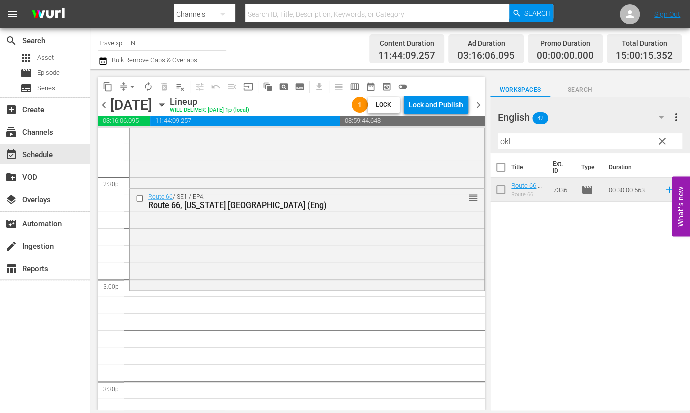
scroll to position [2945, 0]
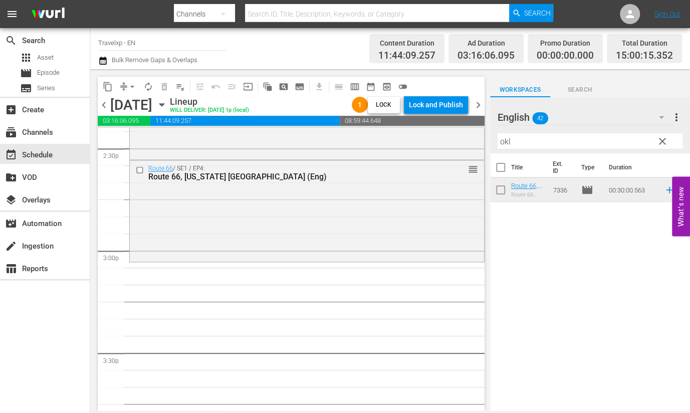
click at [505, 145] on input "okl" at bounding box center [590, 141] width 185 height 16
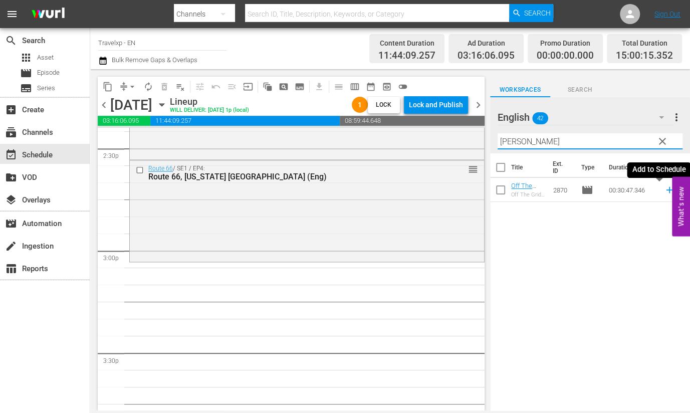
click at [666, 190] on icon at bounding box center [669, 190] width 7 height 7
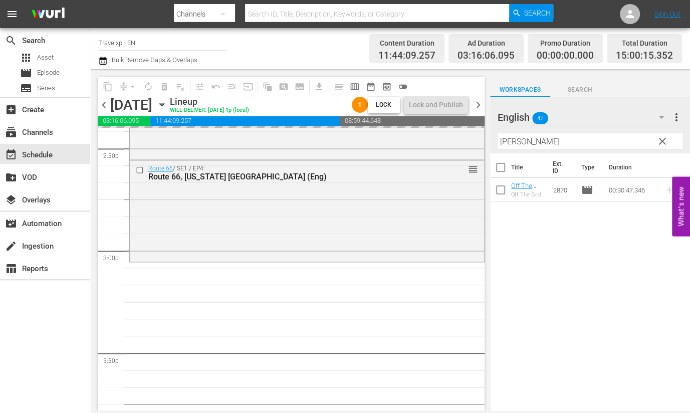
click at [507, 139] on input "[PERSON_NAME]" at bounding box center [590, 141] width 185 height 16
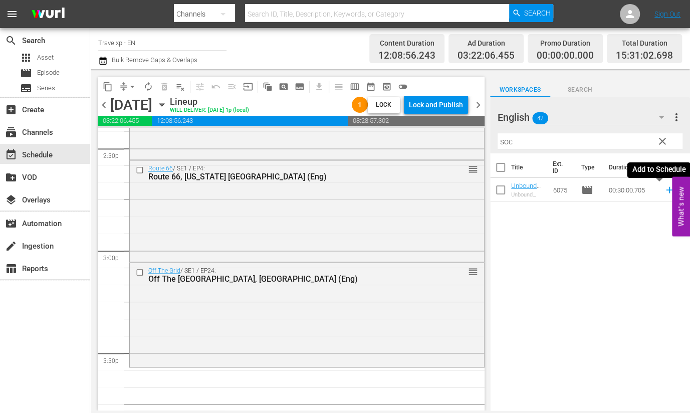
click at [666, 189] on icon at bounding box center [669, 190] width 7 height 7
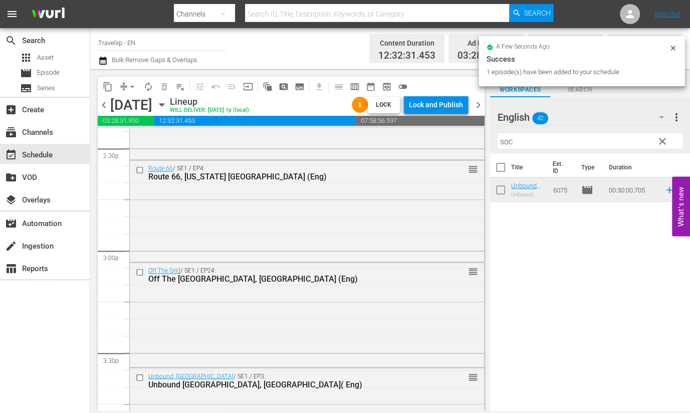
click at [504, 143] on input "soc" at bounding box center [590, 141] width 185 height 16
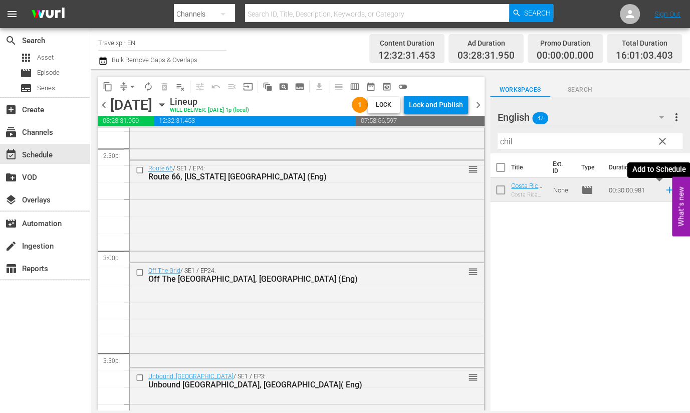
click at [664, 191] on icon at bounding box center [669, 189] width 11 height 11
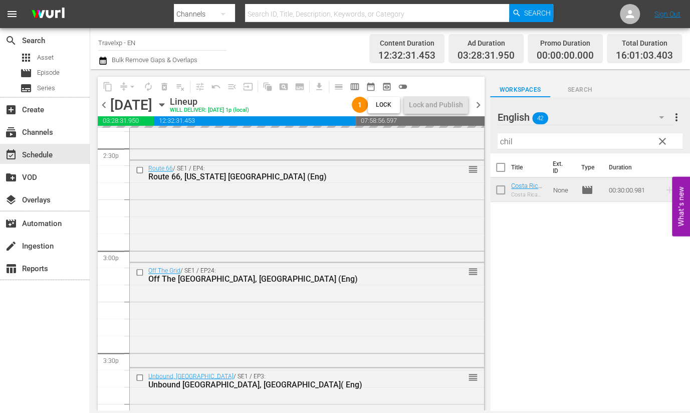
click at [505, 137] on input "chil" at bounding box center [590, 141] width 185 height 16
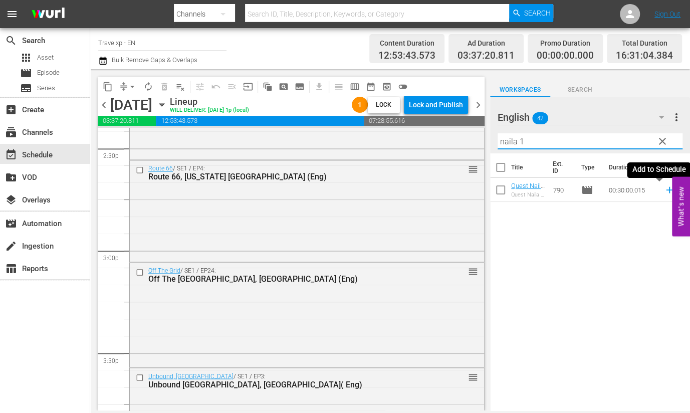
click at [666, 189] on icon at bounding box center [669, 190] width 7 height 7
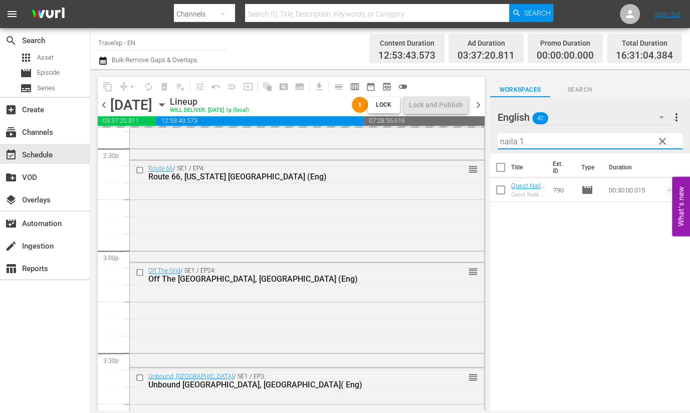
drag, startPoint x: 541, startPoint y: 142, endPoint x: 480, endPoint y: 134, distance: 61.7
click at [480, 134] on div "content_copy compress arrow_drop_down autorenew_outlined delete_forever_outline…" at bounding box center [390, 239] width 600 height 341
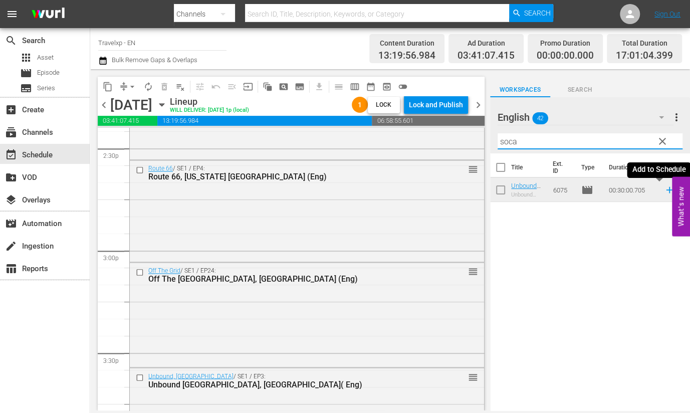
click at [664, 190] on icon at bounding box center [669, 189] width 11 height 11
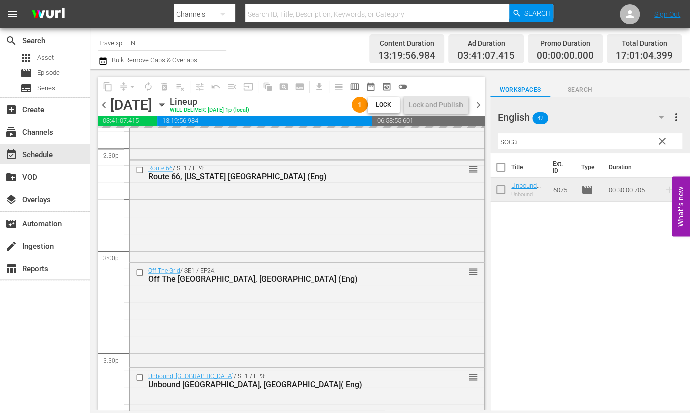
click at [511, 143] on input "soca" at bounding box center [590, 141] width 185 height 16
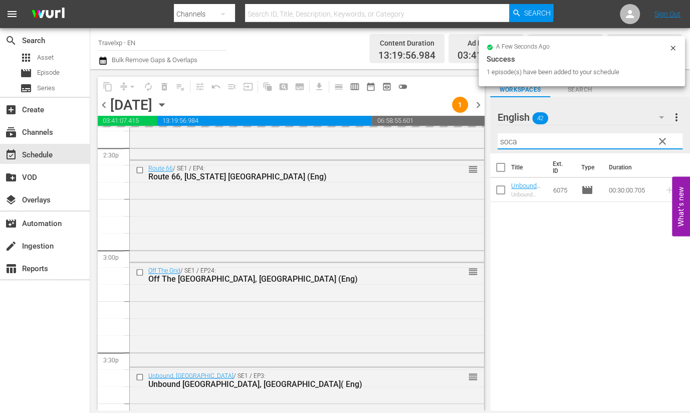
click at [511, 143] on input "soca" at bounding box center [590, 141] width 185 height 16
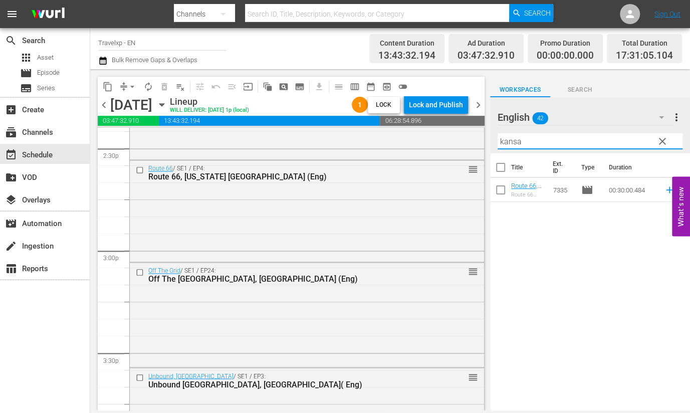
click at [664, 191] on icon at bounding box center [669, 189] width 11 height 11
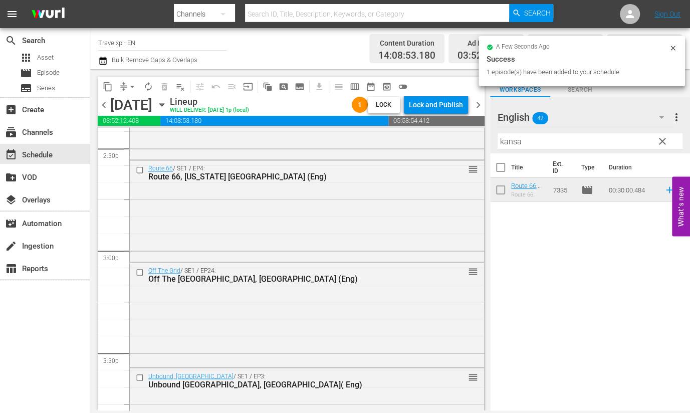
click at [509, 140] on input "kansa" at bounding box center [590, 141] width 185 height 16
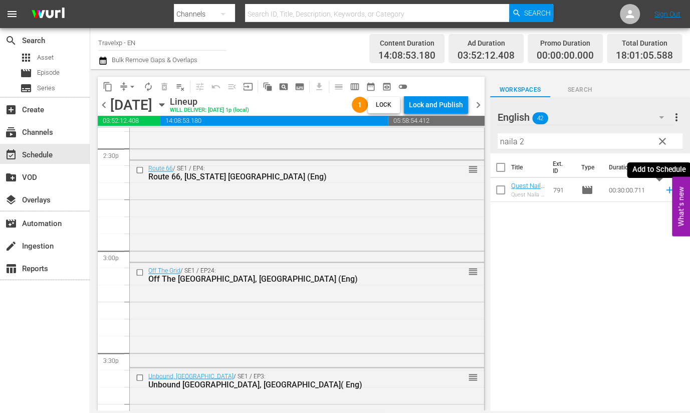
click at [666, 189] on icon at bounding box center [669, 190] width 7 height 7
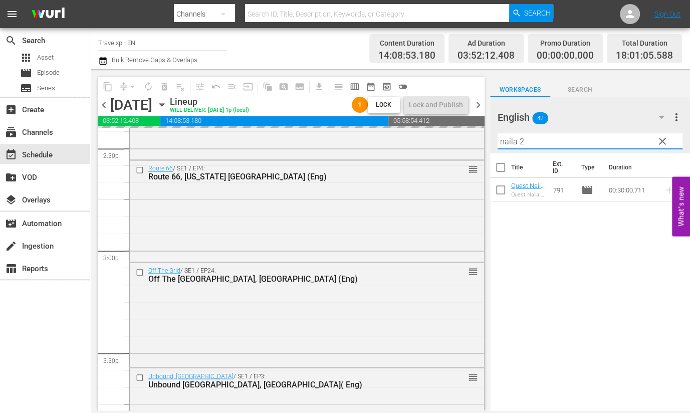
drag, startPoint x: 542, startPoint y: 135, endPoint x: 485, endPoint y: 133, distance: 57.2
click at [485, 133] on div "content_copy compress arrow_drop_down autorenew_outlined delete_forever_outline…" at bounding box center [390, 239] width 600 height 341
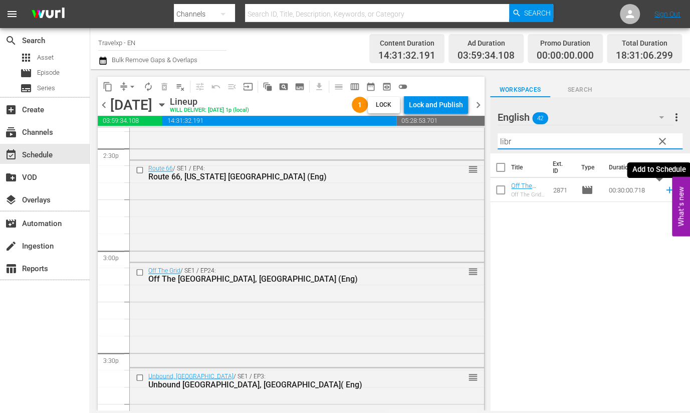
click at [664, 195] on icon at bounding box center [669, 189] width 11 height 11
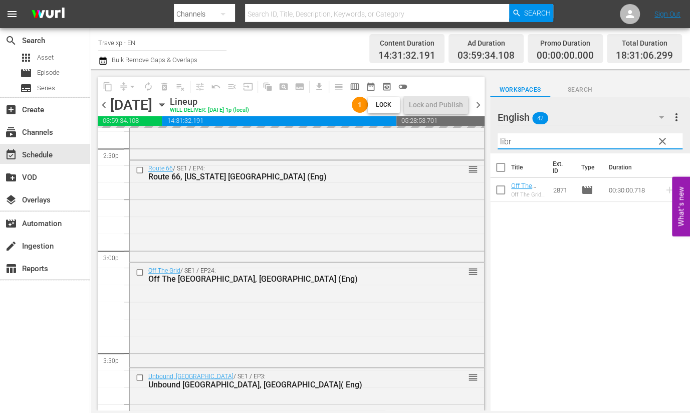
click at [510, 141] on input "libr" at bounding box center [590, 141] width 185 height 16
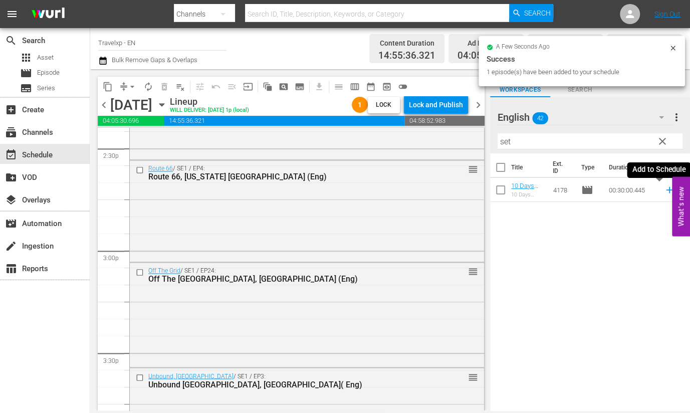
click at [664, 189] on icon at bounding box center [669, 189] width 11 height 11
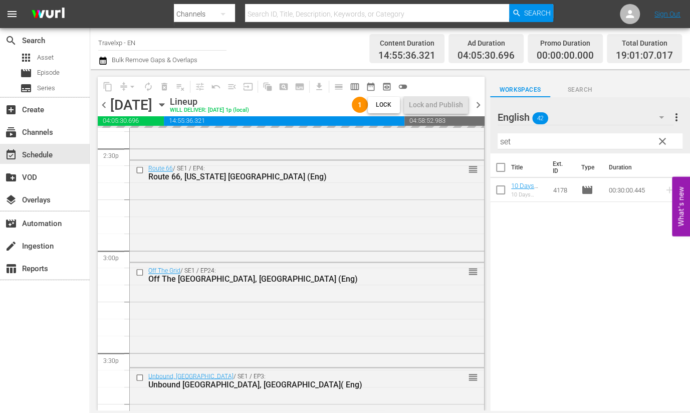
click at [506, 140] on input "set" at bounding box center [590, 141] width 185 height 16
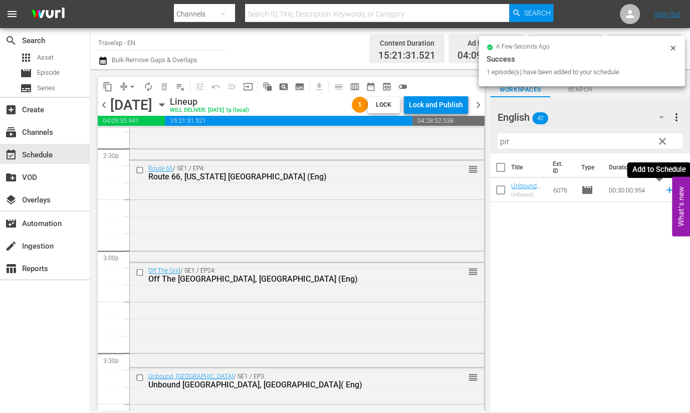
drag, startPoint x: 659, startPoint y: 188, endPoint x: 506, endPoint y: 131, distance: 162.6
click at [664, 188] on icon at bounding box center [669, 189] width 11 height 11
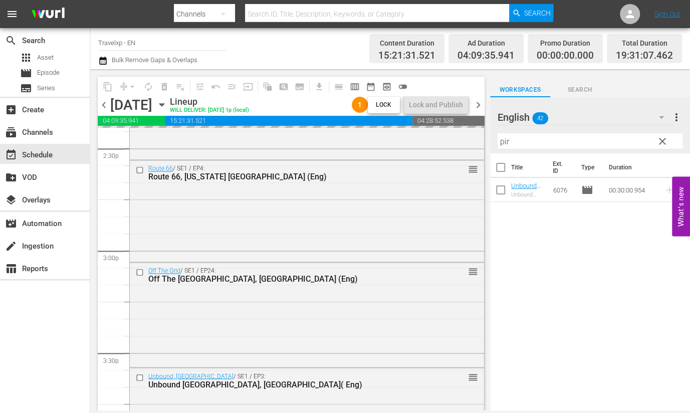
click at [504, 140] on input "pir" at bounding box center [590, 141] width 185 height 16
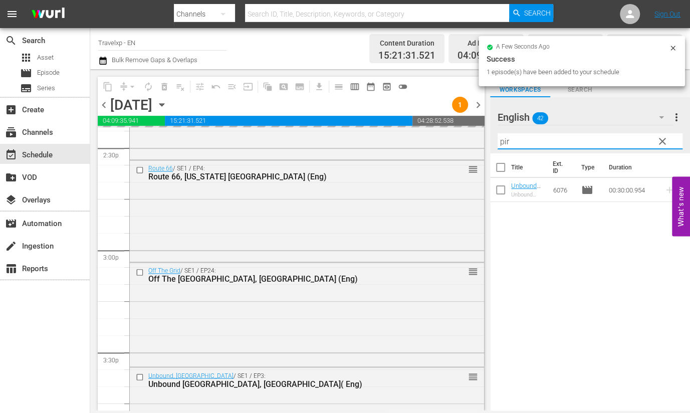
click at [504, 140] on input "pir" at bounding box center [590, 141] width 185 height 16
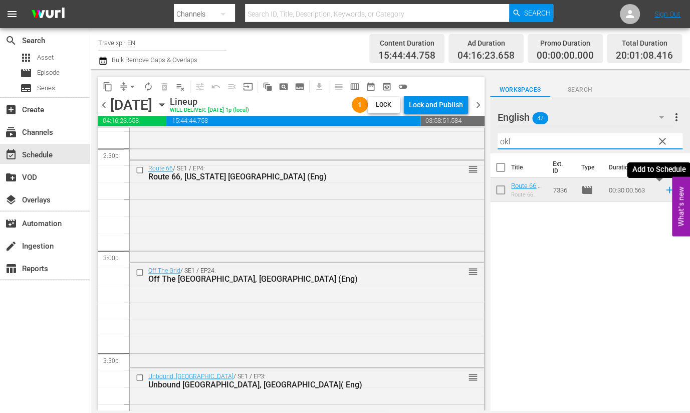
click at [664, 194] on icon at bounding box center [669, 189] width 11 height 11
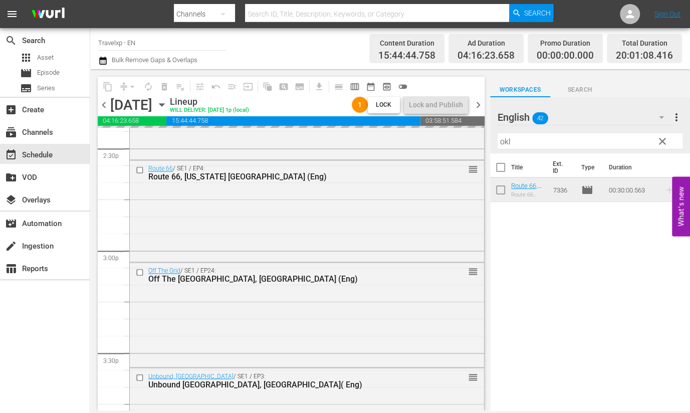
click at [501, 139] on input "okl" at bounding box center [590, 141] width 185 height 16
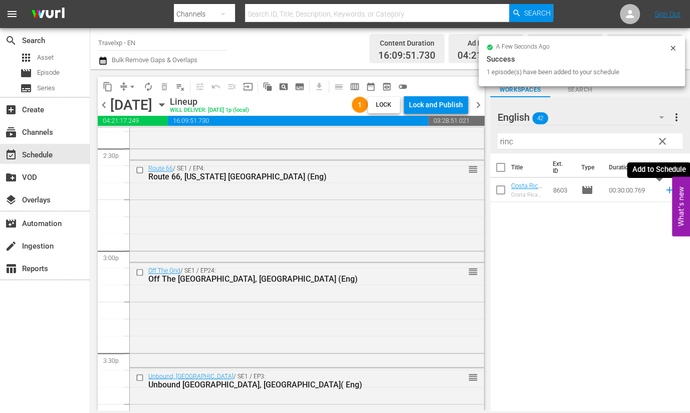
drag, startPoint x: 662, startPoint y: 194, endPoint x: 484, endPoint y: 139, distance: 186.4
click at [664, 194] on icon at bounding box center [669, 189] width 11 height 11
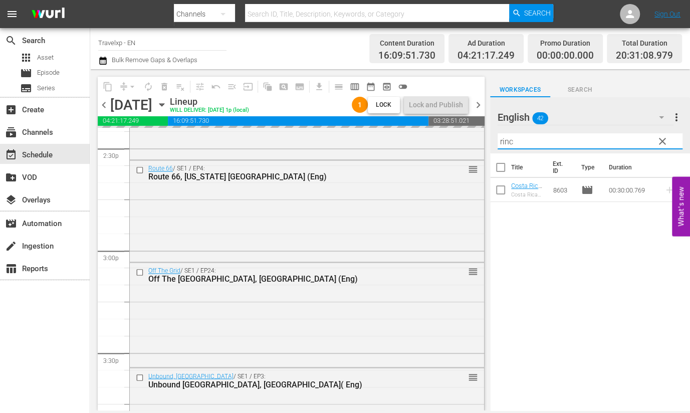
click at [509, 141] on input "rinc" at bounding box center [590, 141] width 185 height 16
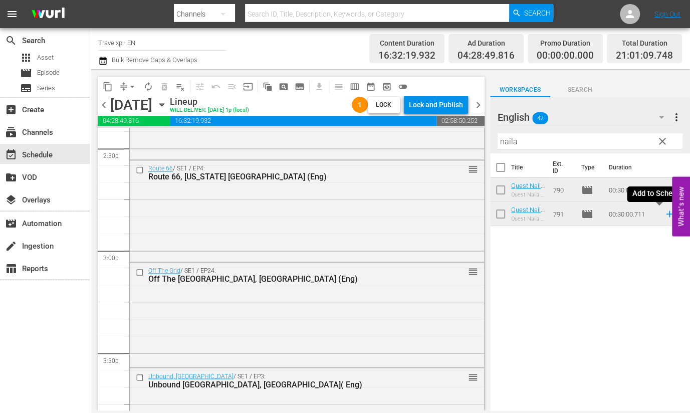
click at [666, 213] on icon at bounding box center [669, 214] width 7 height 7
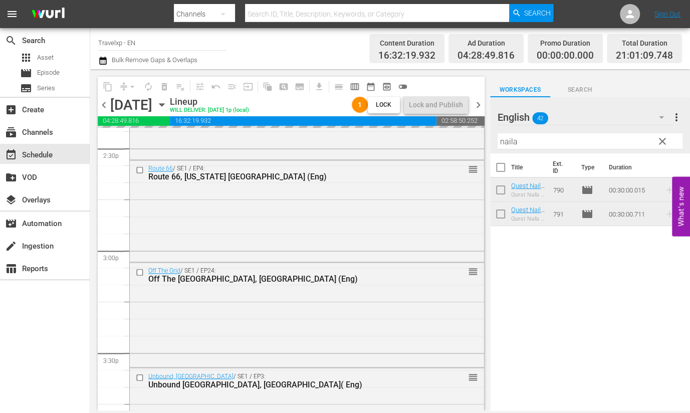
click at [506, 140] on input "naila" at bounding box center [590, 141] width 185 height 16
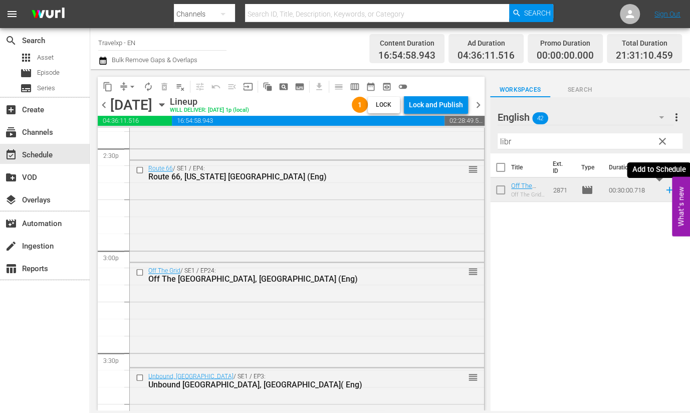
click at [666, 190] on icon at bounding box center [669, 190] width 7 height 7
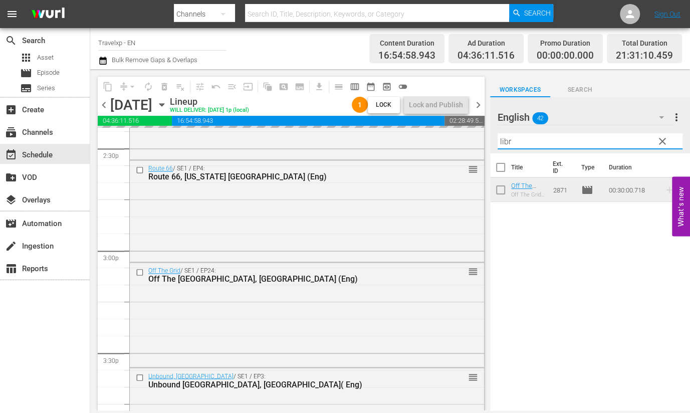
click at [507, 140] on input "libr" at bounding box center [590, 141] width 185 height 16
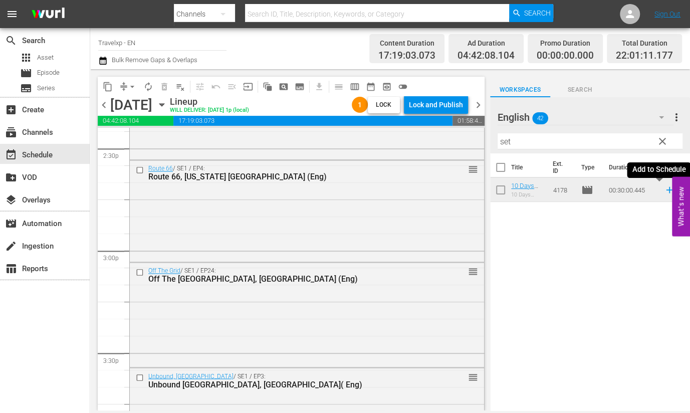
click at [664, 190] on icon at bounding box center [669, 189] width 11 height 11
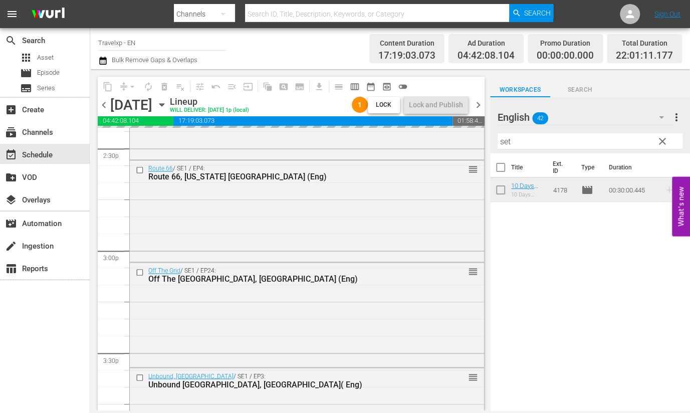
click at [506, 142] on input "set" at bounding box center [590, 141] width 185 height 16
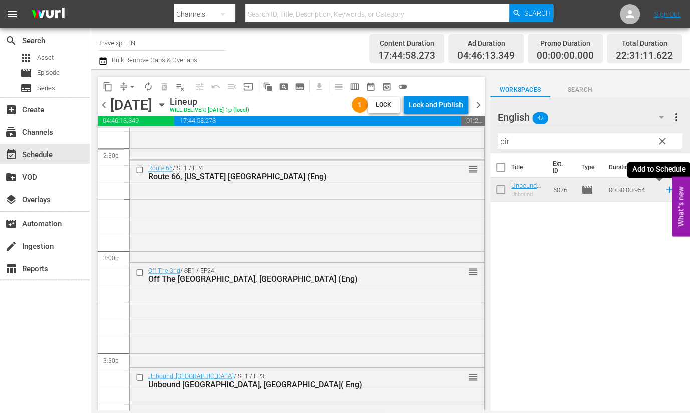
click at [666, 193] on icon at bounding box center [669, 190] width 7 height 7
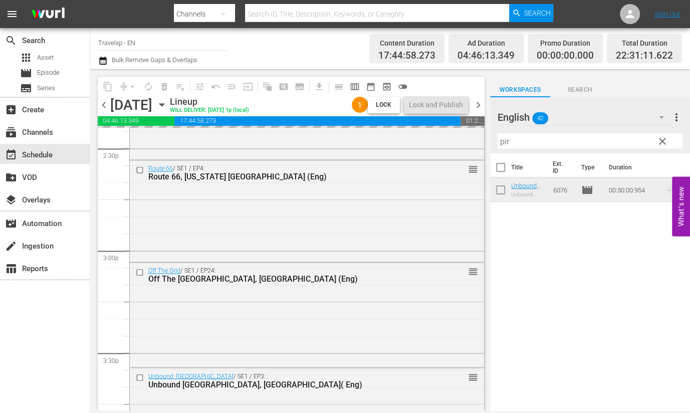
click at [506, 141] on input "pir" at bounding box center [590, 141] width 185 height 16
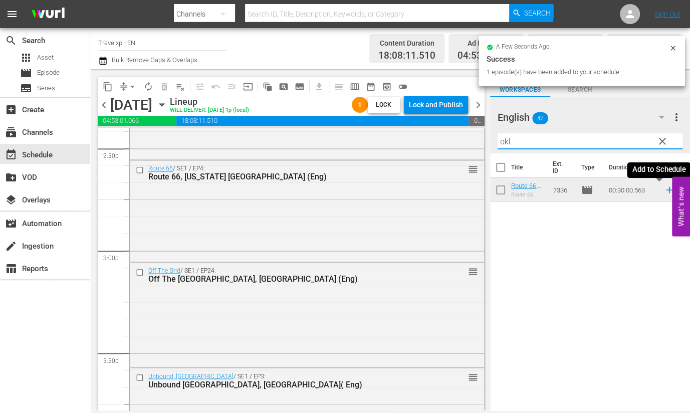
click at [664, 191] on icon at bounding box center [669, 189] width 11 height 11
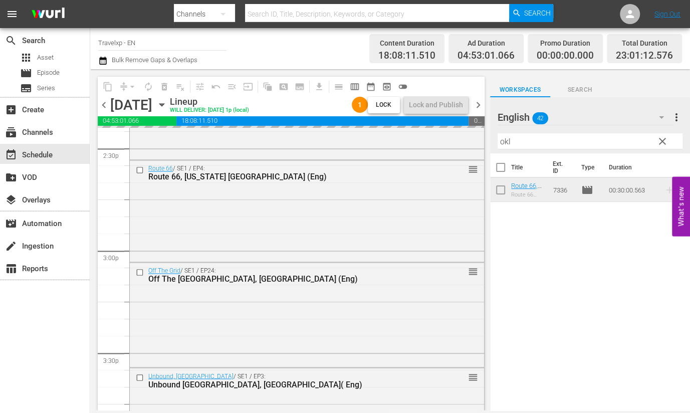
click at [502, 141] on input "okl" at bounding box center [590, 141] width 185 height 16
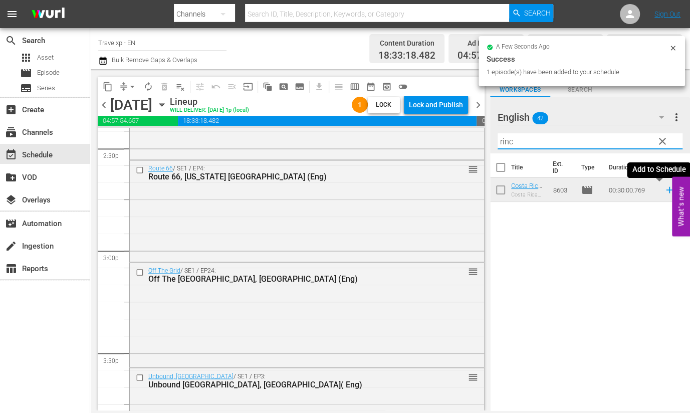
type input "rinc"
click at [666, 192] on icon at bounding box center [669, 190] width 7 height 7
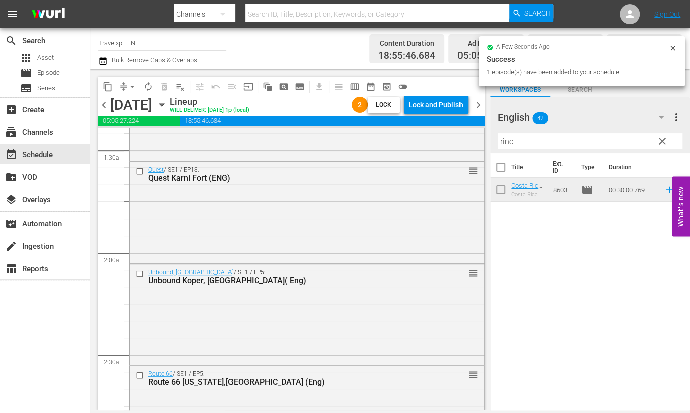
scroll to position [0, 0]
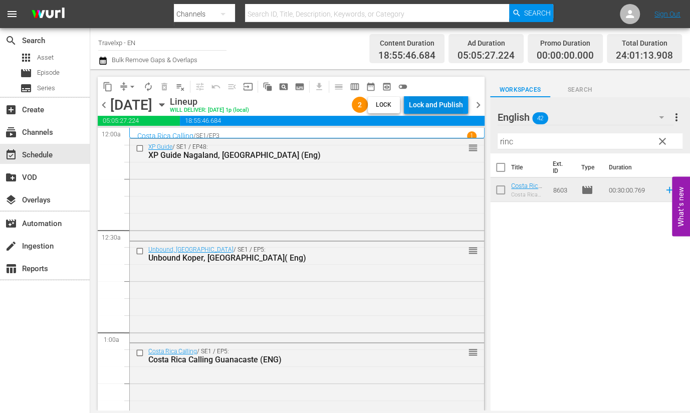
click at [445, 105] on div "Lock and Publish" at bounding box center [436, 105] width 54 height 18
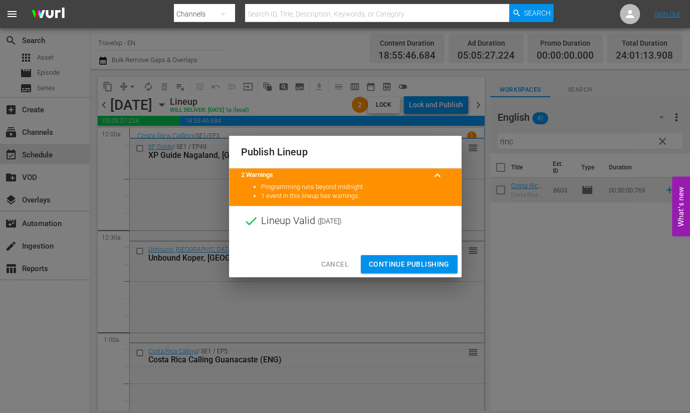
click at [420, 260] on span "Continue Publishing" at bounding box center [409, 264] width 81 height 13
